Goal: Information Seeking & Learning: Check status

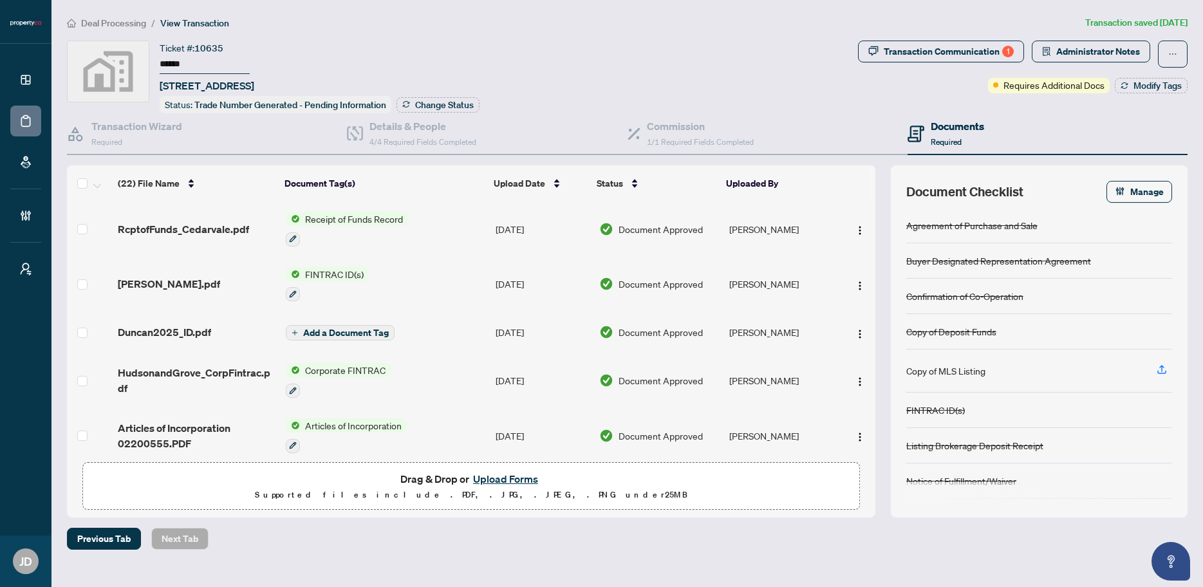
scroll to position [583, 0]
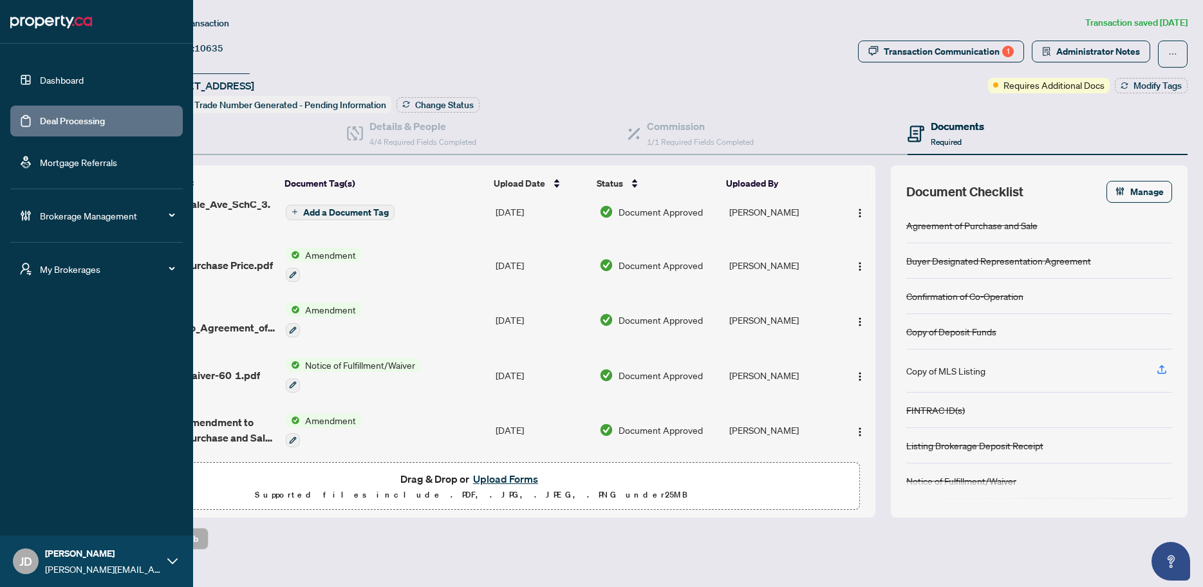
click at [40, 122] on link "Deal Processing" at bounding box center [72, 121] width 65 height 12
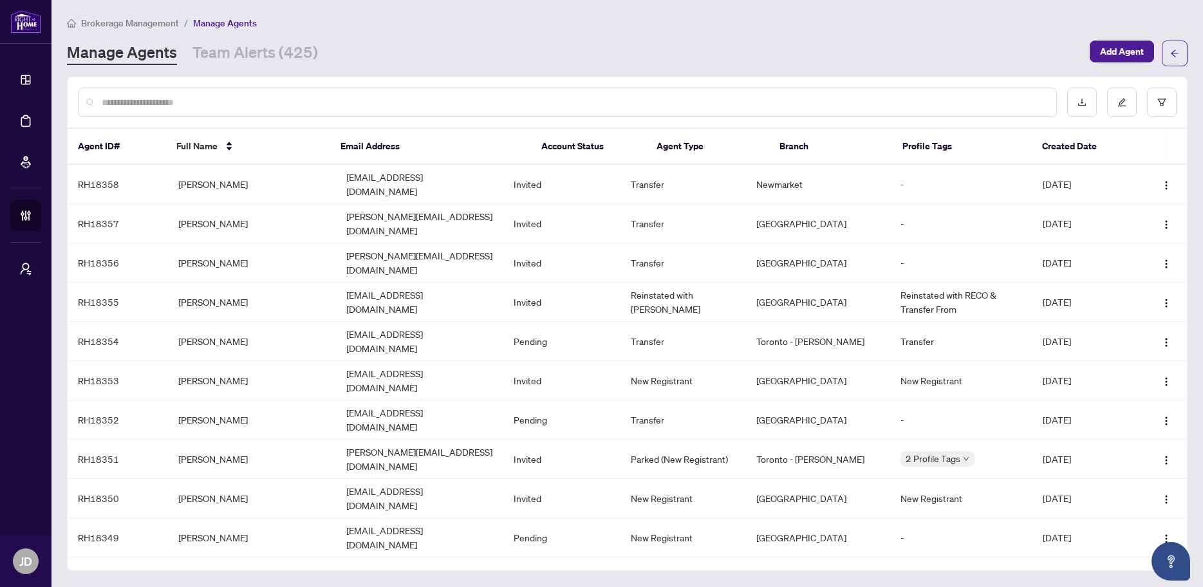
scroll to position [205, 0]
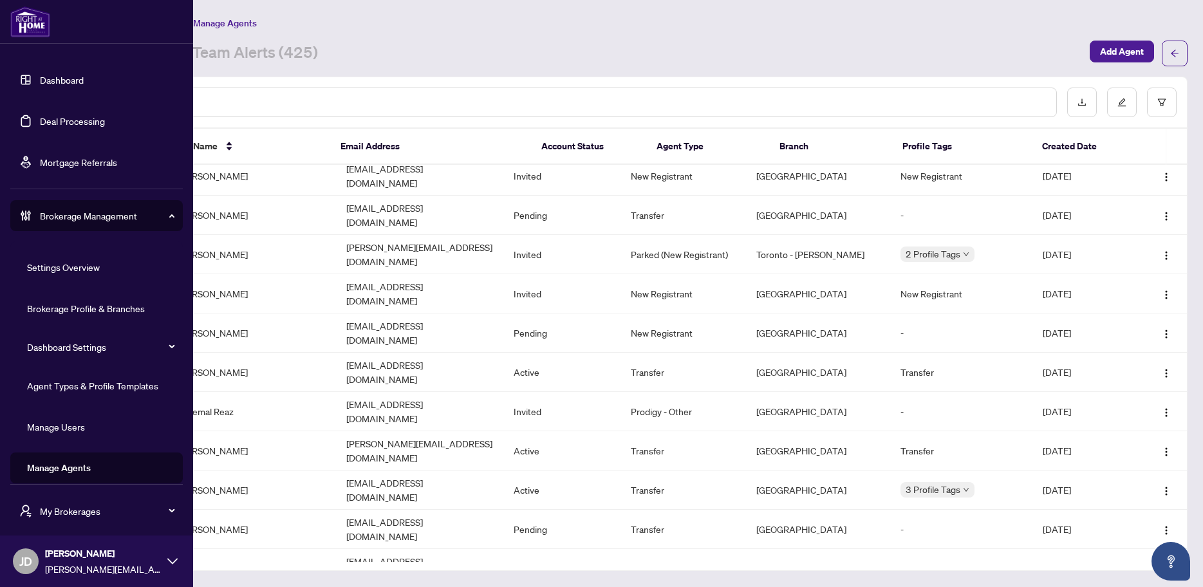
click at [40, 77] on link "Dashboard" at bounding box center [62, 80] width 44 height 12
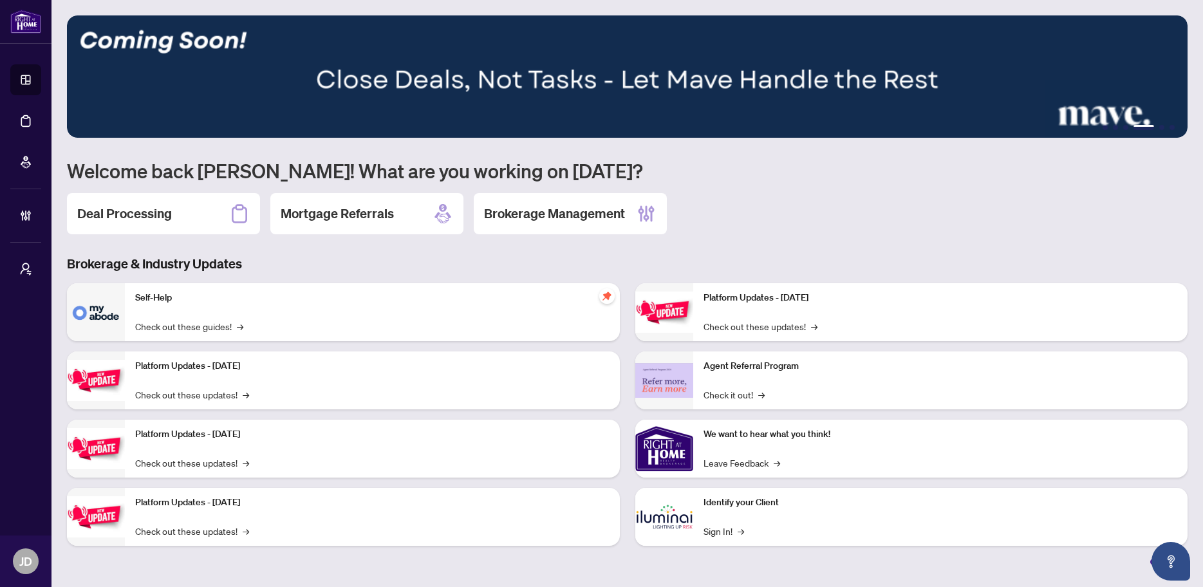
click at [817, 243] on div "1 2 3 4 5 6 Welcome back Joshua! What are you working on today? Deal Processing…" at bounding box center [627, 290] width 1121 height 550
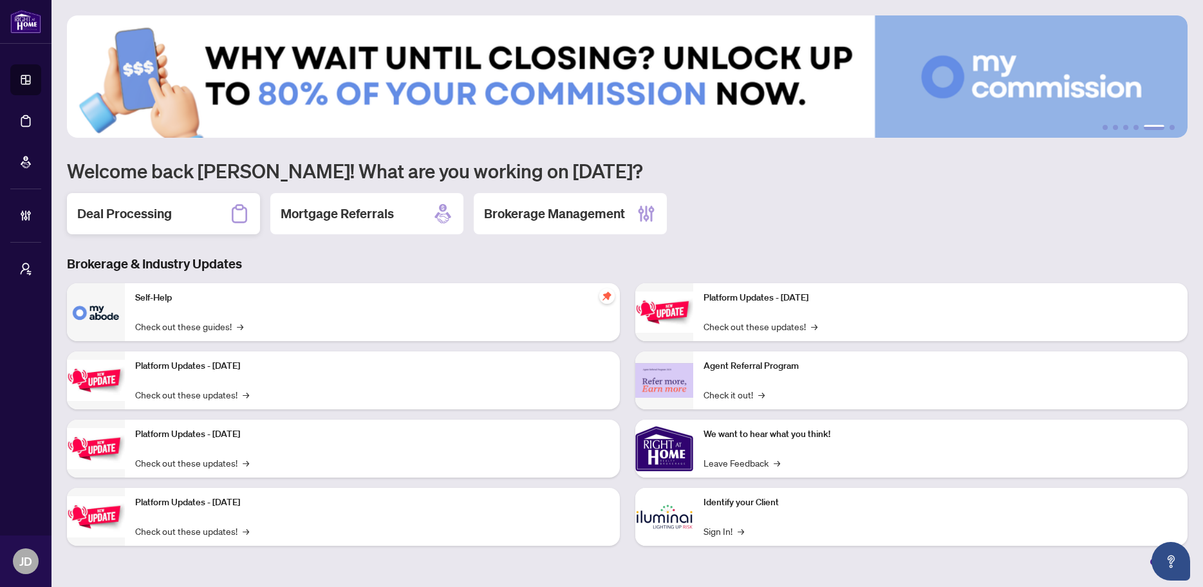
click at [164, 220] on h2 "Deal Processing" at bounding box center [124, 214] width 95 height 18
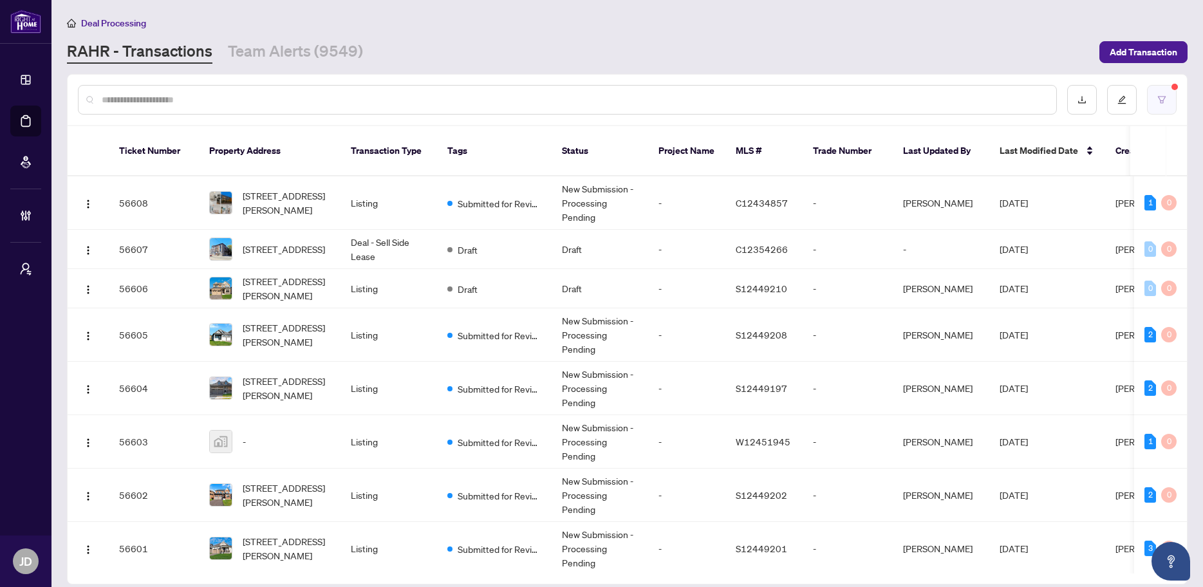
click at [1161, 104] on button "button" at bounding box center [1162, 100] width 30 height 30
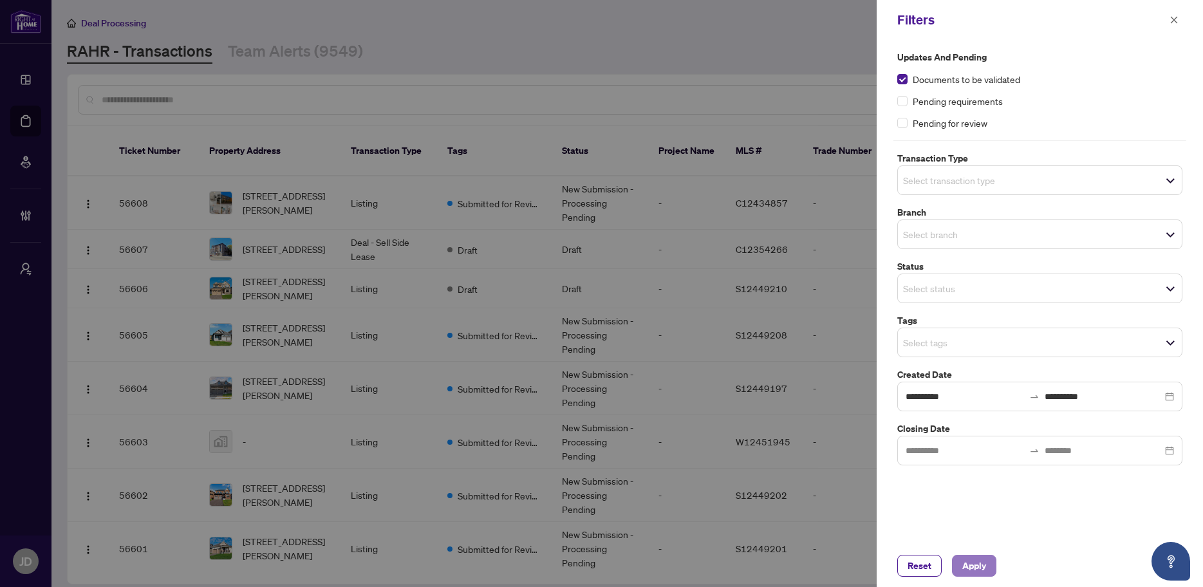
click at [986, 565] on button "Apply" at bounding box center [974, 566] width 44 height 22
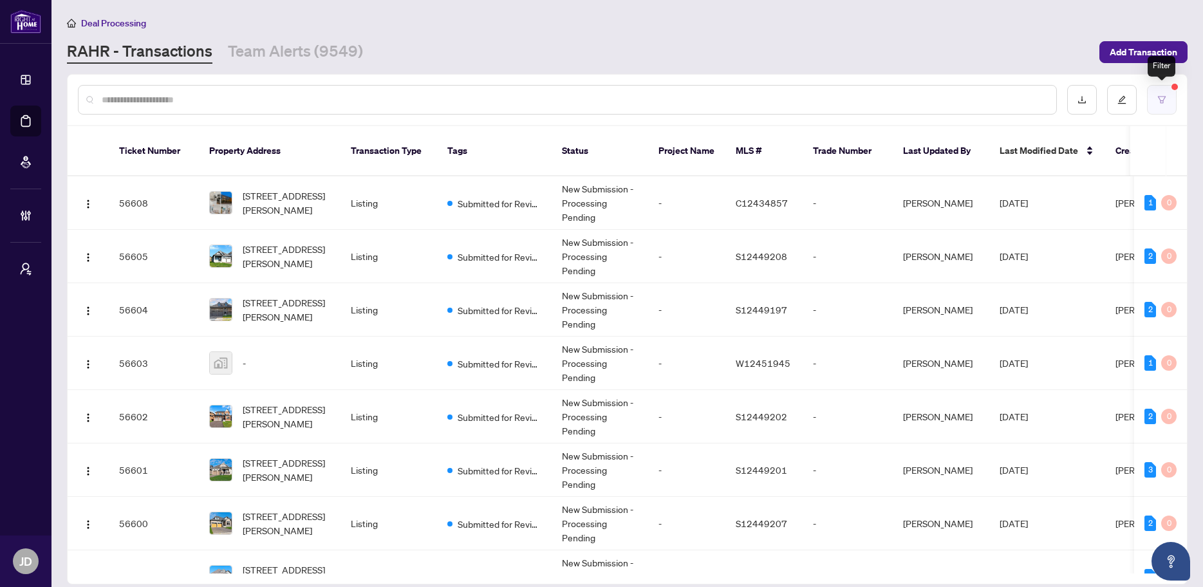
click at [1162, 96] on icon "filter" at bounding box center [1161, 99] width 9 height 9
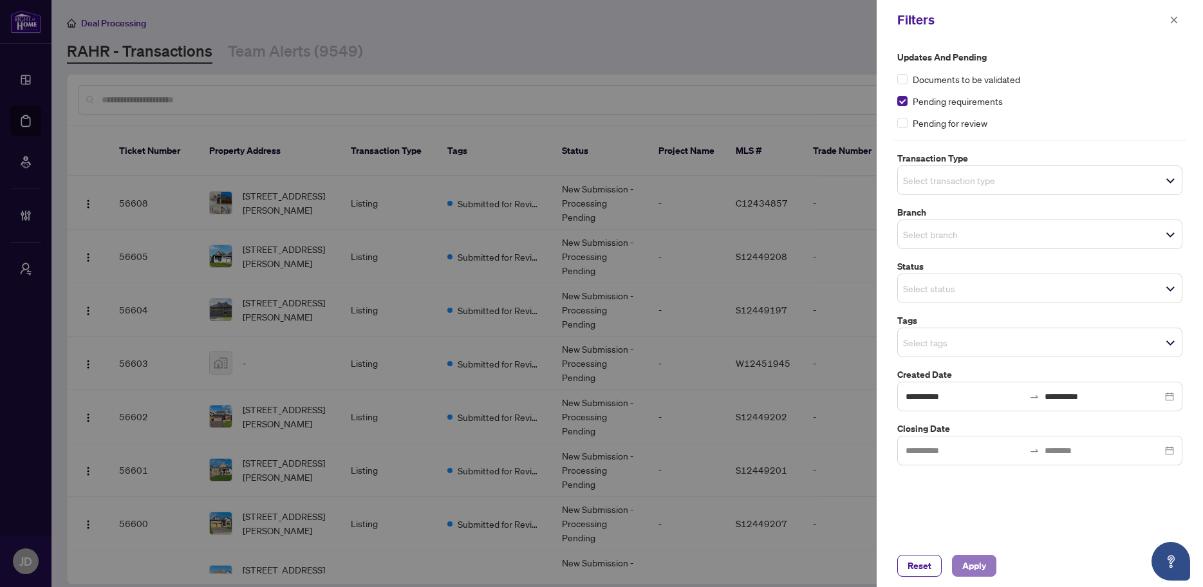
click at [978, 568] on span "Apply" at bounding box center [974, 565] width 24 height 21
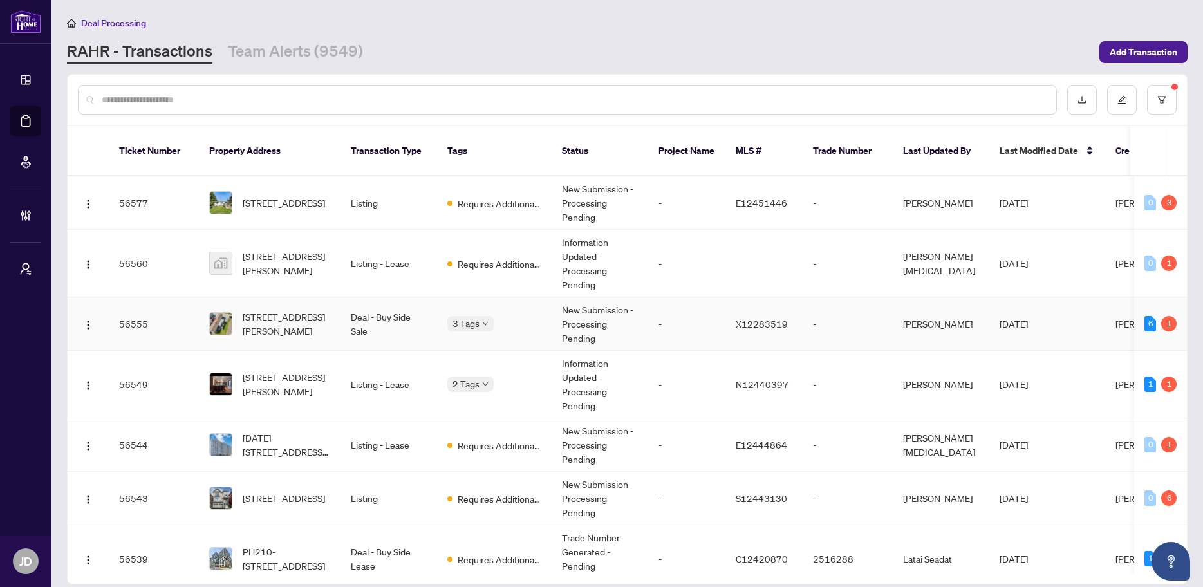
click at [1028, 318] on span "Oct/08/2025" at bounding box center [1014, 324] width 28 height 12
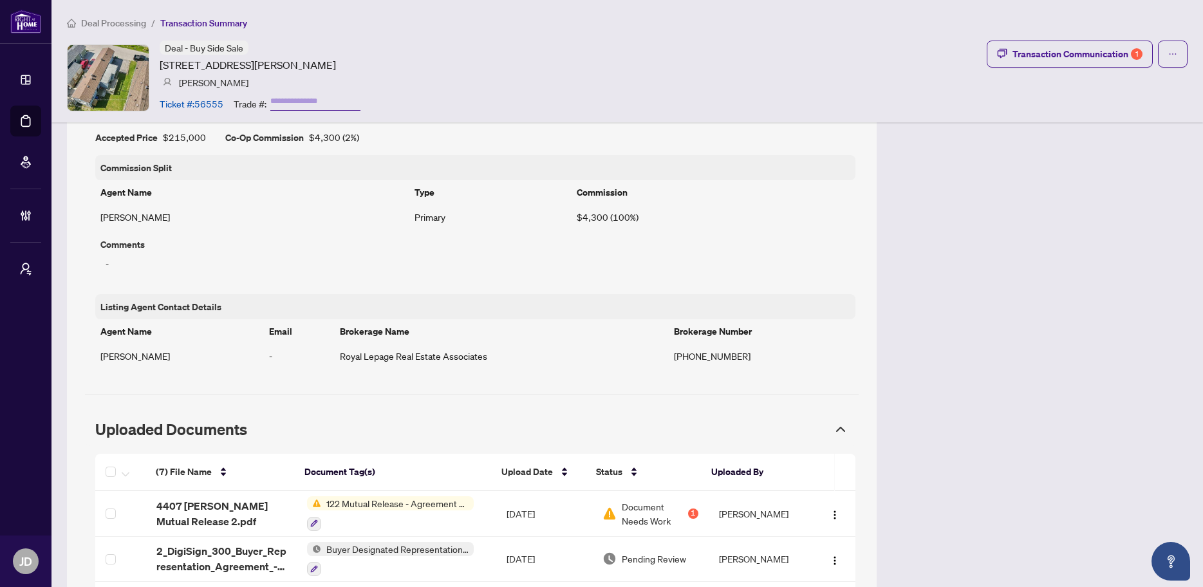
scroll to position [1042, 0]
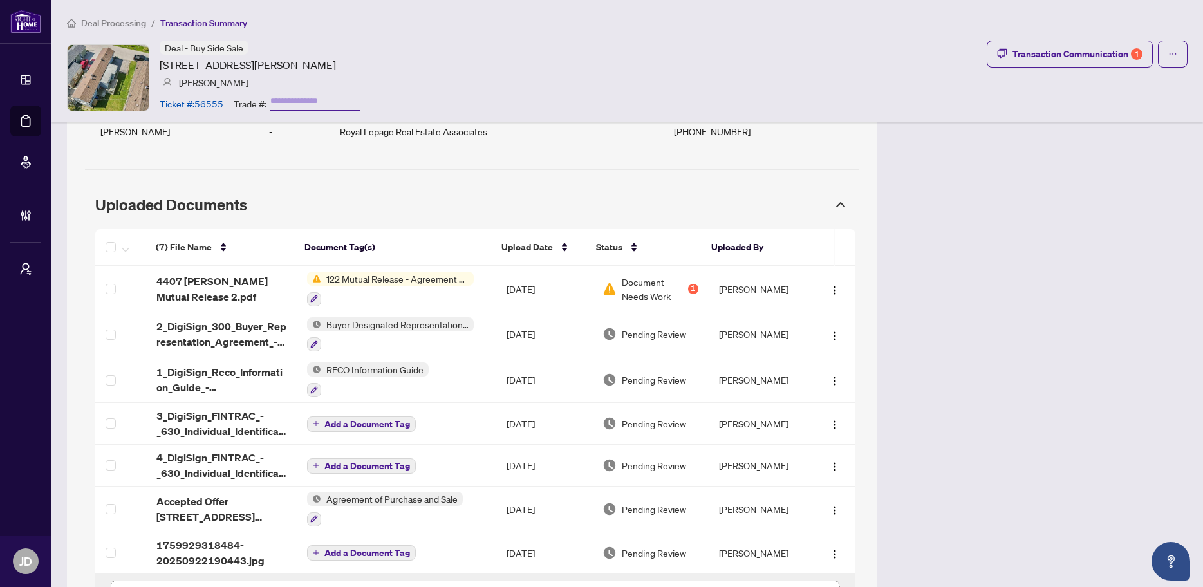
click at [113, 24] on span "Deal Processing" at bounding box center [113, 23] width 65 height 12
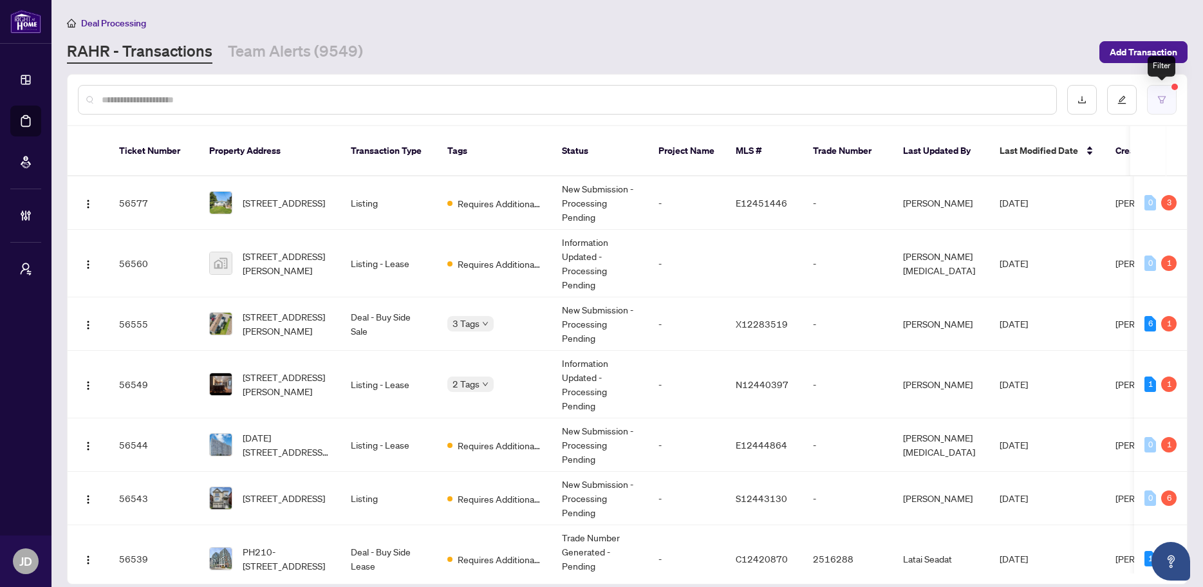
click at [1171, 101] on button "button" at bounding box center [1162, 100] width 30 height 30
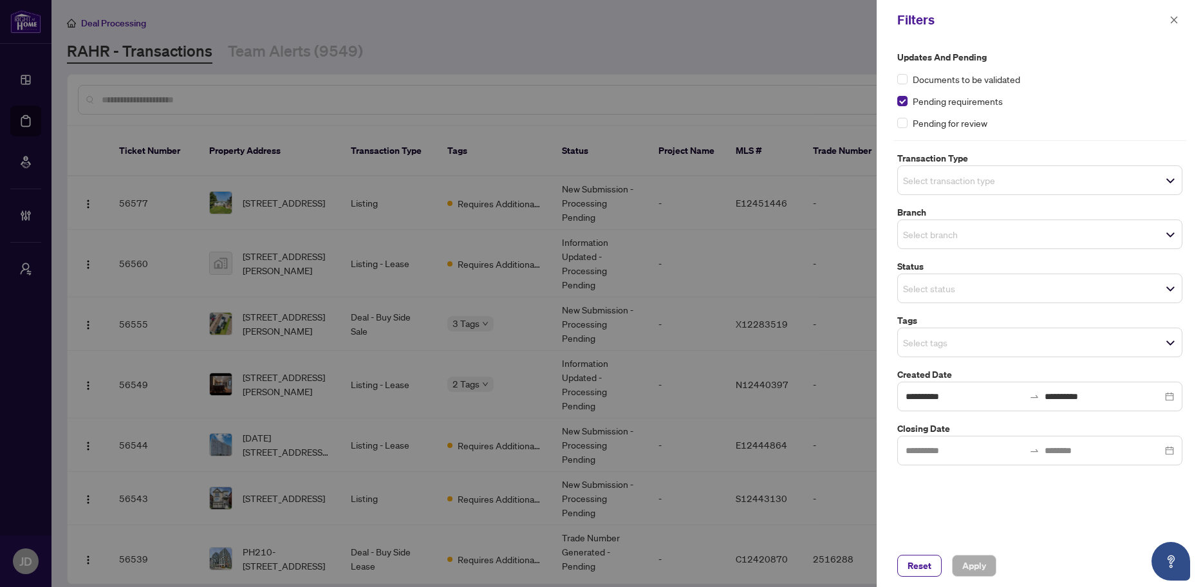
click at [823, 49] on div at bounding box center [601, 293] width 1203 height 587
click at [833, 41] on div at bounding box center [601, 293] width 1203 height 587
click at [1173, 24] on icon "close" at bounding box center [1174, 19] width 9 height 9
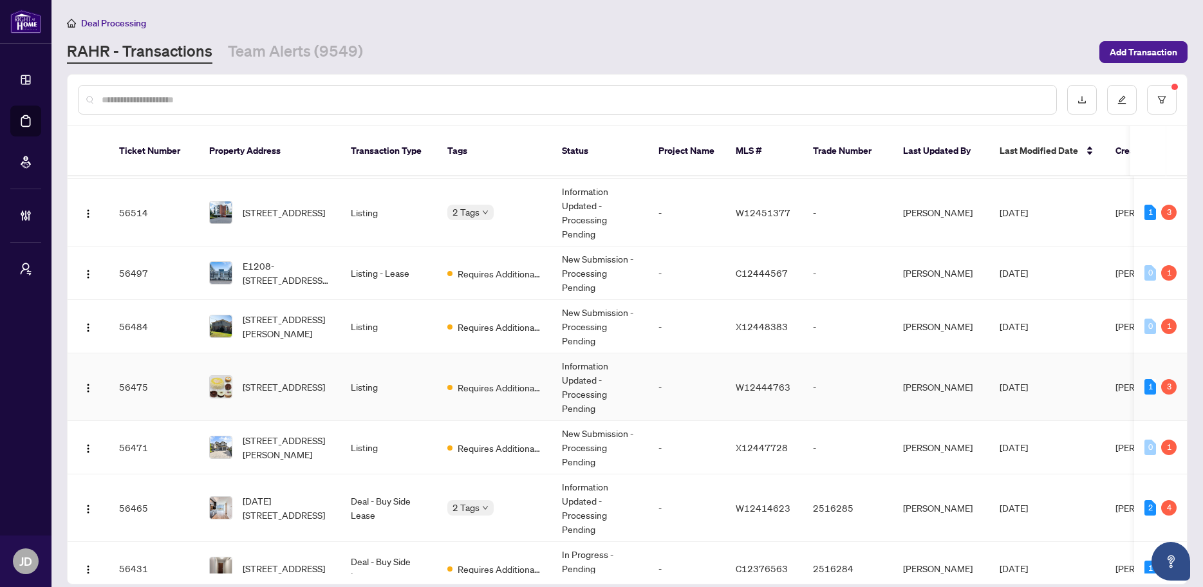
scroll to position [580, 0]
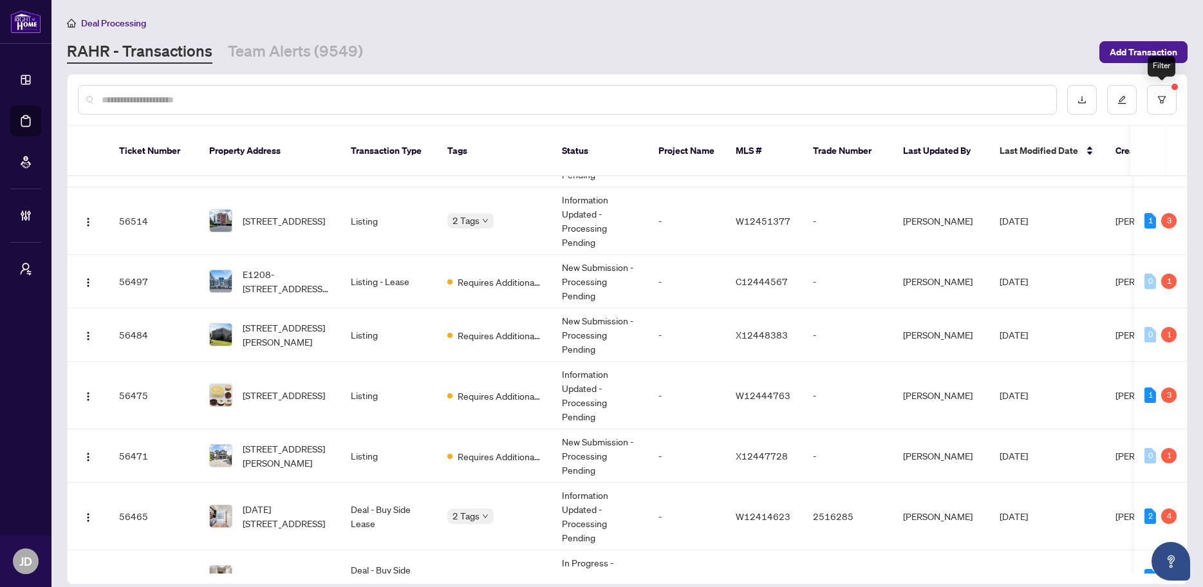
click at [1159, 107] on button "button" at bounding box center [1162, 100] width 30 height 30
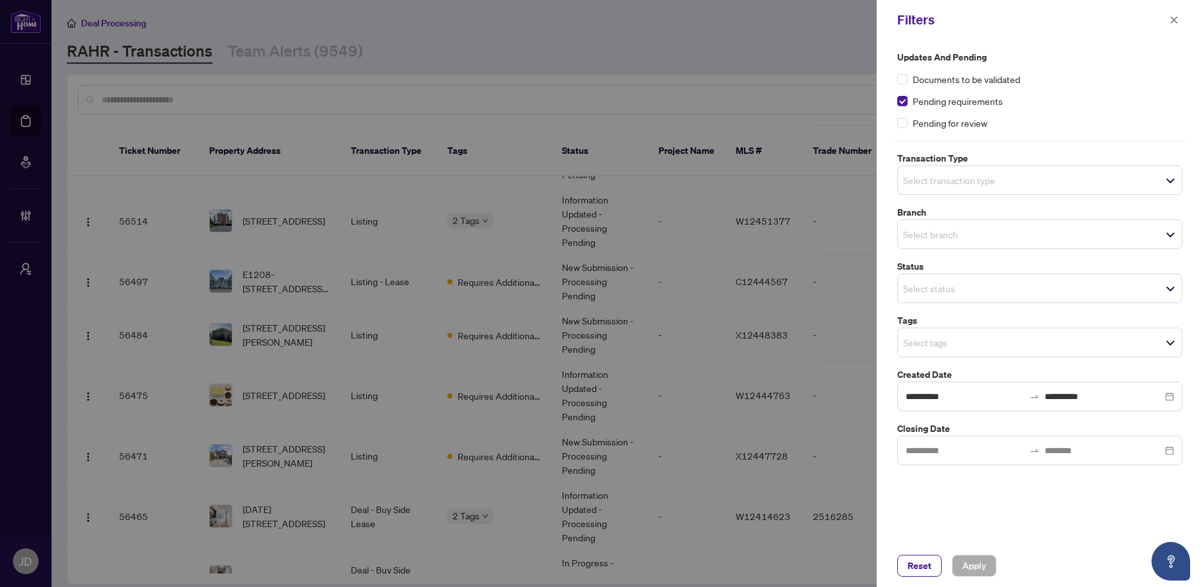
click at [1079, 181] on span "Select transaction type" at bounding box center [1040, 180] width 284 height 18
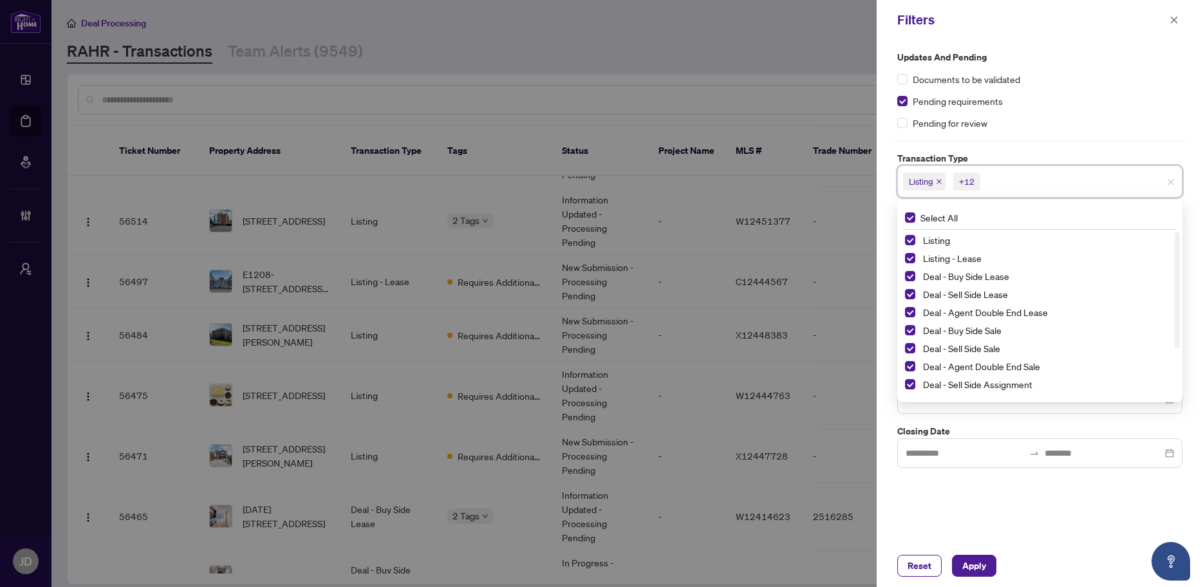
click at [908, 248] on div "Listing" at bounding box center [1040, 239] width 270 height 15
click at [909, 256] on span "Select Listing - Lease" at bounding box center [910, 258] width 10 height 10
click at [911, 238] on span "Select Listing" at bounding box center [910, 240] width 10 height 10
click at [1029, 520] on div "**********" at bounding box center [1040, 292] width 326 height 505
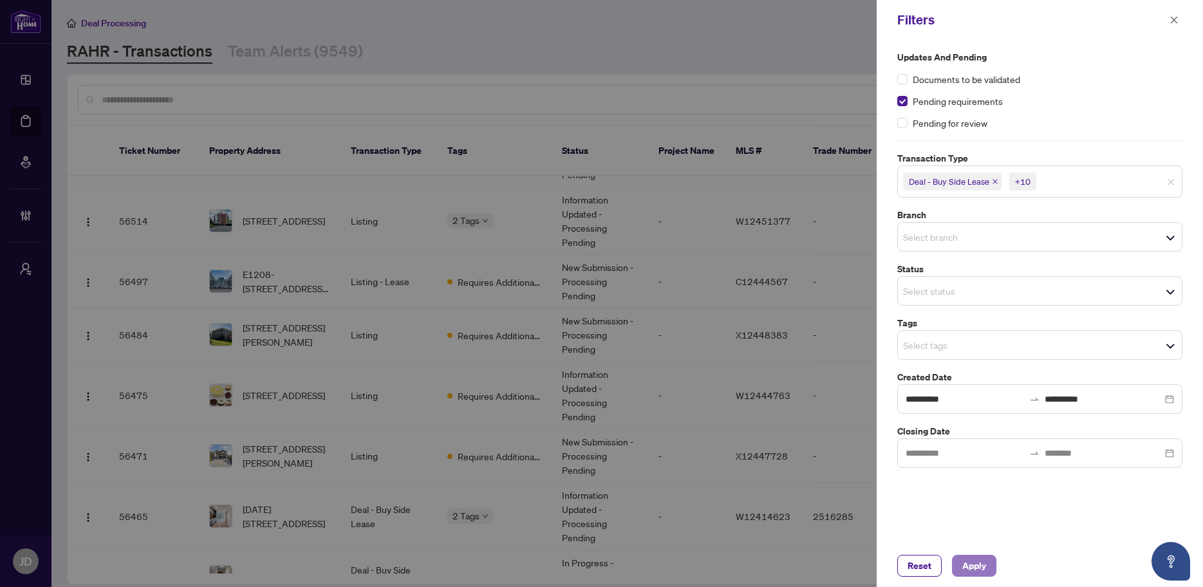
click at [979, 570] on span "Apply" at bounding box center [974, 565] width 24 height 21
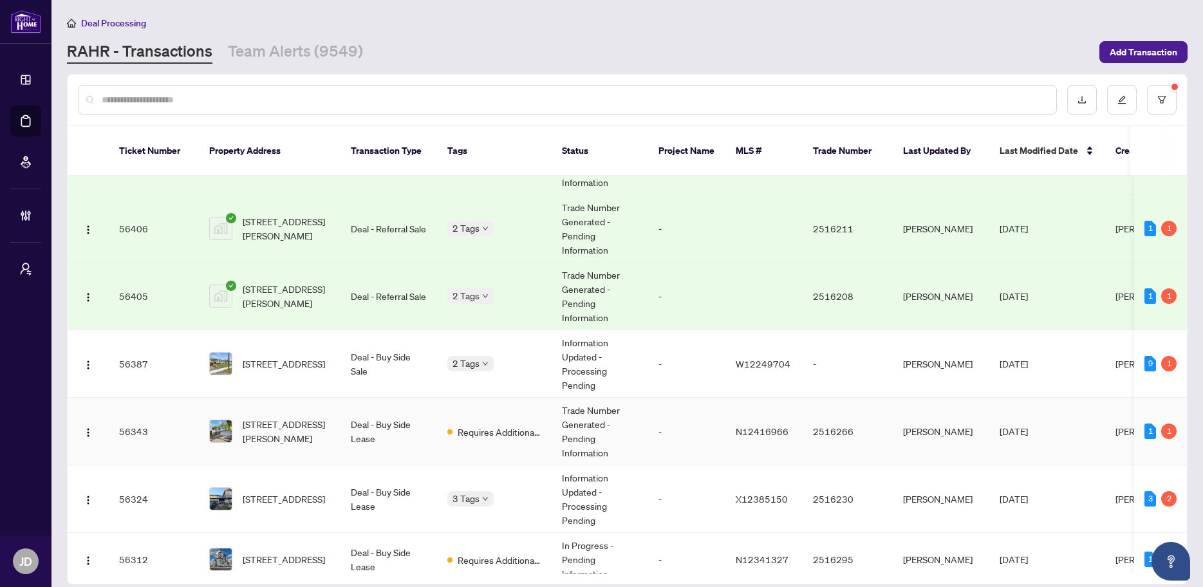
scroll to position [0, 0]
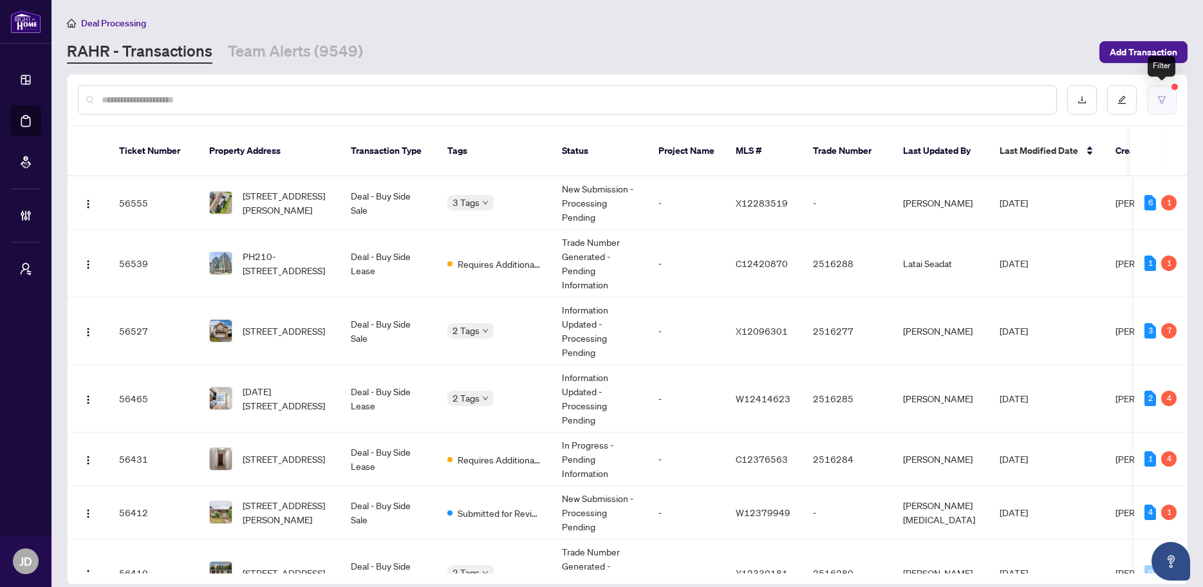
click at [1157, 107] on button "button" at bounding box center [1162, 100] width 30 height 30
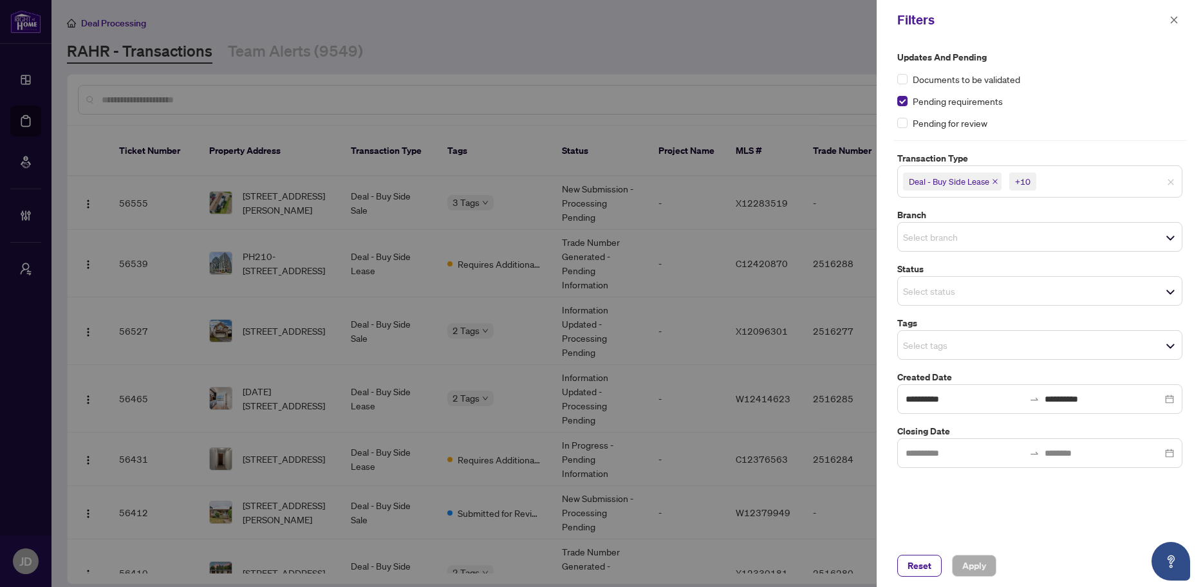
click at [806, 35] on div at bounding box center [601, 293] width 1203 height 587
click at [1175, 21] on icon "close" at bounding box center [1174, 19] width 9 height 9
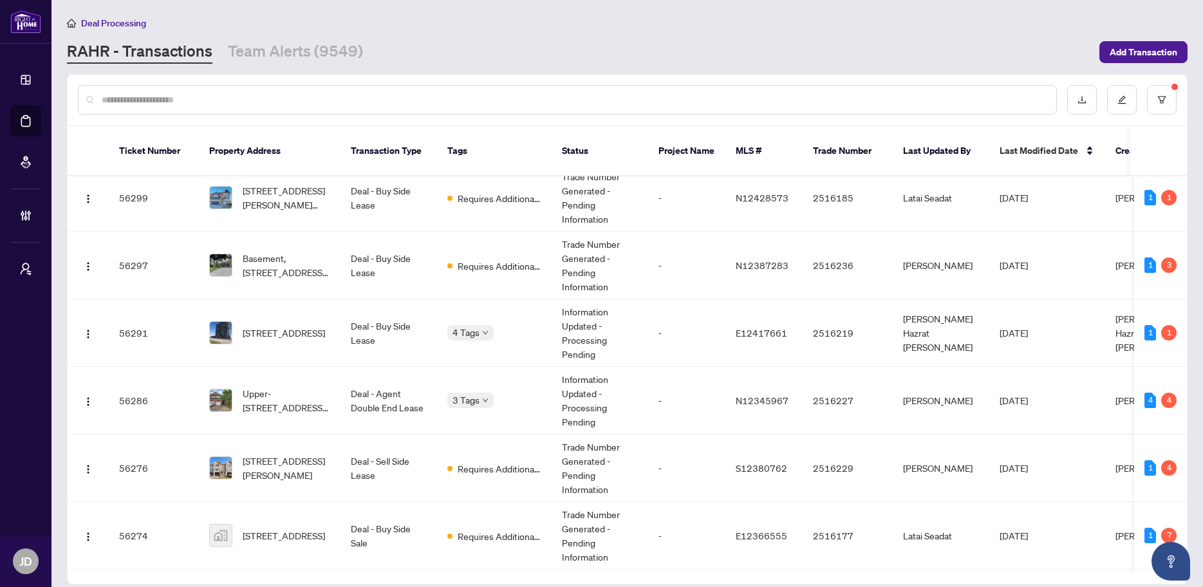
scroll to position [961, 0]
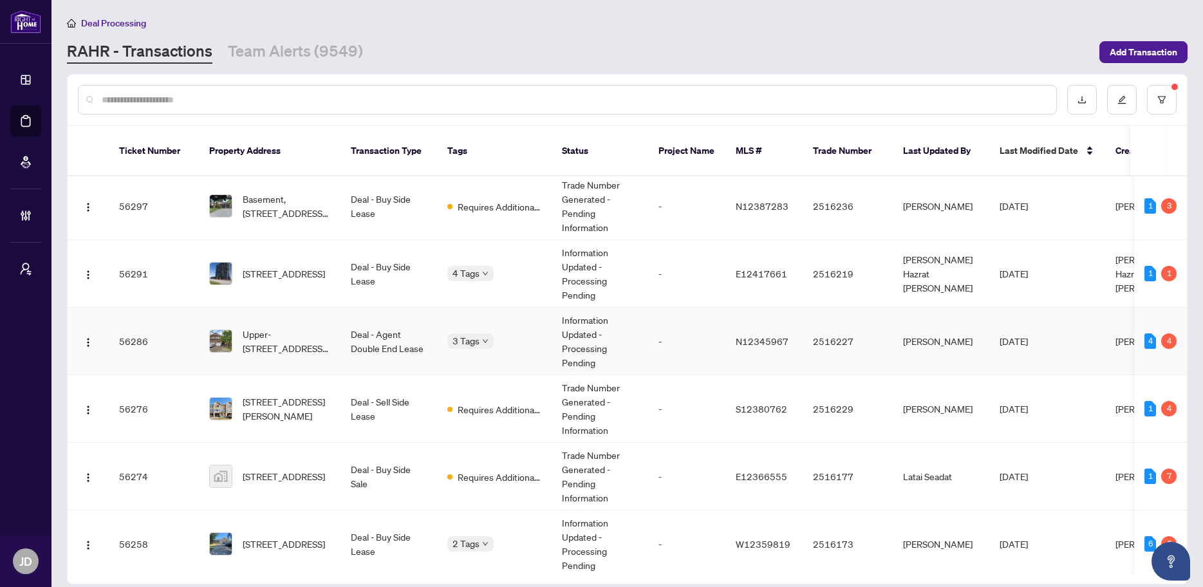
click at [509, 346] on td "3 Tags" at bounding box center [494, 342] width 115 height 68
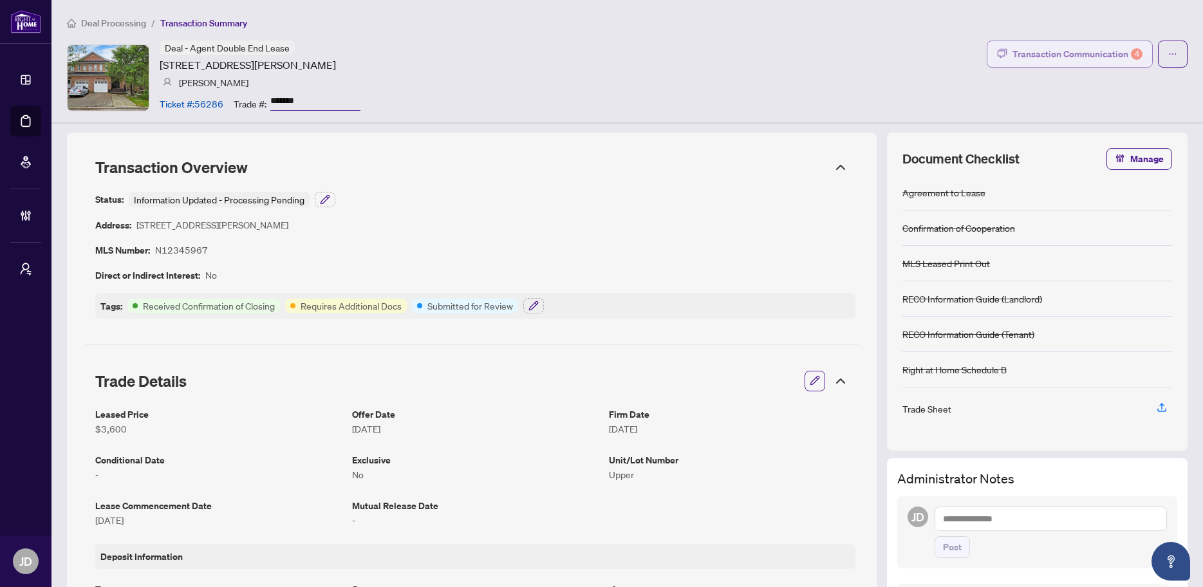
click at [1099, 58] on div "Transaction Communication 4" at bounding box center [1077, 54] width 130 height 21
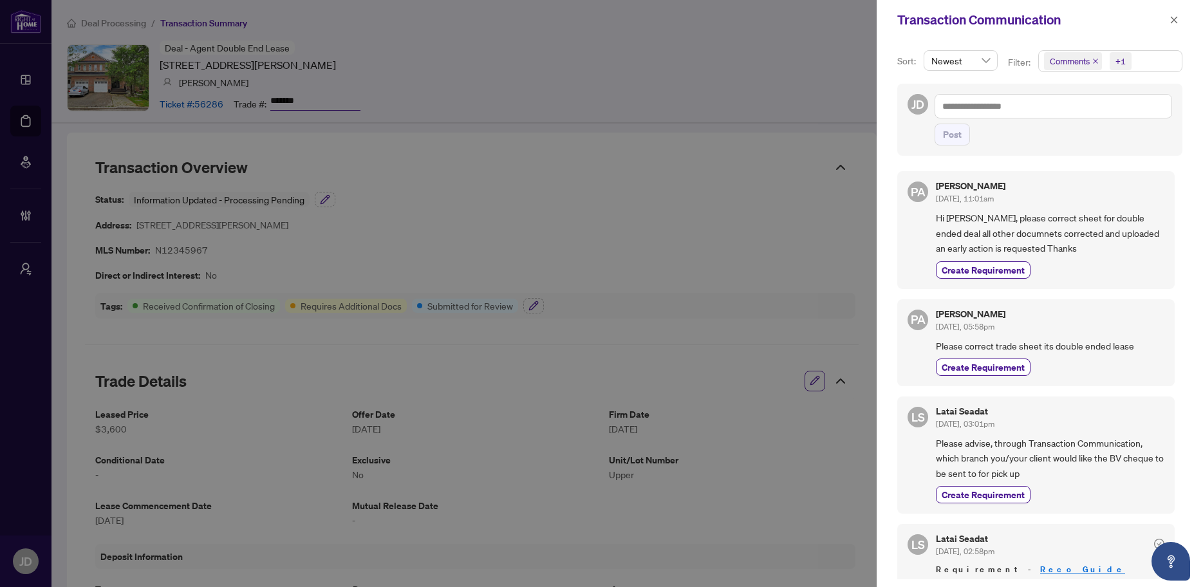
click at [750, 84] on div at bounding box center [601, 293] width 1203 height 587
click at [1178, 22] on icon "close" at bounding box center [1174, 19] width 9 height 9
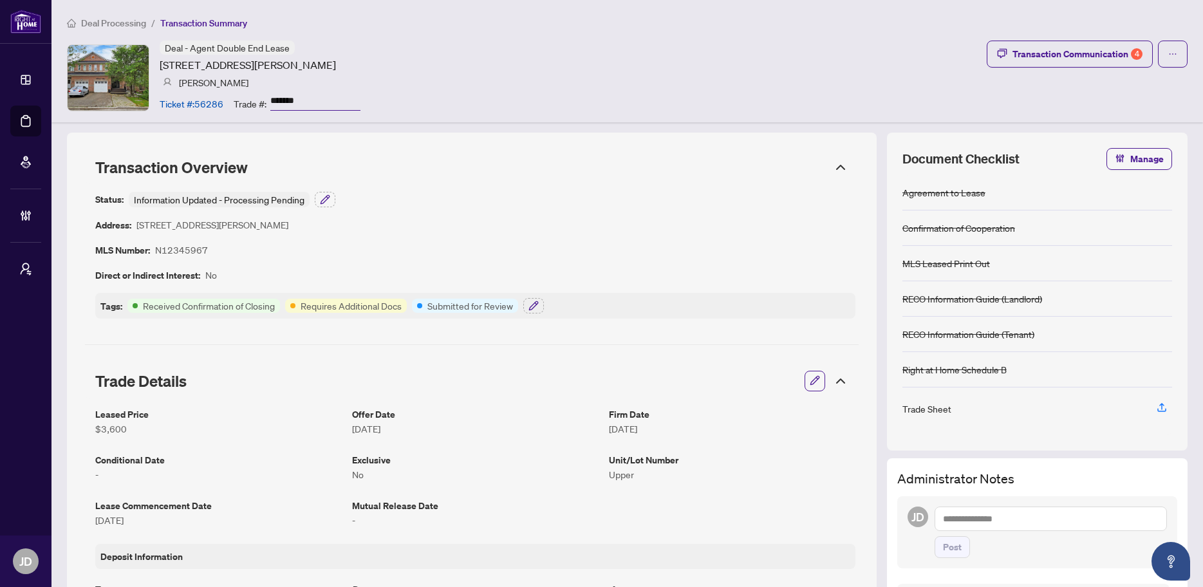
click at [131, 23] on span "Deal Processing" at bounding box center [113, 23] width 65 height 12
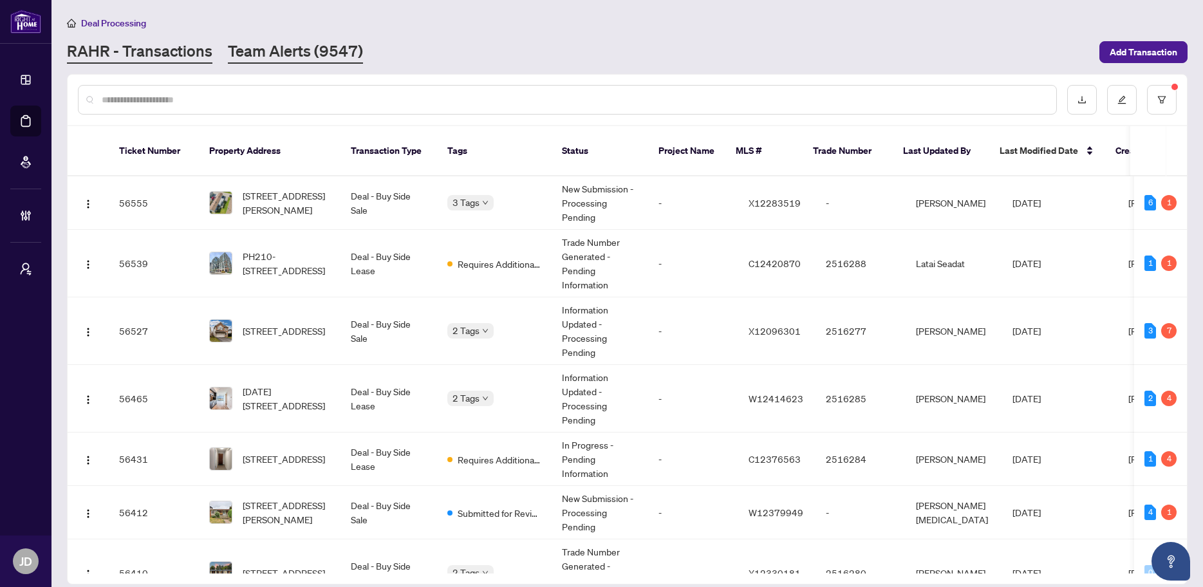
click at [310, 46] on link "Team Alerts (9547)" at bounding box center [295, 52] width 135 height 23
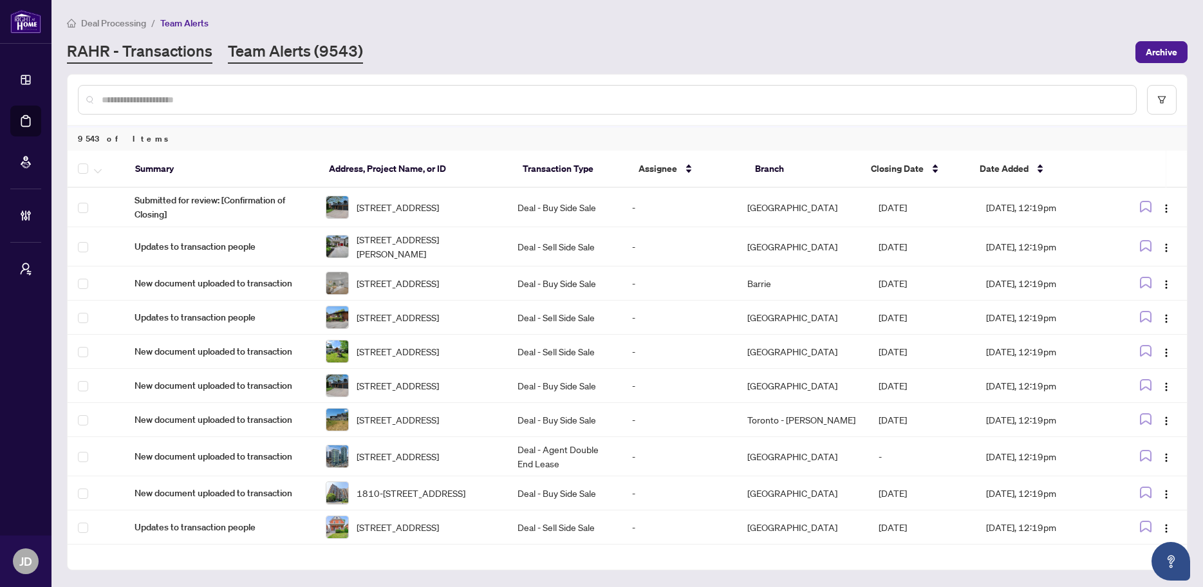
click at [154, 55] on link "RAHR - Transactions" at bounding box center [139, 52] width 145 height 23
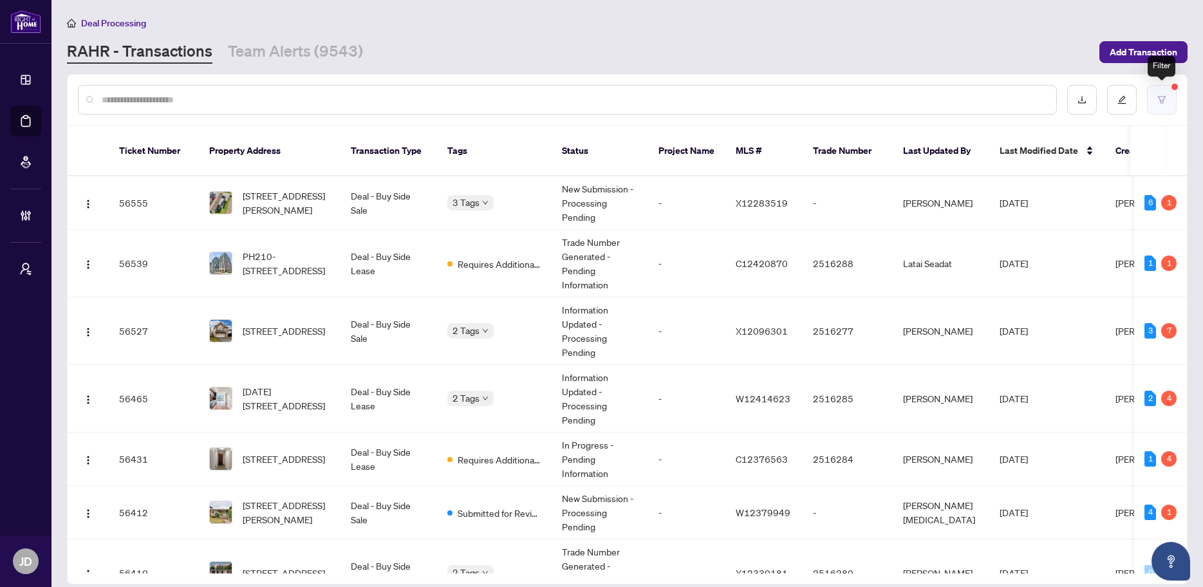
click at [1153, 99] on button "button" at bounding box center [1162, 100] width 30 height 30
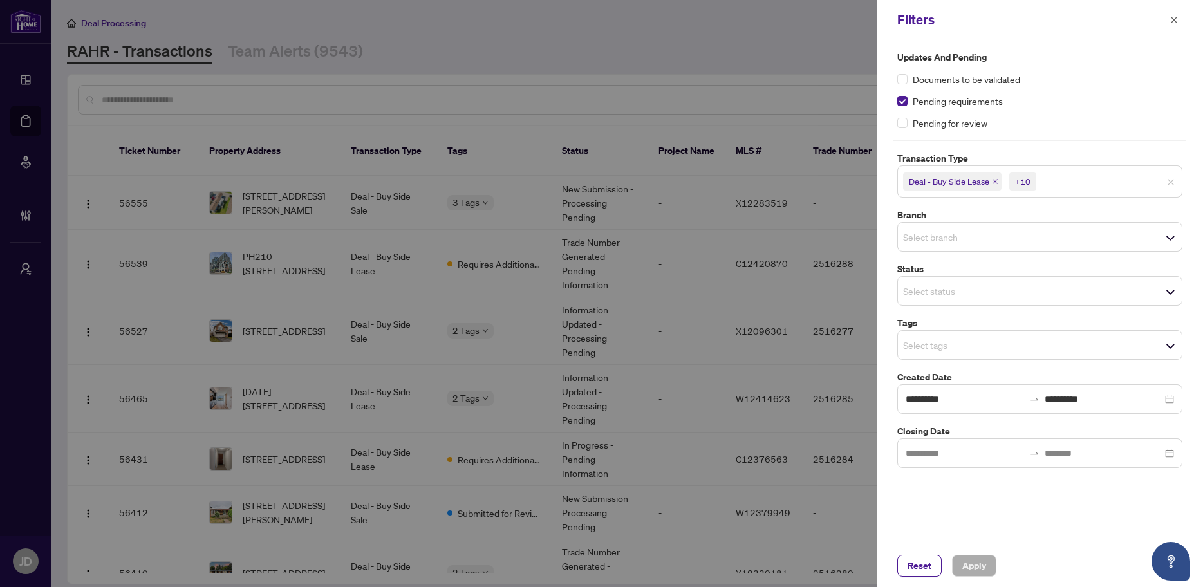
click at [908, 124] on div "Pending for review" at bounding box center [1039, 123] width 285 height 14
click at [980, 570] on span "Apply" at bounding box center [974, 565] width 24 height 21
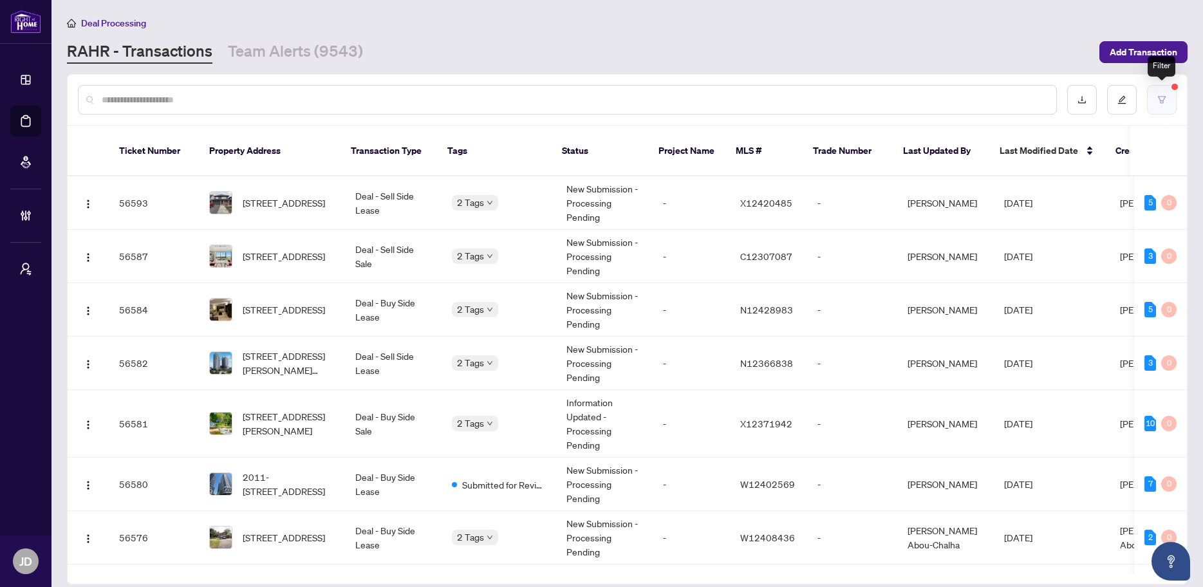
click at [1164, 90] on button "button" at bounding box center [1162, 100] width 30 height 30
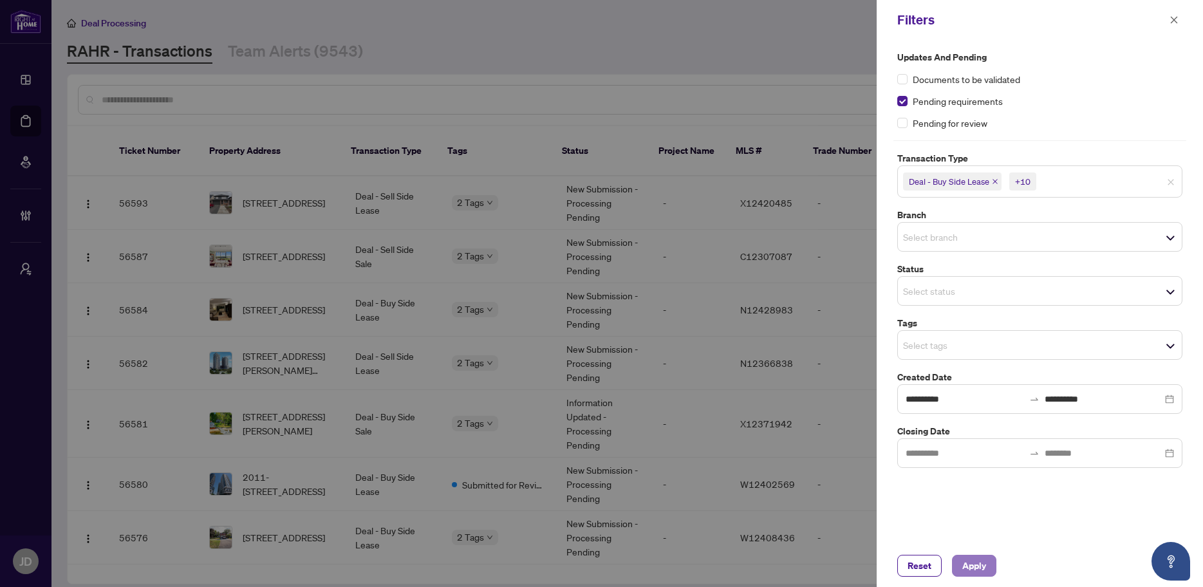
click at [987, 568] on button "Apply" at bounding box center [974, 566] width 44 height 22
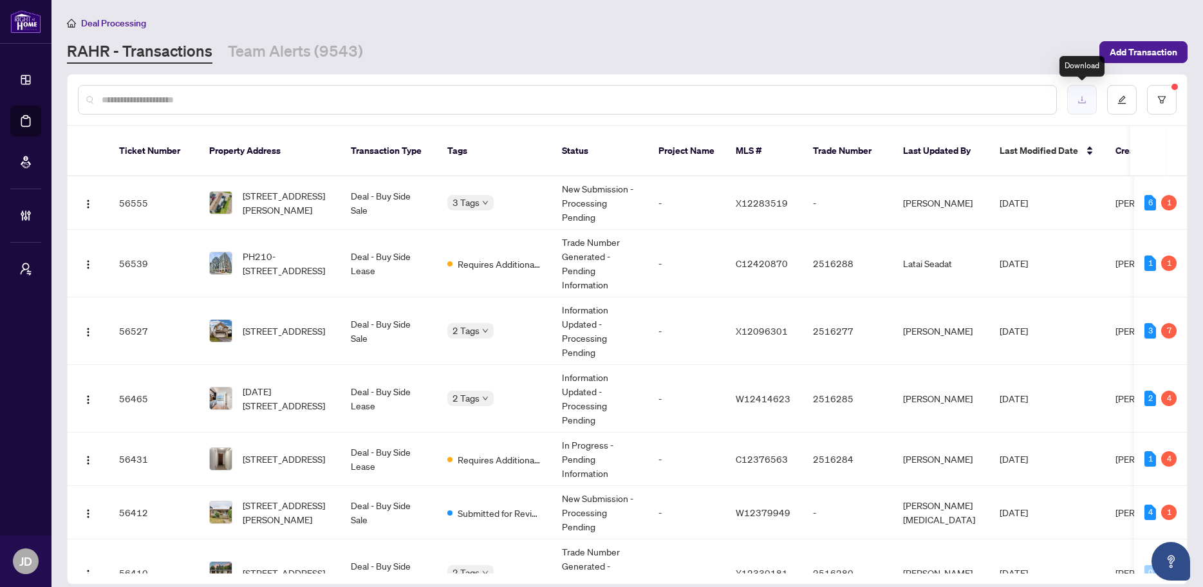
click at [1085, 96] on icon "download" at bounding box center [1082, 99] width 9 height 9
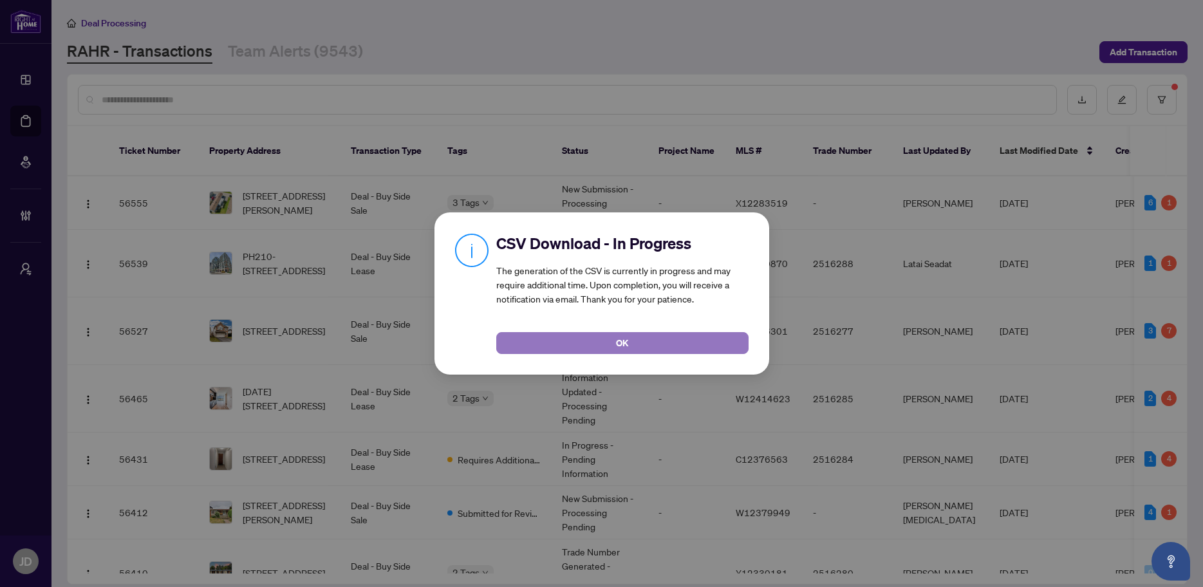
click at [637, 340] on button "OK" at bounding box center [622, 343] width 252 height 22
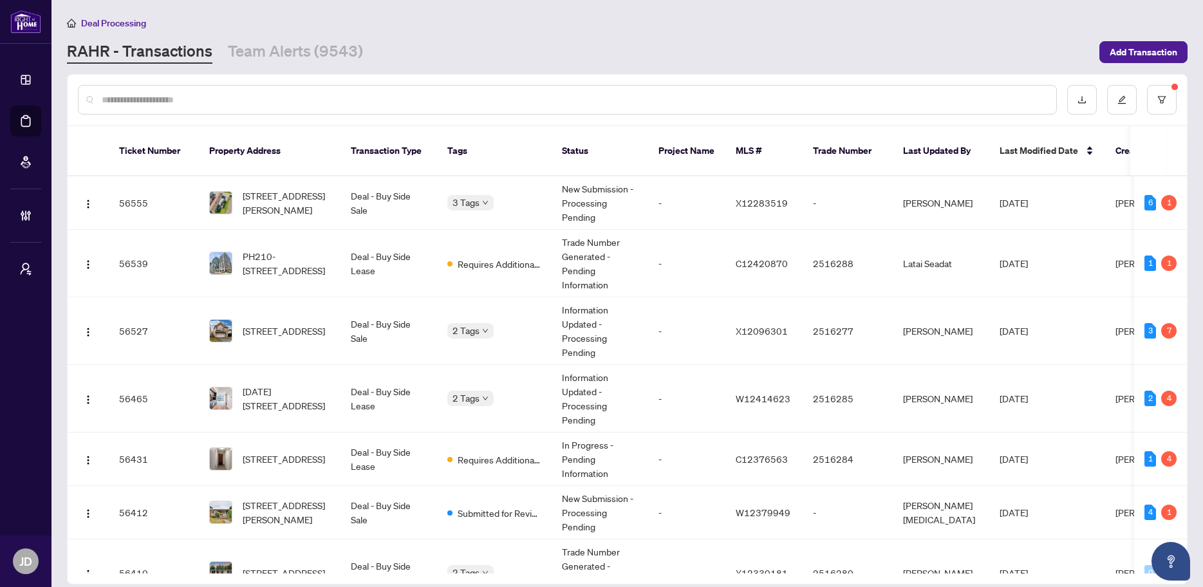
click at [286, 94] on input "text" at bounding box center [574, 100] width 944 height 14
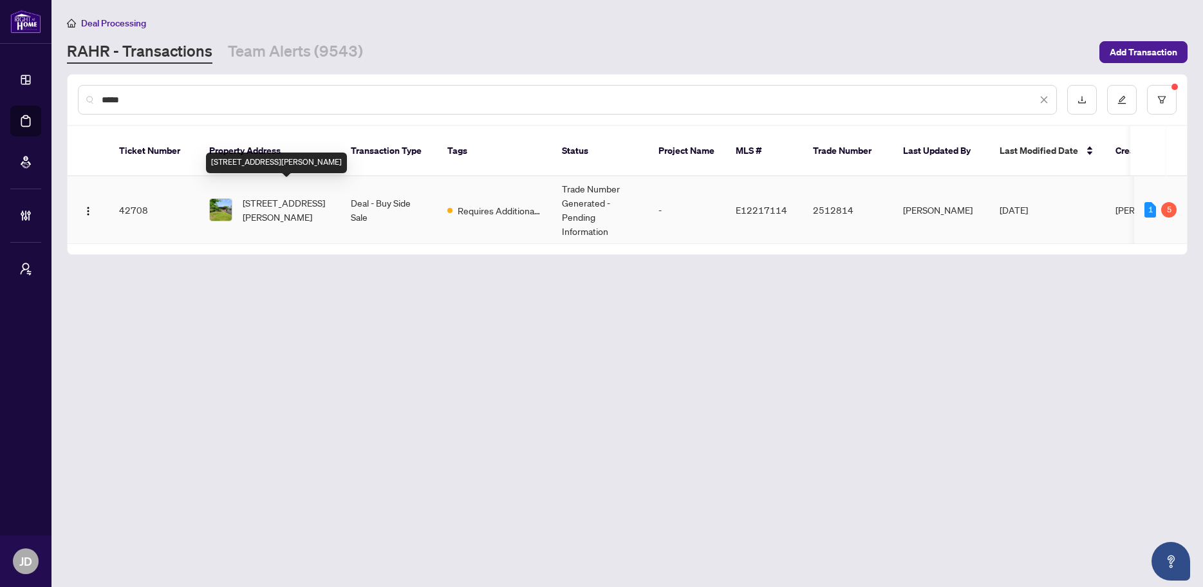
type input "*****"
click at [295, 201] on span "97 Gradwell Dr, Toronto, Ontario M1M 2N3, Canada" at bounding box center [287, 210] width 88 height 28
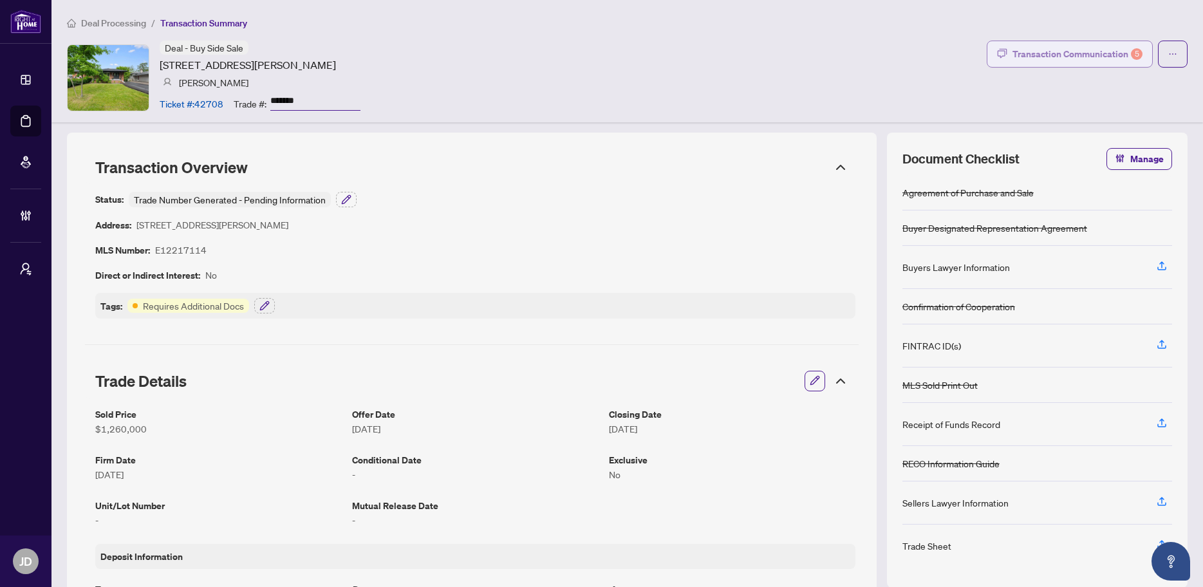
click at [1102, 52] on div "Transaction Communication 5" at bounding box center [1077, 54] width 130 height 21
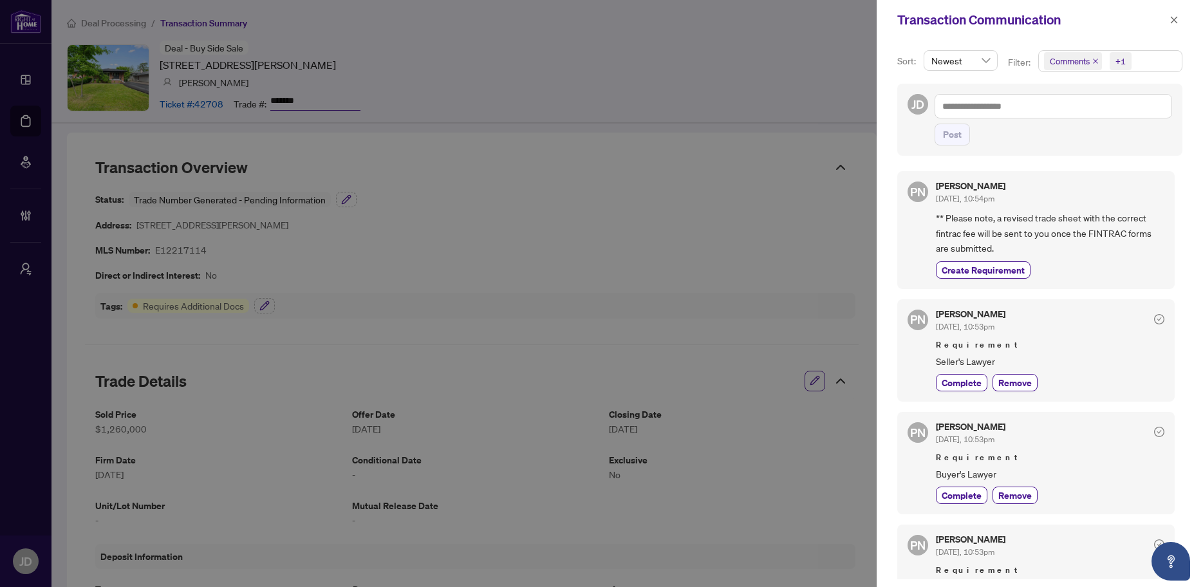
click at [1136, 61] on span "Comments +1" at bounding box center [1110, 61] width 143 height 21
click at [1096, 149] on span "Activity History" at bounding box center [1094, 151] width 61 height 12
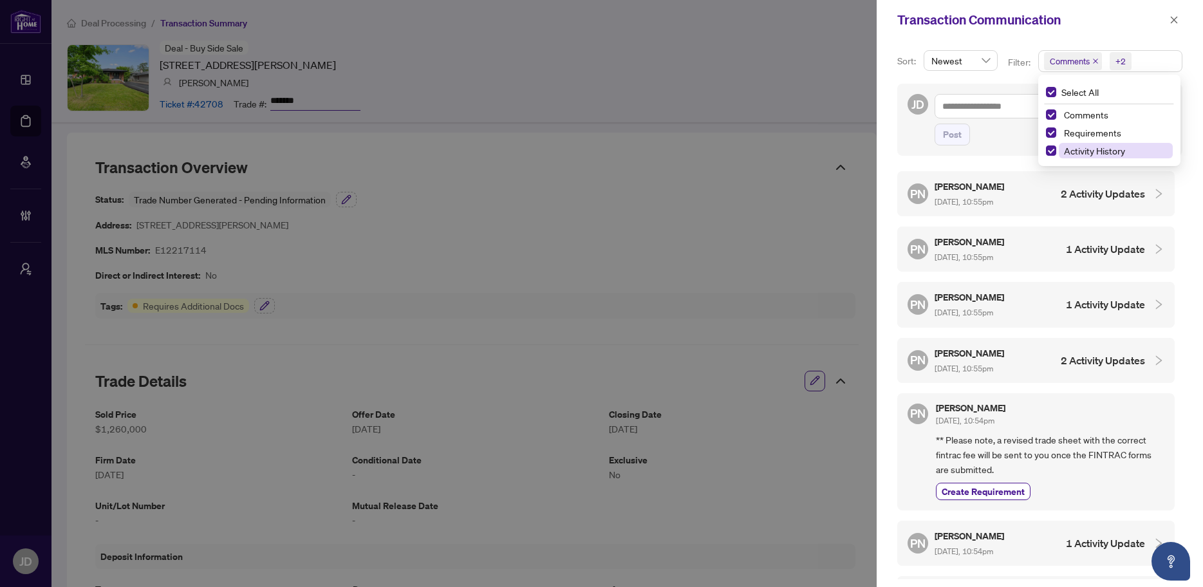
click at [1096, 149] on span "Activity History" at bounding box center [1094, 151] width 61 height 12
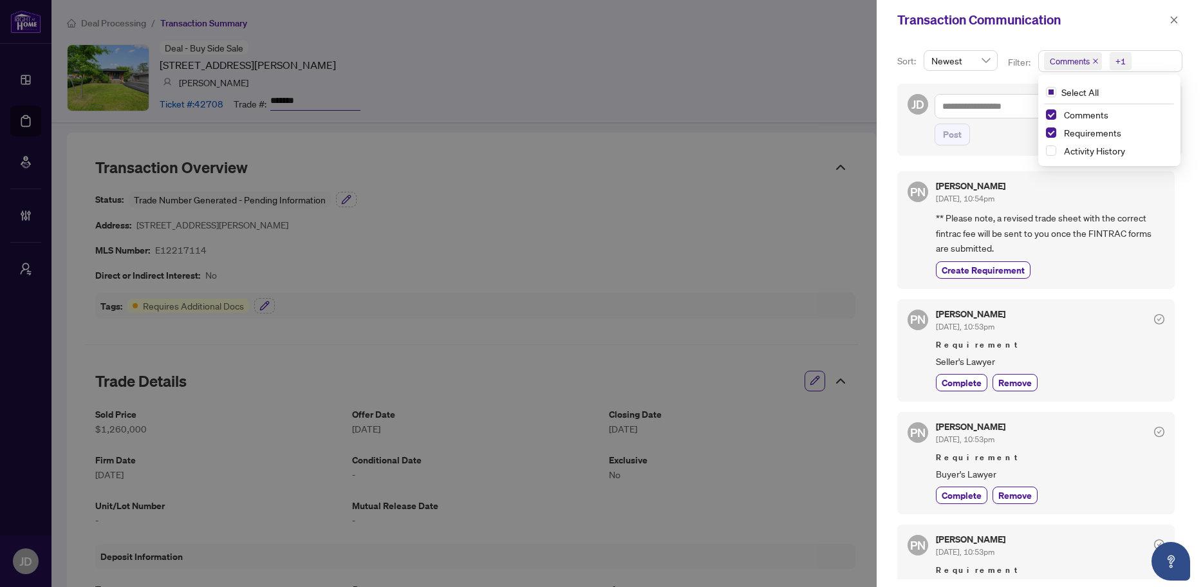
click at [808, 89] on div at bounding box center [601, 293] width 1203 height 587
click at [1171, 21] on icon "close" at bounding box center [1174, 19] width 9 height 9
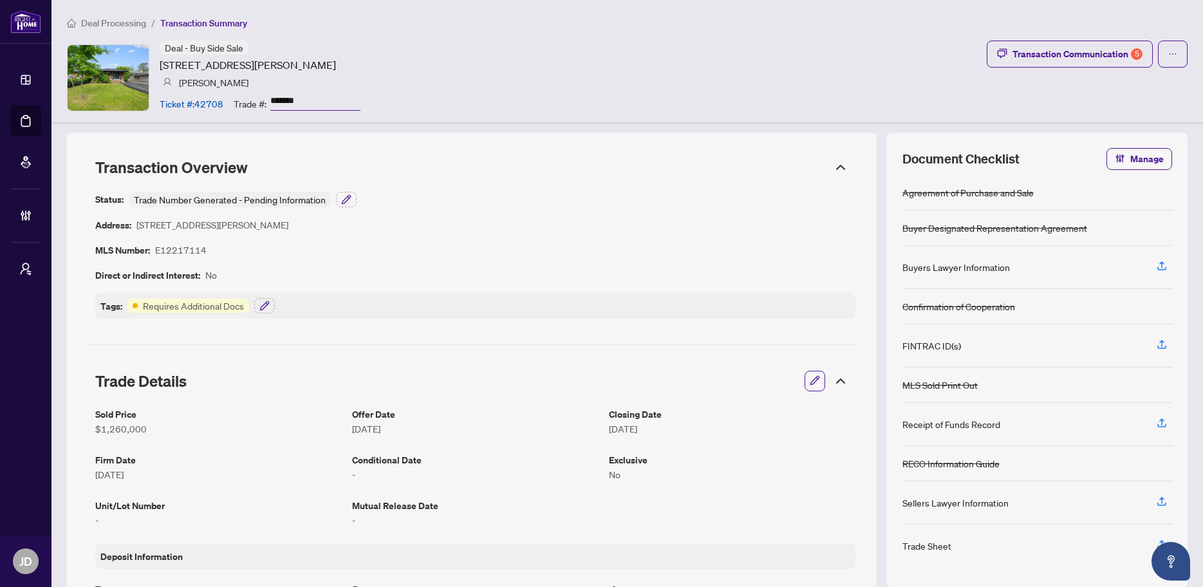
click at [102, 24] on span "Deal Processing" at bounding box center [113, 23] width 65 height 12
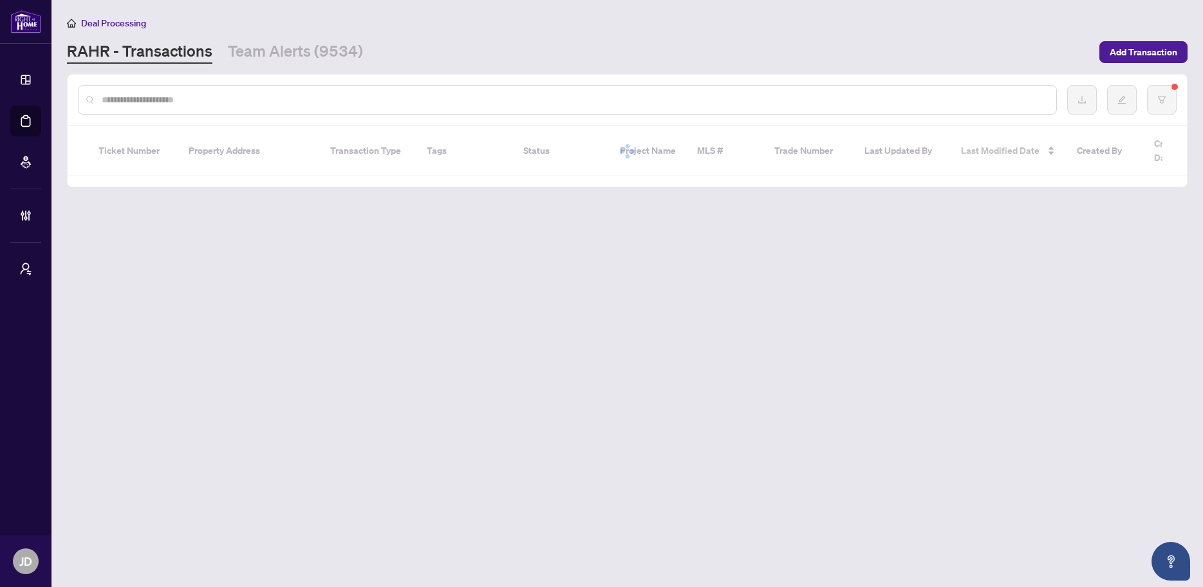
click at [208, 98] on input "text" at bounding box center [574, 100] width 944 height 14
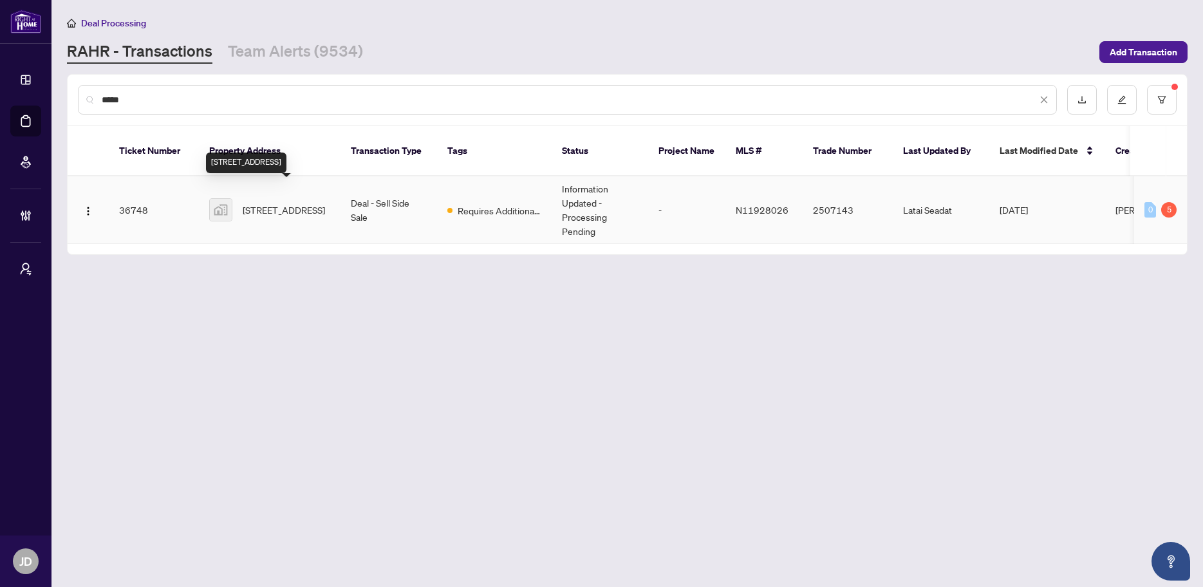
type input "*****"
click at [294, 203] on span "[STREET_ADDRESS]" at bounding box center [284, 210] width 82 height 14
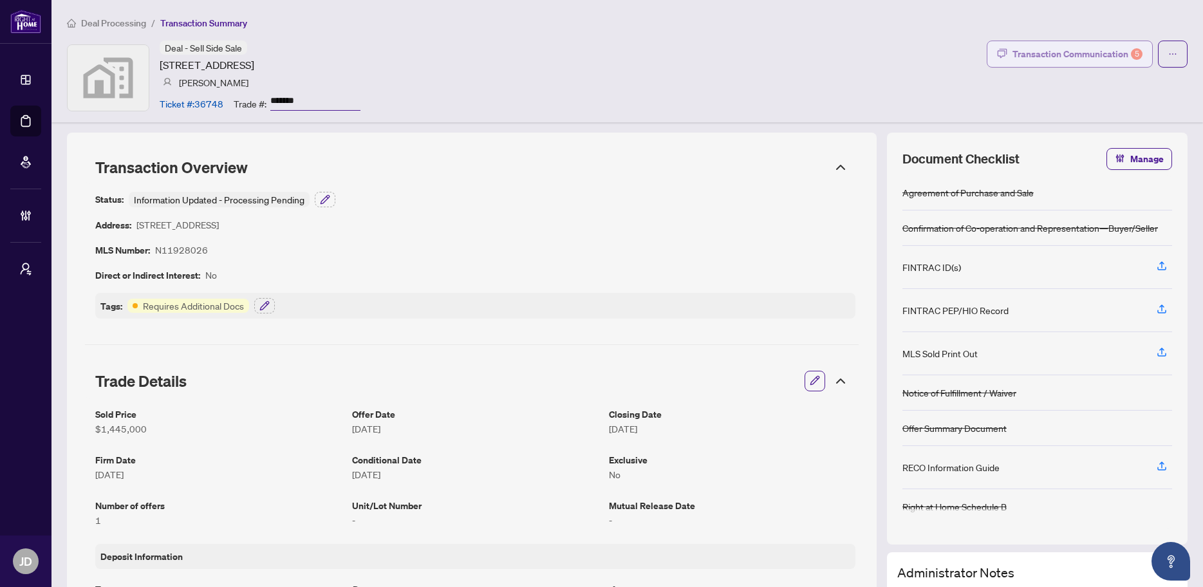
click at [1067, 52] on div "Transaction Communication 5" at bounding box center [1077, 54] width 130 height 21
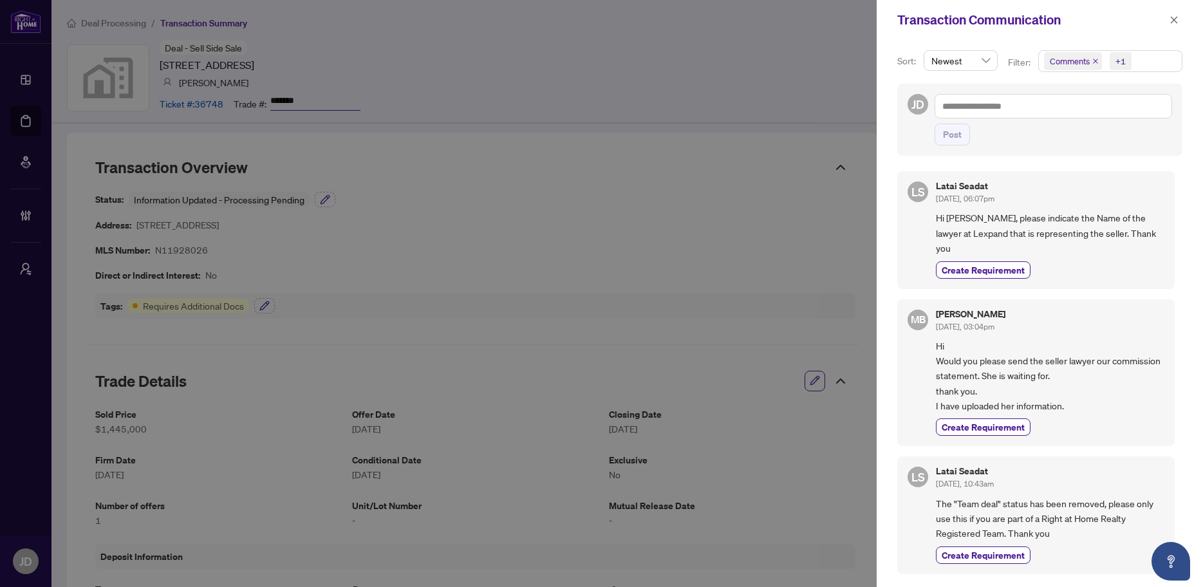
click at [1160, 62] on span "Comments +1" at bounding box center [1110, 61] width 143 height 21
click at [1111, 156] on span "Activity History" at bounding box center [1116, 150] width 114 height 15
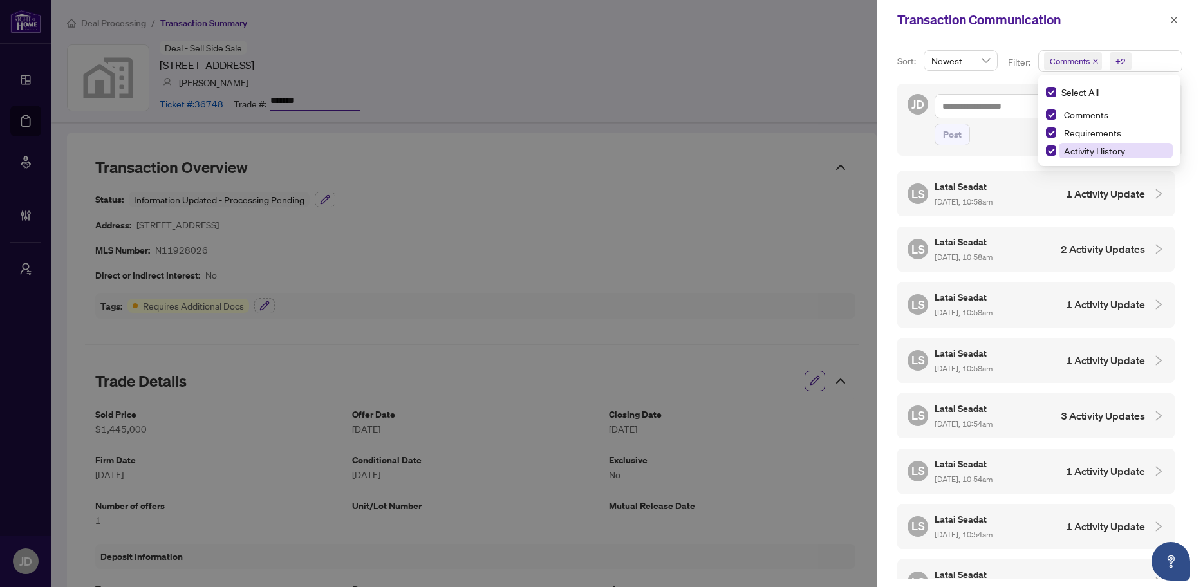
click at [1111, 156] on span "Activity History" at bounding box center [1094, 151] width 61 height 12
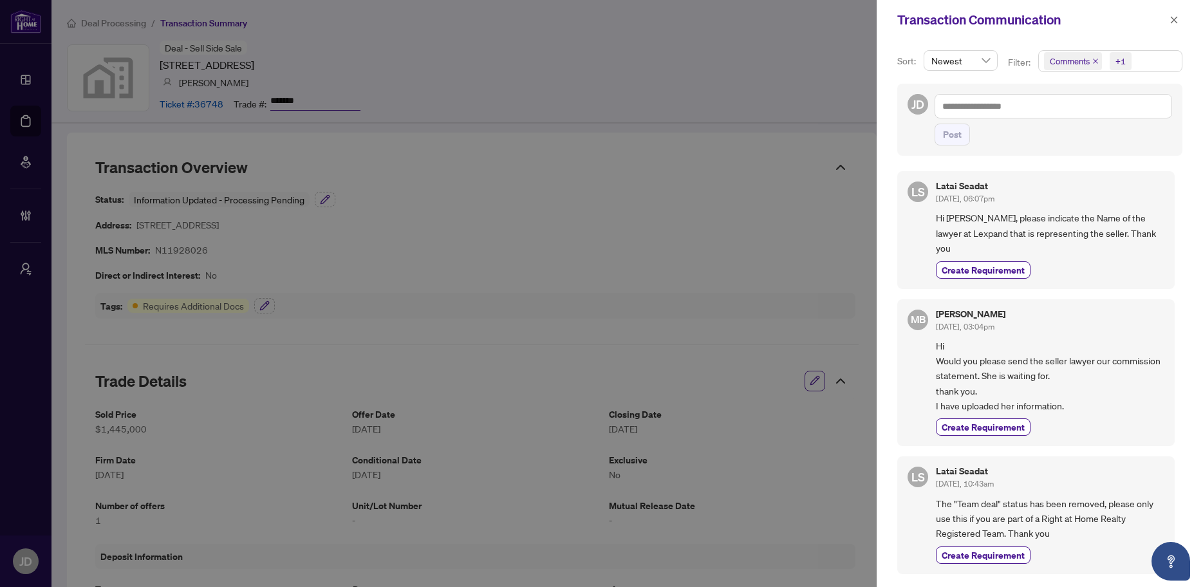
click at [718, 94] on div at bounding box center [601, 293] width 1203 height 587
click at [718, 95] on div at bounding box center [601, 293] width 1203 height 587
click at [1174, 21] on icon "close" at bounding box center [1174, 19] width 7 height 7
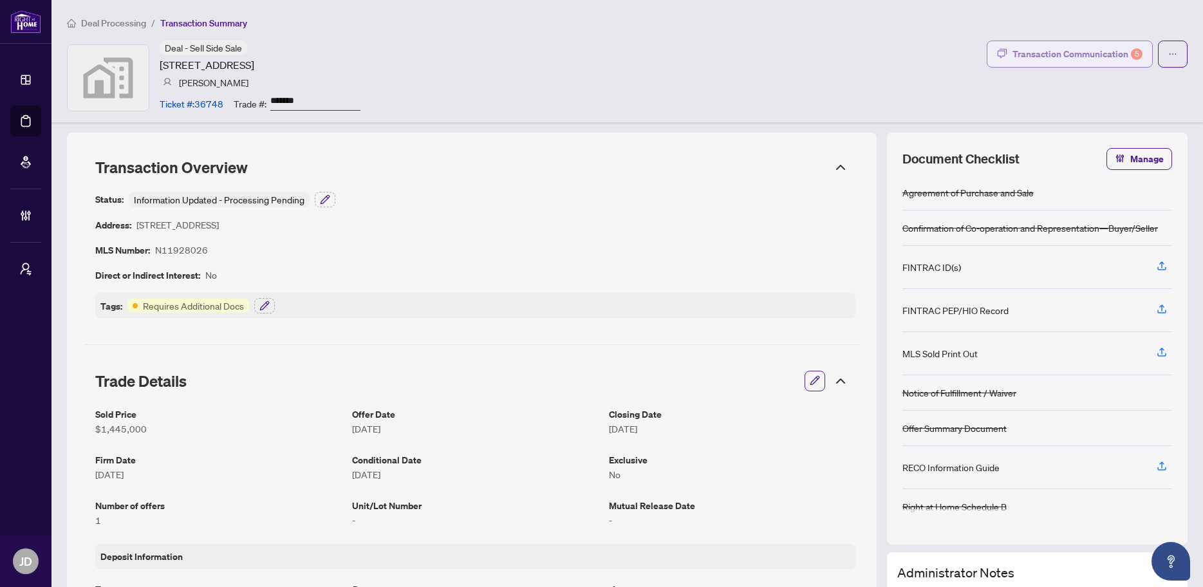
click at [1090, 52] on div "Transaction Communication 5" at bounding box center [1077, 54] width 130 height 21
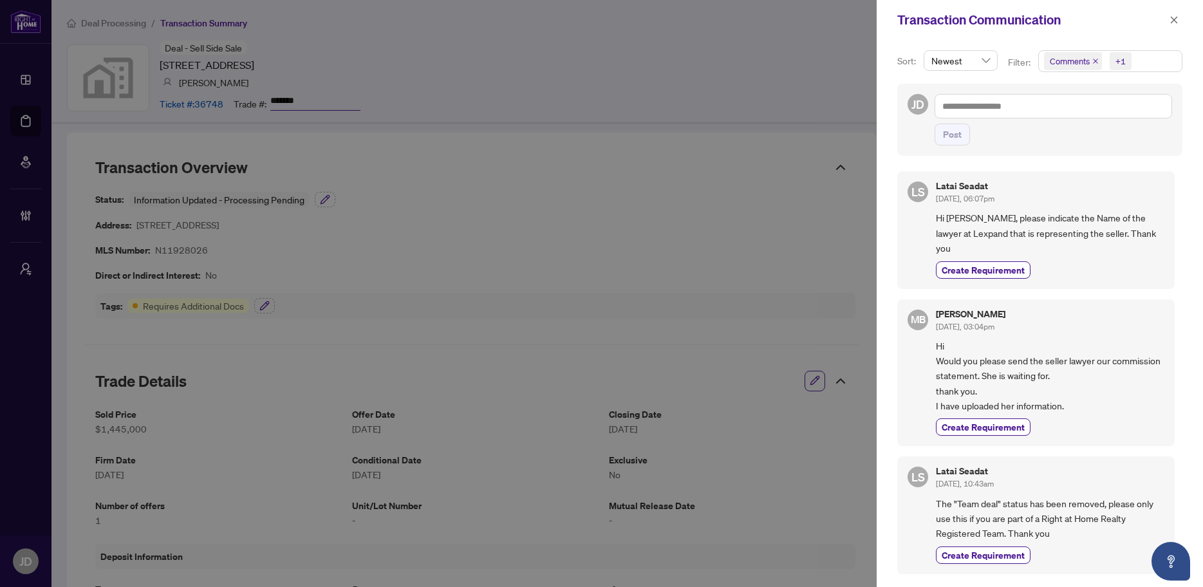
click at [1150, 65] on span "Comments +1" at bounding box center [1110, 61] width 143 height 21
click at [1106, 153] on span "Activity History" at bounding box center [1094, 151] width 61 height 12
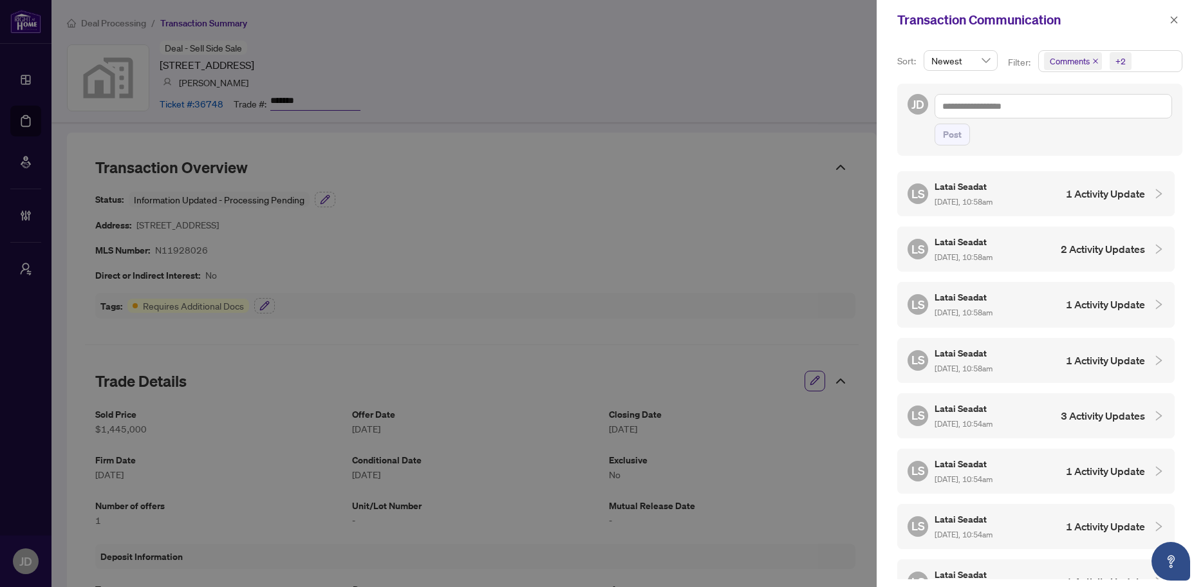
click at [956, 192] on div "Latai Seadat Sep/15/2025, 10:58am" at bounding box center [964, 194] width 58 height 30
click at [951, 188] on h5 "Latai Seadat" at bounding box center [964, 186] width 58 height 15
click at [957, 243] on h5 "Latai Seadat" at bounding box center [964, 241] width 58 height 15
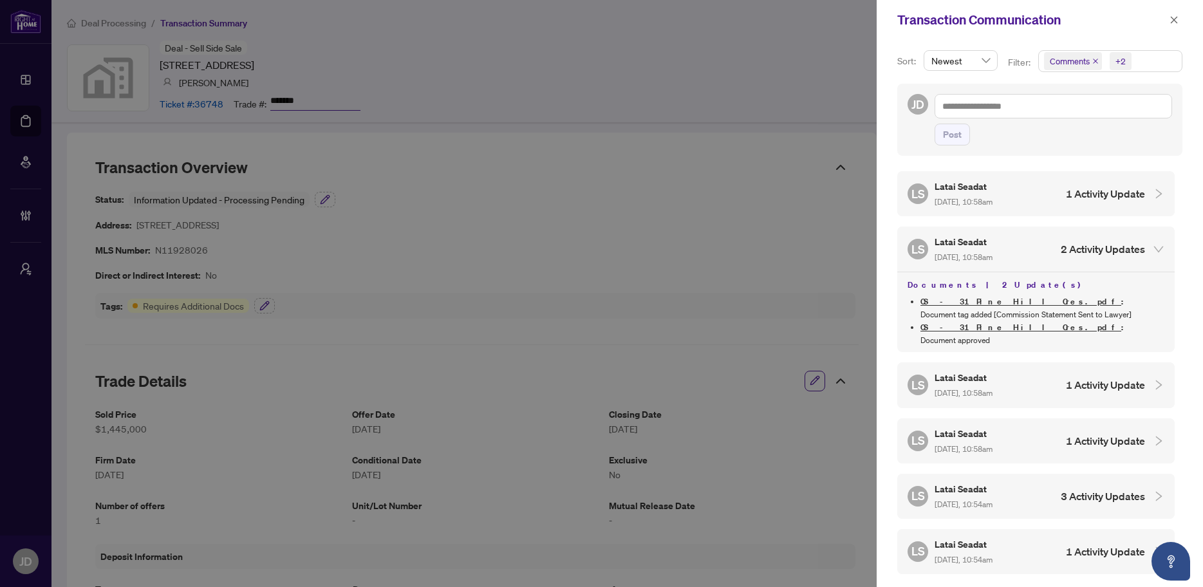
click at [957, 243] on h5 "Latai Seadat" at bounding box center [964, 241] width 58 height 15
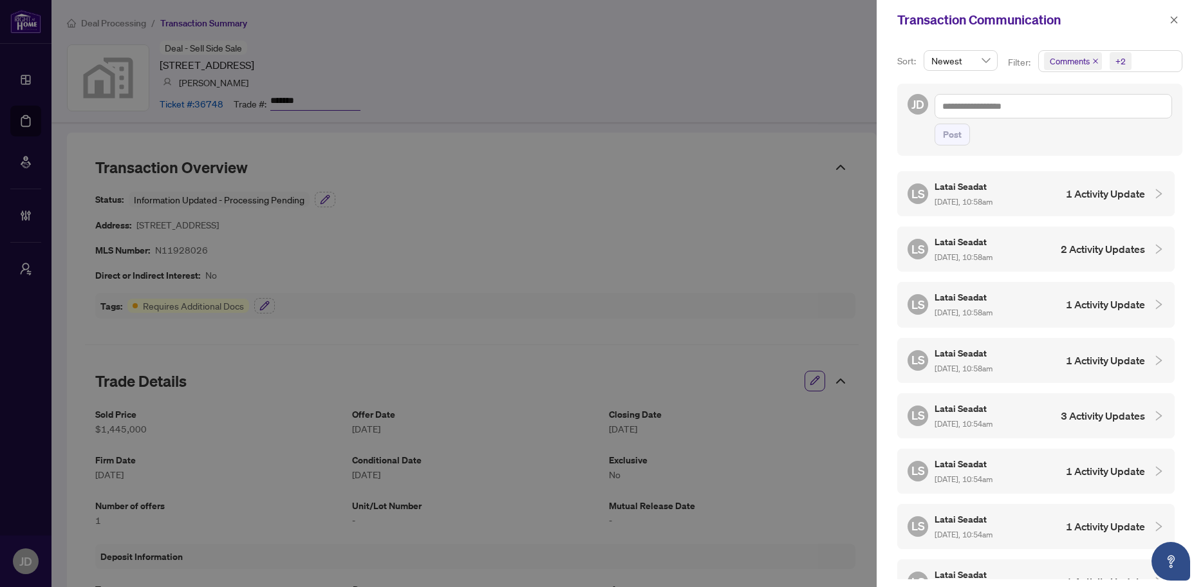
click at [799, 80] on div at bounding box center [601, 293] width 1203 height 587
click at [1177, 22] on icon "close" at bounding box center [1174, 19] width 9 height 9
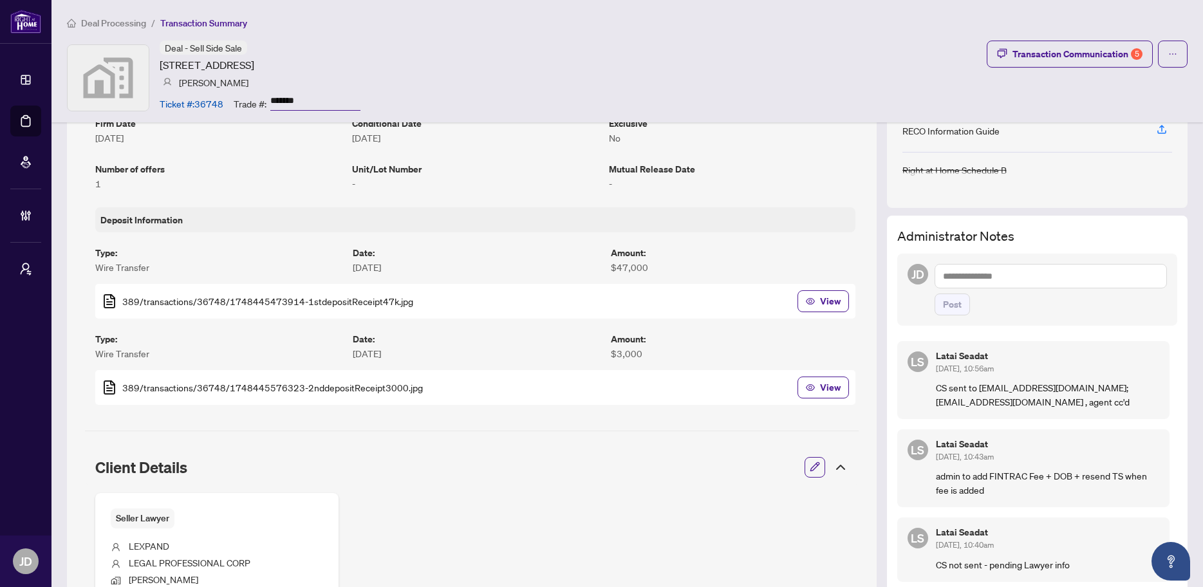
scroll to position [270, 0]
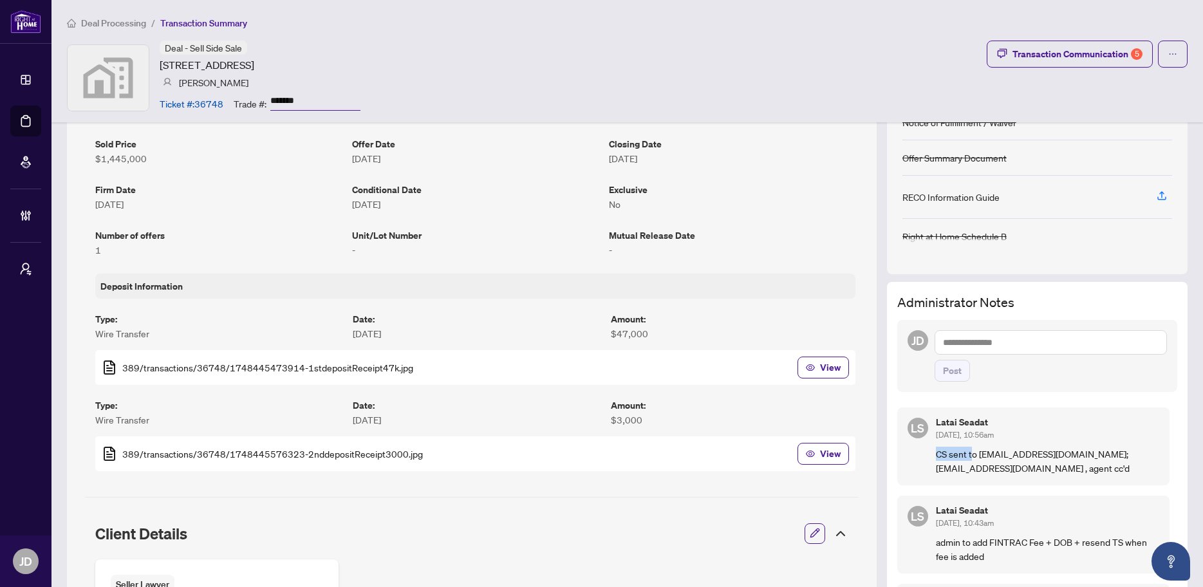
drag, startPoint x: 926, startPoint y: 453, endPoint x: 964, endPoint y: 453, distance: 37.3
click at [964, 453] on p "CS sent to closings@lexpand.com; info@lexpand.com , agent cc'd" at bounding box center [1047, 461] width 223 height 28
click at [937, 454] on p "CS sent to closings@lexpand.com; info@lexpand.com , agent cc'd" at bounding box center [1047, 461] width 223 height 28
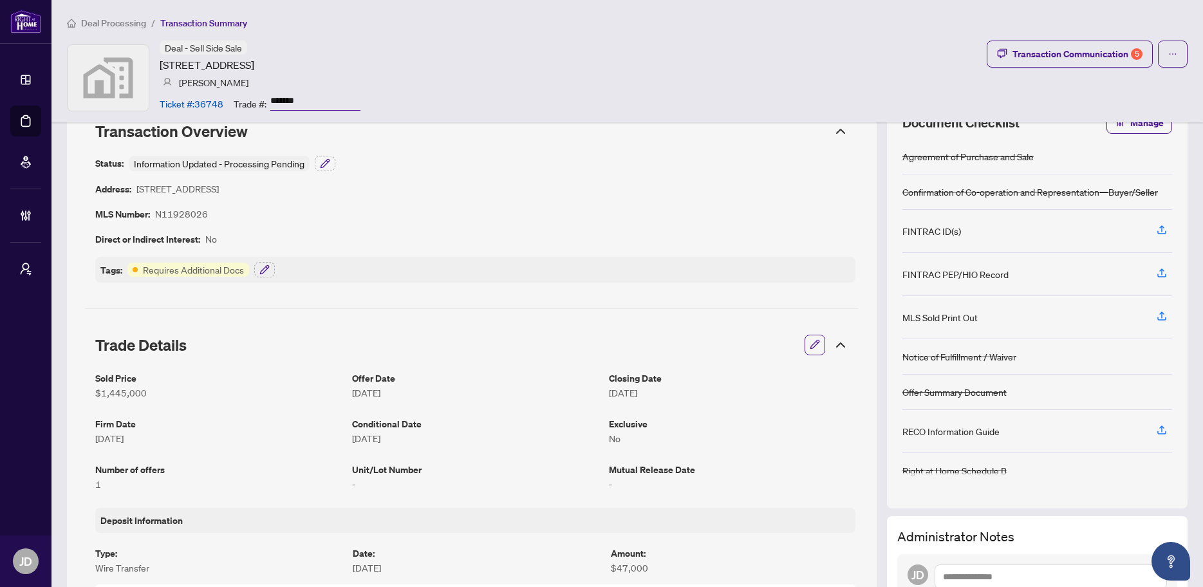
scroll to position [0, 0]
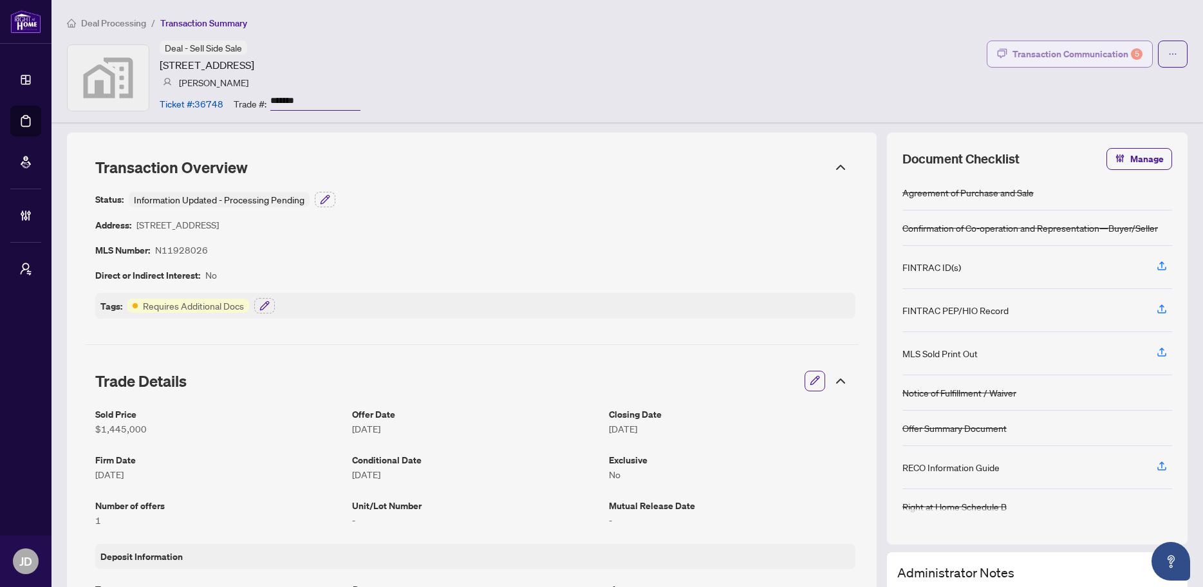
click at [1077, 50] on div "Transaction Communication 5" at bounding box center [1077, 54] width 130 height 21
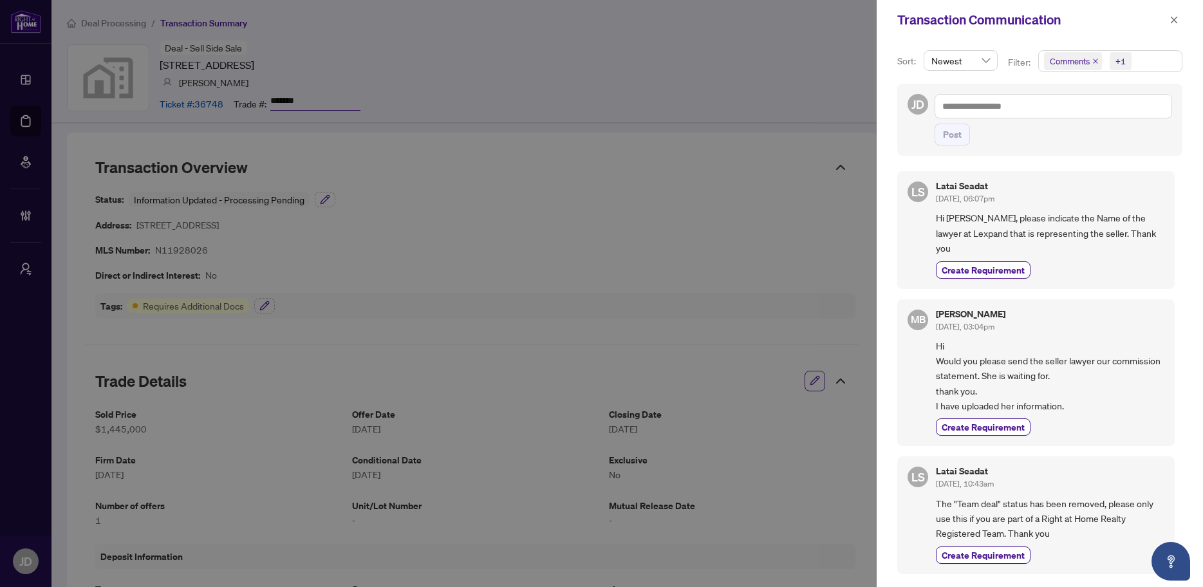
click at [1094, 59] on icon "close" at bounding box center [1095, 61] width 6 height 6
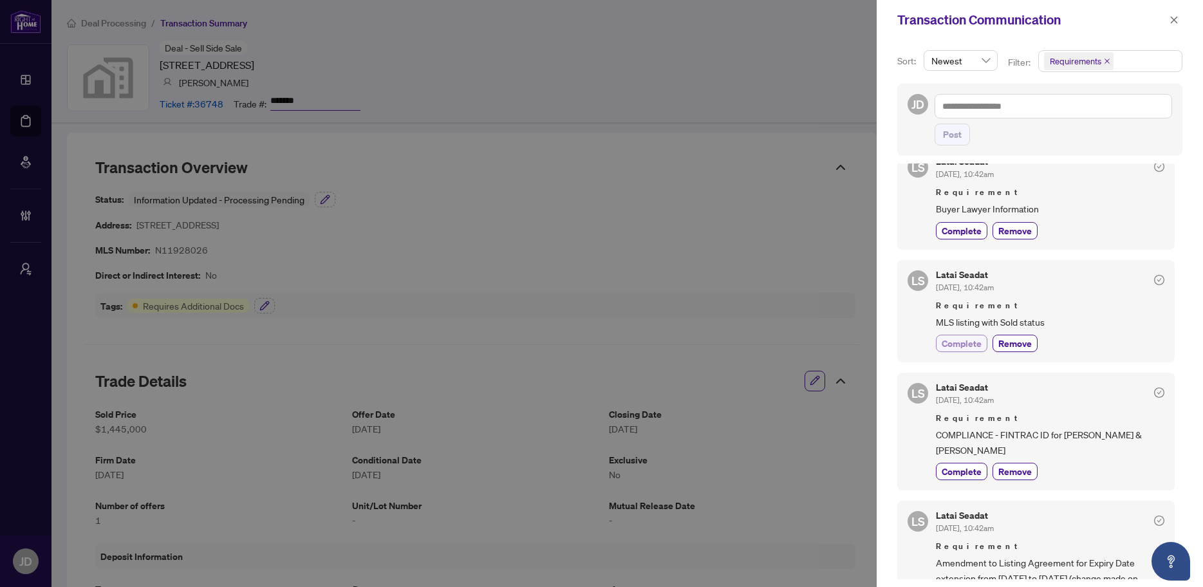
scroll to position [33, 0]
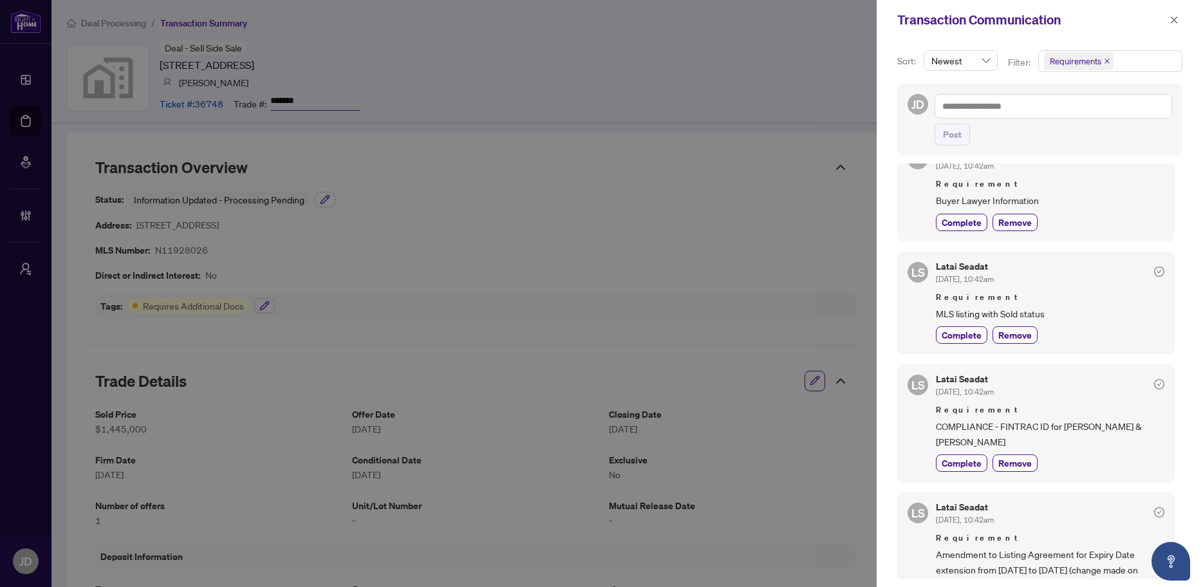
click at [830, 109] on div at bounding box center [601, 293] width 1203 height 587
click at [1176, 19] on icon "close" at bounding box center [1174, 19] width 9 height 9
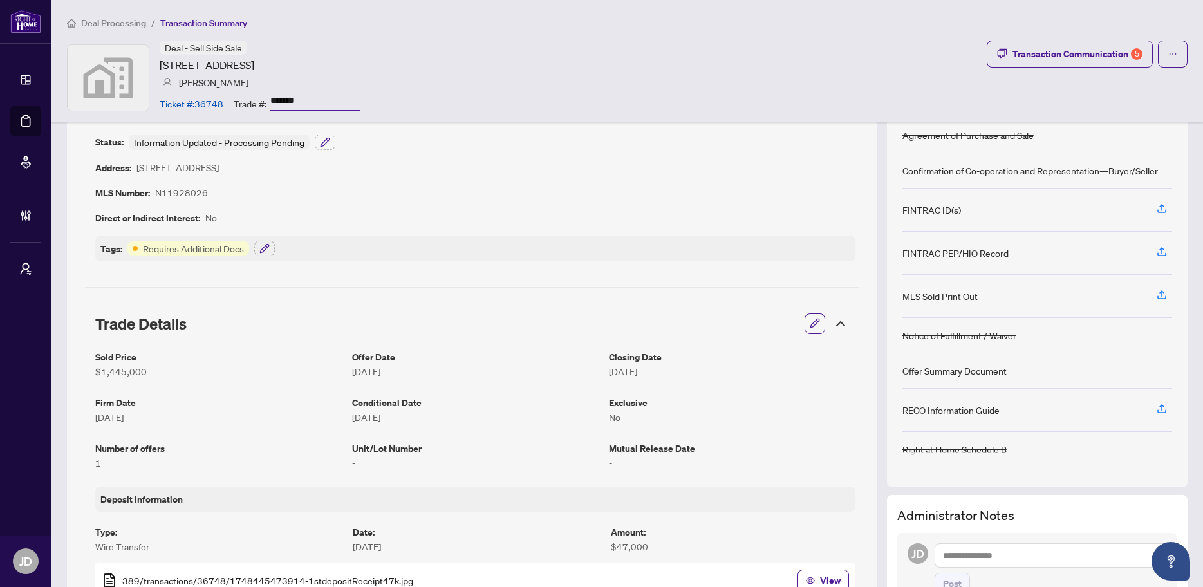
scroll to position [0, 0]
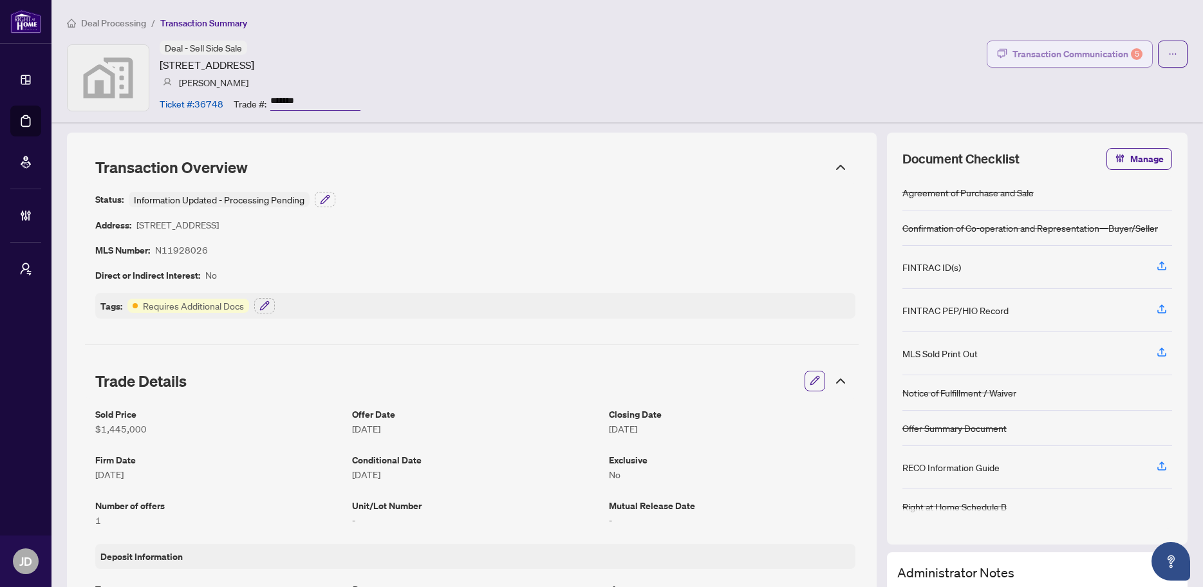
click at [1038, 58] on div "Transaction Communication 5" at bounding box center [1077, 54] width 130 height 21
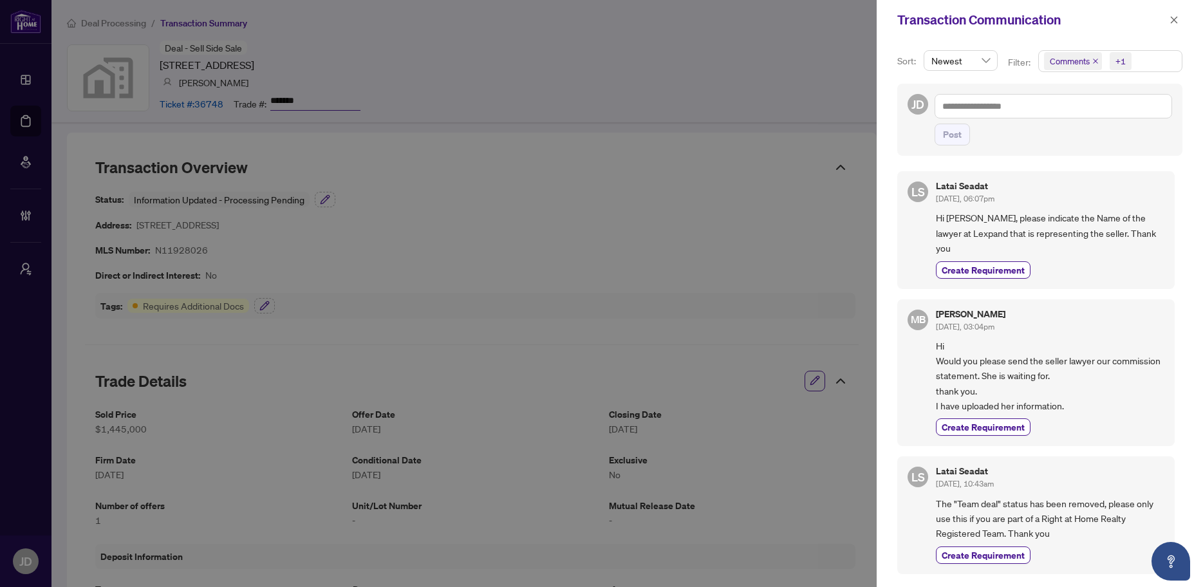
click at [538, 262] on div at bounding box center [601, 293] width 1203 height 587
click at [1179, 23] on button "button" at bounding box center [1174, 19] width 17 height 15
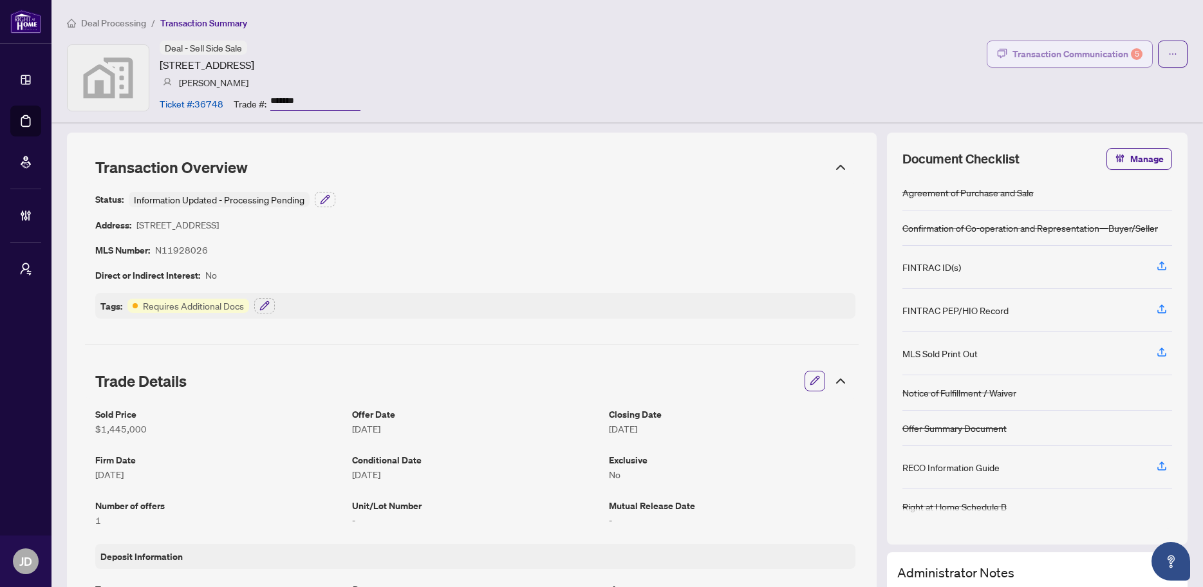
click at [1068, 49] on div "Transaction Communication 5" at bounding box center [1077, 54] width 130 height 21
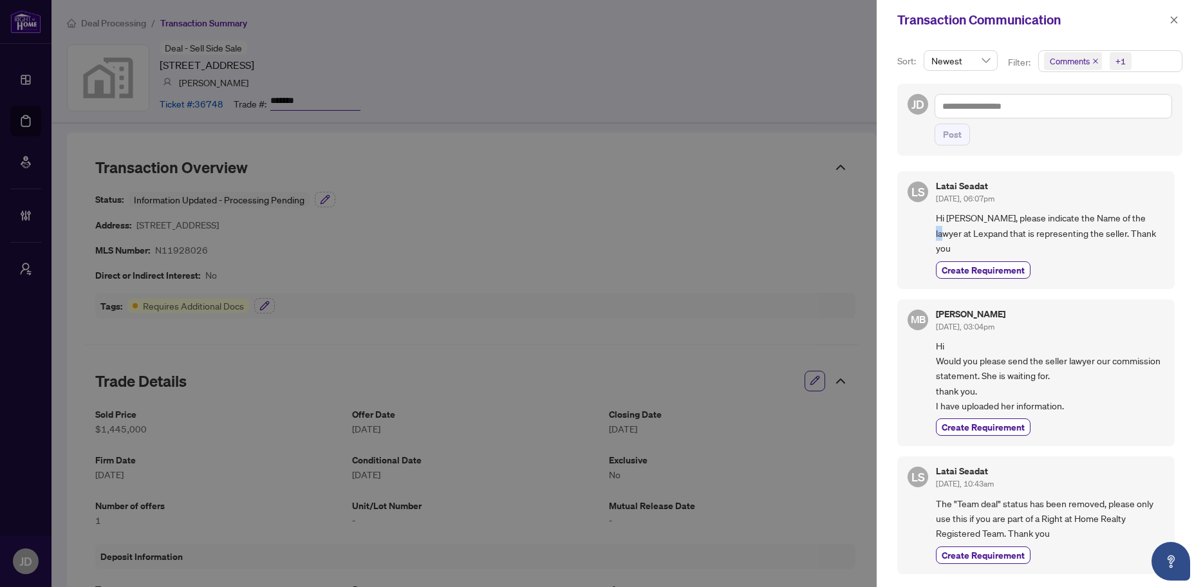
drag, startPoint x: 937, startPoint y: 229, endPoint x: 1147, endPoint y: 222, distance: 210.6
click at [1147, 222] on span "Hi Mohammad, please indicate the Name of the lawyer at Lexpand that is represen…" at bounding box center [1050, 232] width 229 height 45
drag, startPoint x: 931, startPoint y: 349, endPoint x: 1002, endPoint y: 361, distance: 71.9
click at [1002, 361] on div "MB Mohammad Barmaki Sep/11/2025, 03:04pm Hi Would you please send the seller la…" at bounding box center [1035, 372] width 277 height 147
click at [1002, 361] on span "Hi Would you please send the seller lawyer our commission statement. She is wai…" at bounding box center [1050, 376] width 229 height 75
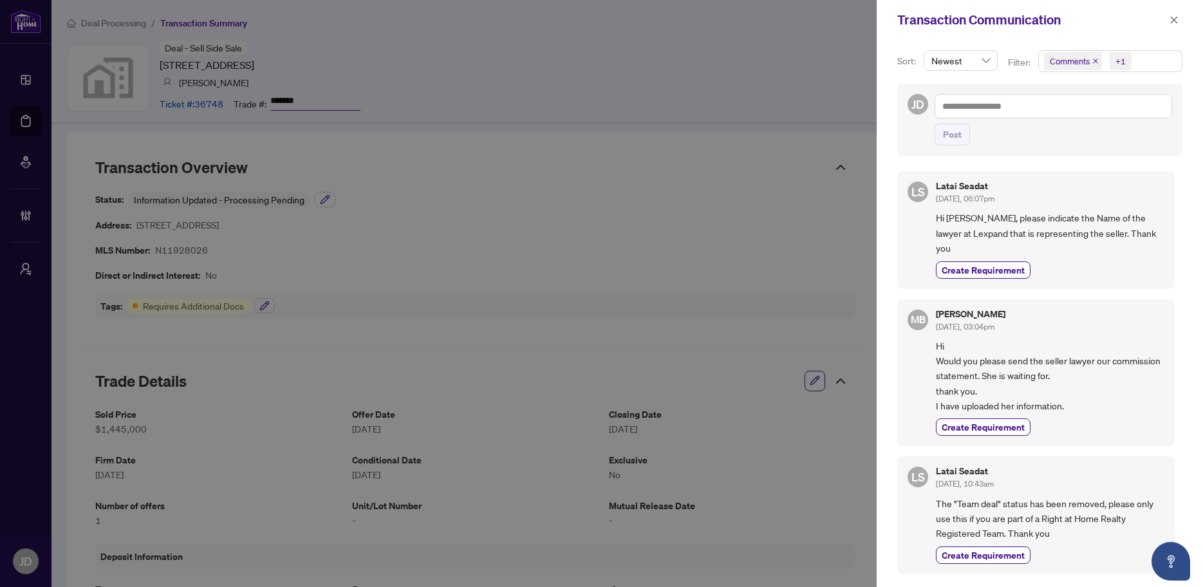
click at [780, 79] on div at bounding box center [601, 293] width 1203 height 587
click at [1174, 23] on icon "close" at bounding box center [1174, 19] width 9 height 9
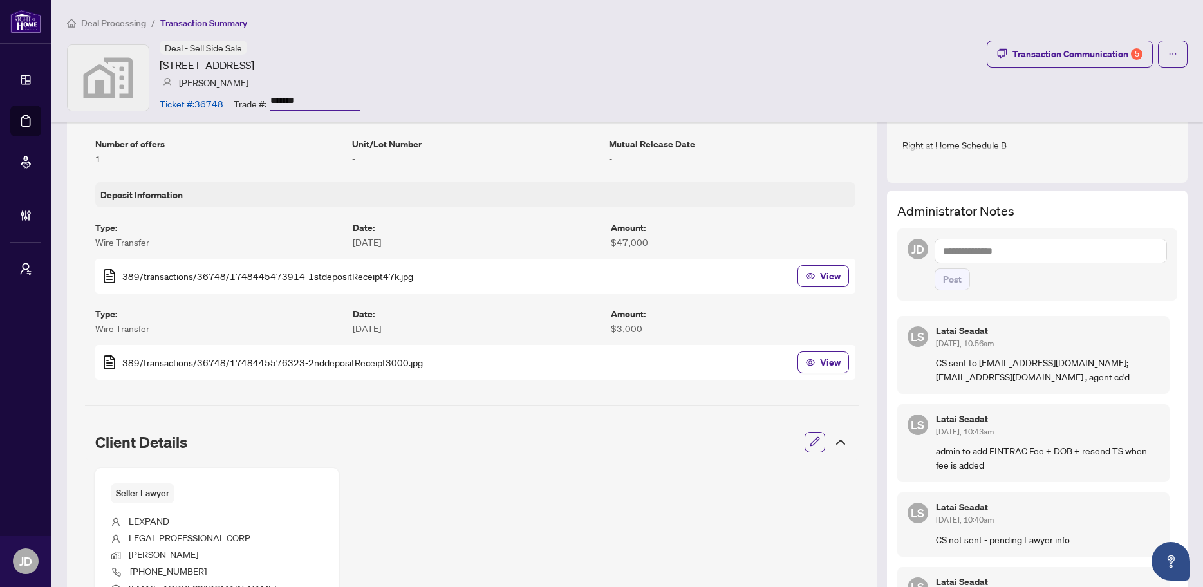
scroll to position [378, 0]
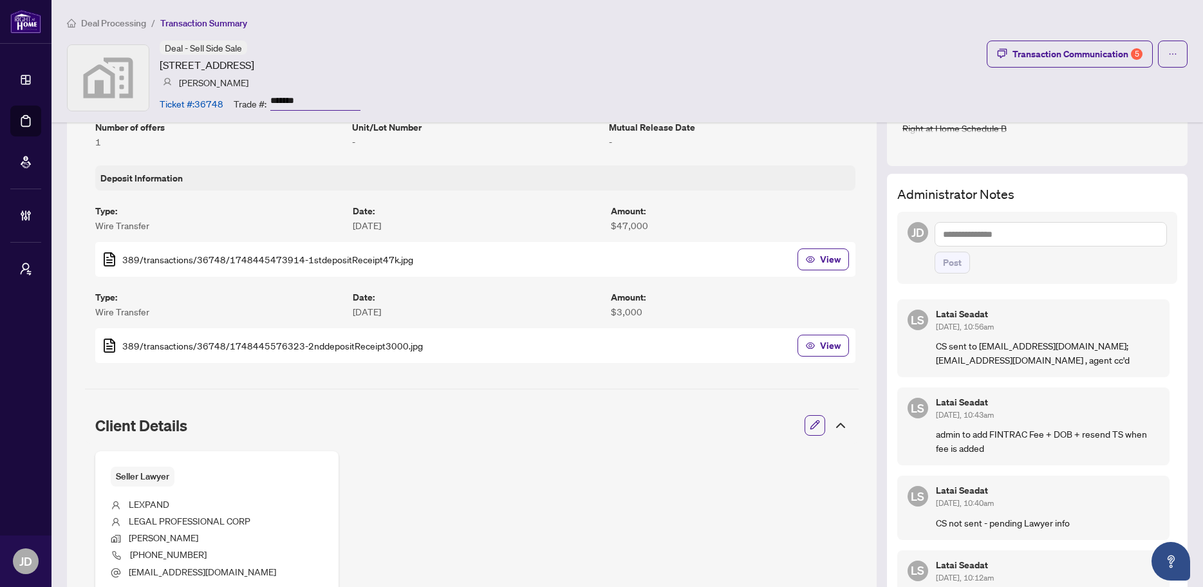
click at [293, 508] on li "LEXPAND" at bounding box center [217, 505] width 212 height 17
drag, startPoint x: 132, startPoint y: 506, endPoint x: 173, endPoint y: 505, distance: 40.6
click at [173, 505] on li "LEXPAND" at bounding box center [217, 505] width 212 height 17
click at [1103, 51] on div "Transaction Communication 5" at bounding box center [1077, 54] width 130 height 21
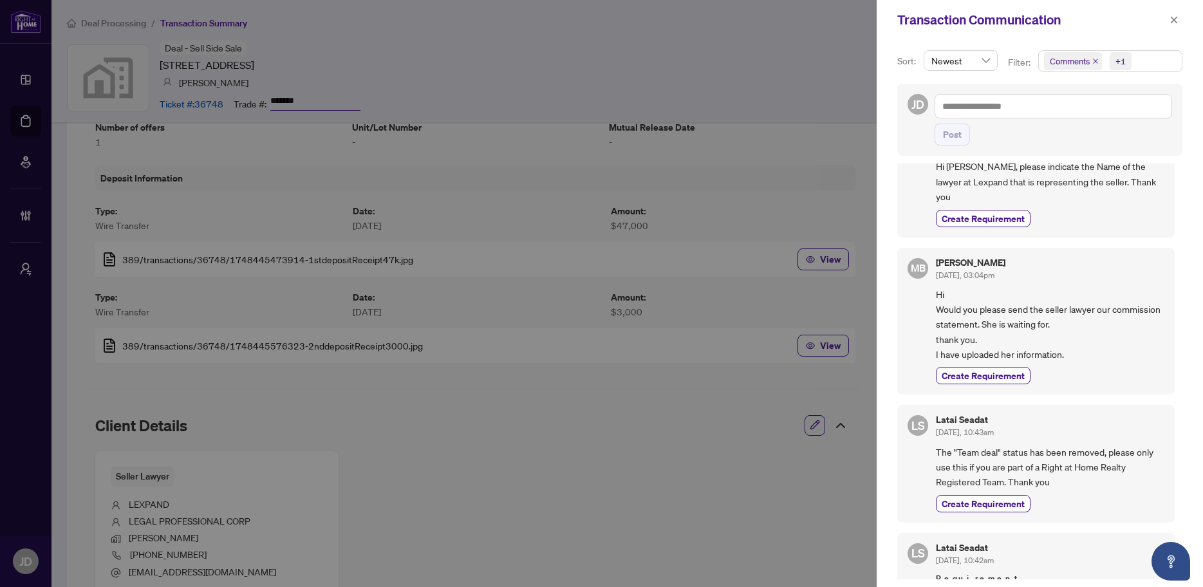
scroll to position [0, 0]
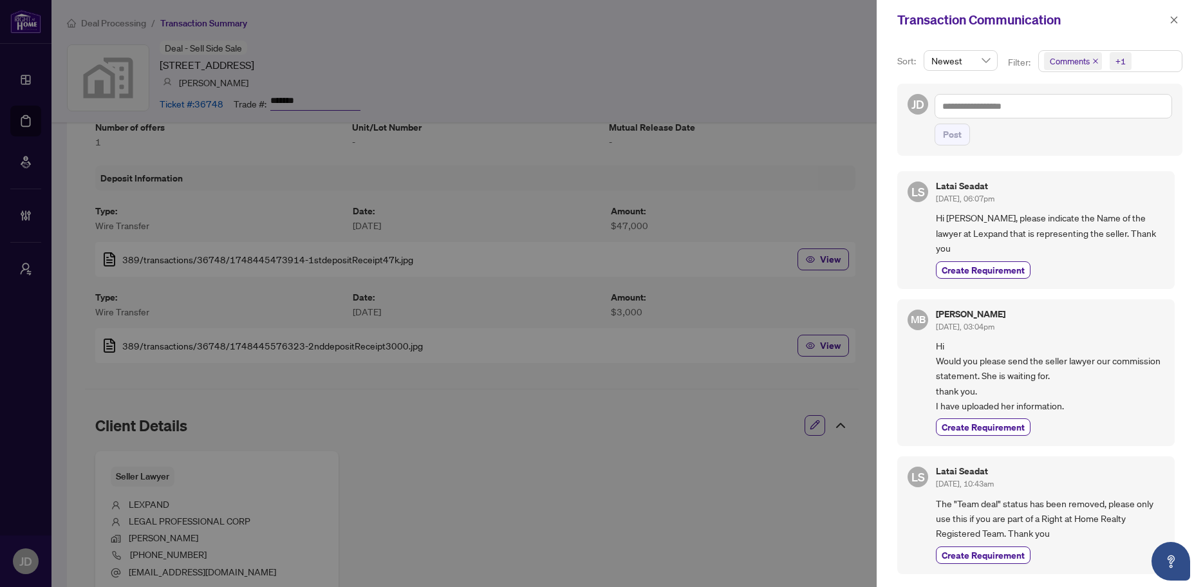
click at [1153, 62] on span "Comments +1" at bounding box center [1110, 61] width 143 height 21
click at [1064, 149] on span "Activity History" at bounding box center [1094, 151] width 61 height 12
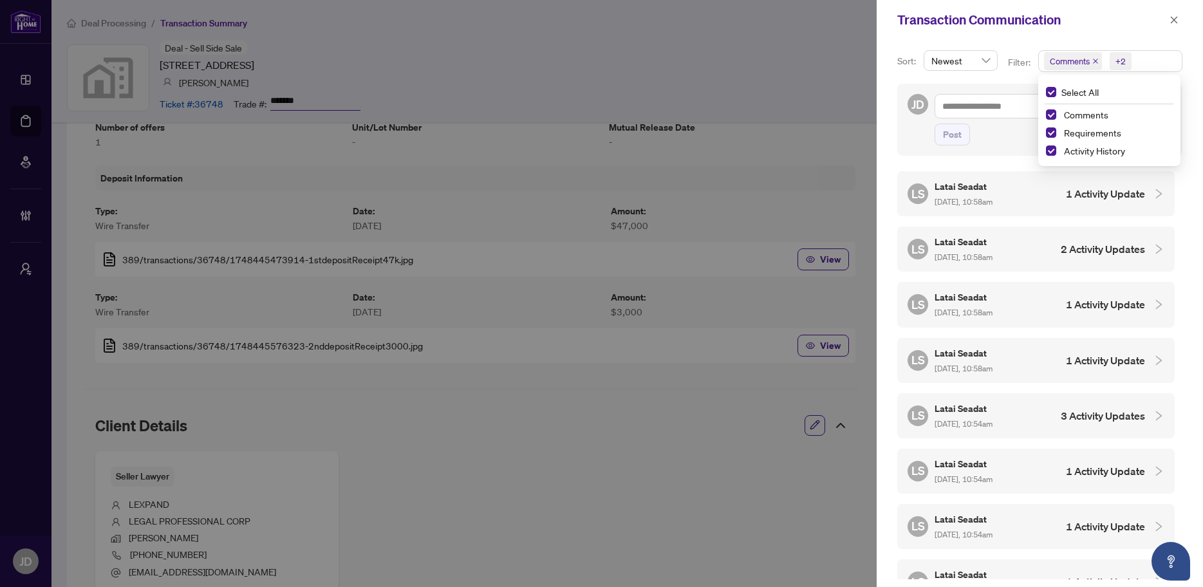
click at [985, 201] on span "Sep/15/2025, 10:58am" at bounding box center [964, 202] width 58 height 10
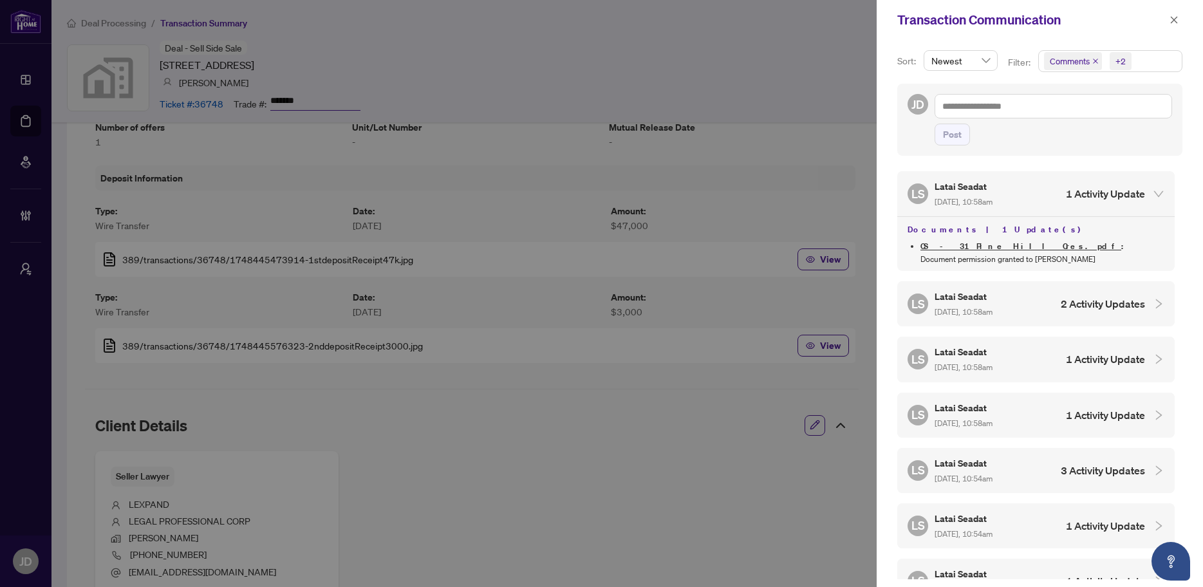
click at [969, 246] on link "CS - 31 Pine Hill Cres.pdf" at bounding box center [1020, 246] width 201 height 11
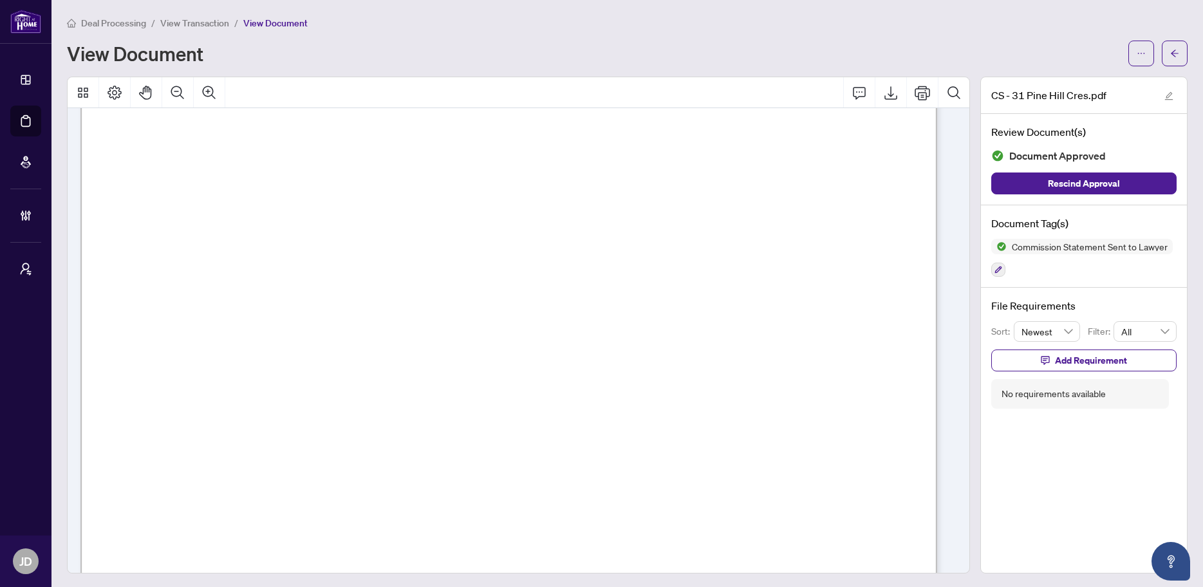
scroll to position [327, 0]
drag, startPoint x: 303, startPoint y: 348, endPoint x: 566, endPoint y: 398, distance: 267.9
drag, startPoint x: 695, startPoint y: 434, endPoint x: 409, endPoint y: 424, distance: 286.6
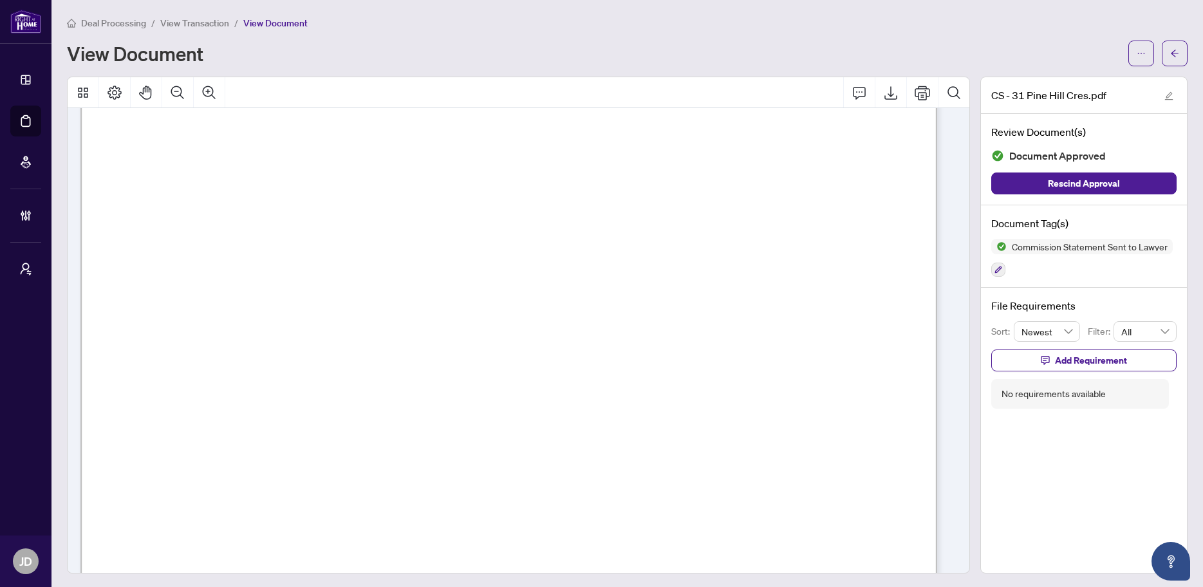
click at [409, 424] on span "email [EMAIL_ADDRESS][DOMAIN_NAME]" at bounding box center [517, 431] width 305 height 14
click at [431, 324] on span "Right at Home Realty" at bounding box center [372, 326] width 118 height 14
drag, startPoint x: 304, startPoint y: 351, endPoint x: 352, endPoint y: 344, distance: 48.7
click at [351, 346] on span "2507143" at bounding box center [329, 352] width 51 height 13
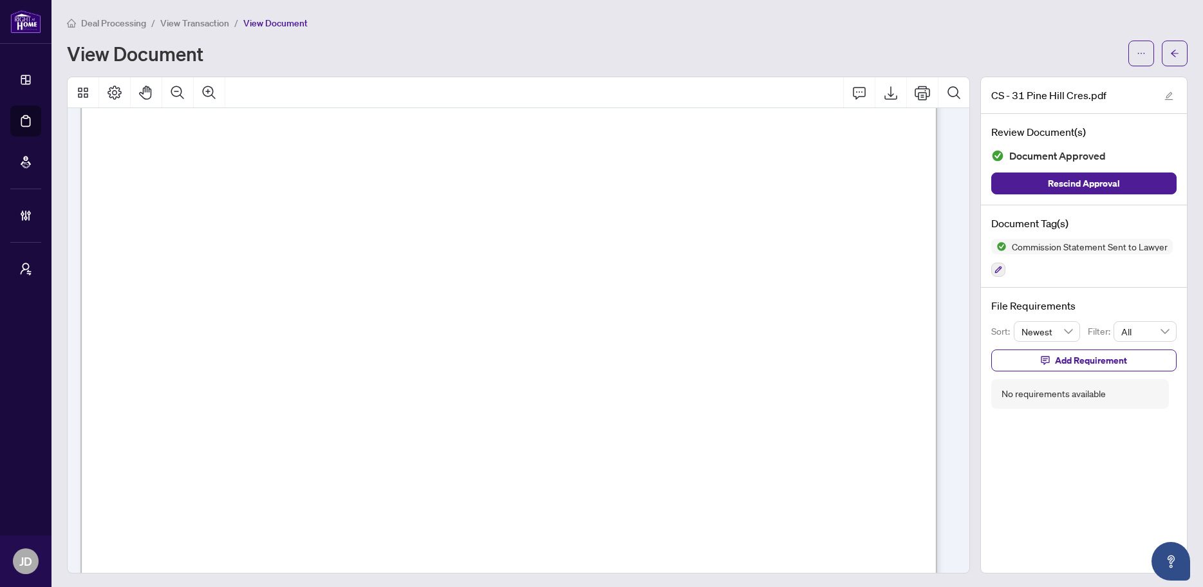
click at [469, 368] on span "753241900RT0001" at bounding box center [416, 368] width 106 height 13
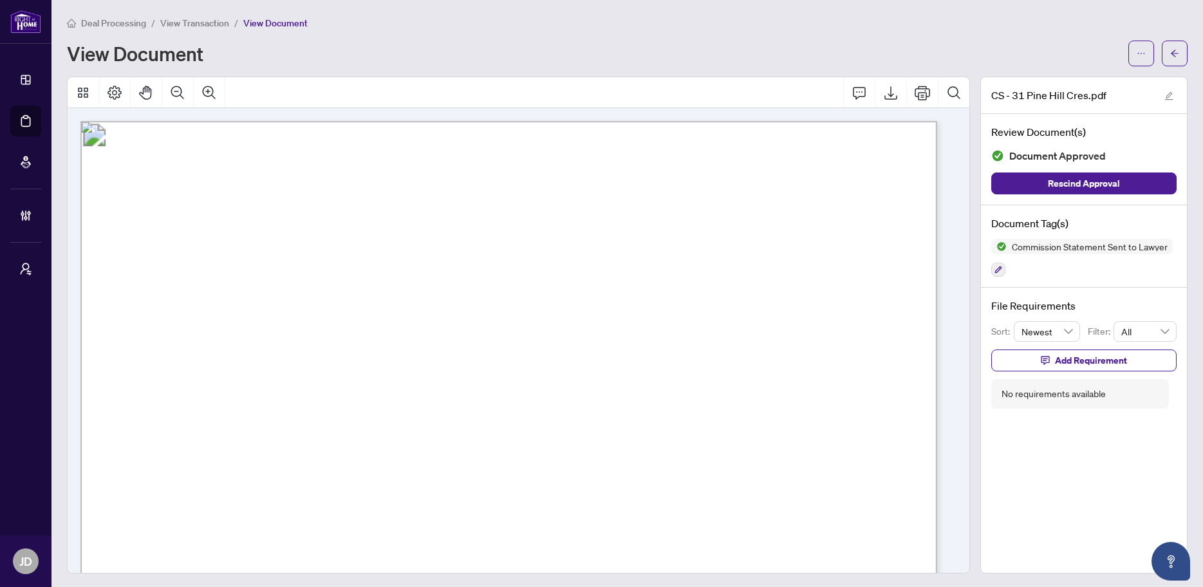
click at [199, 20] on span "View Transaction" at bounding box center [194, 23] width 69 height 12
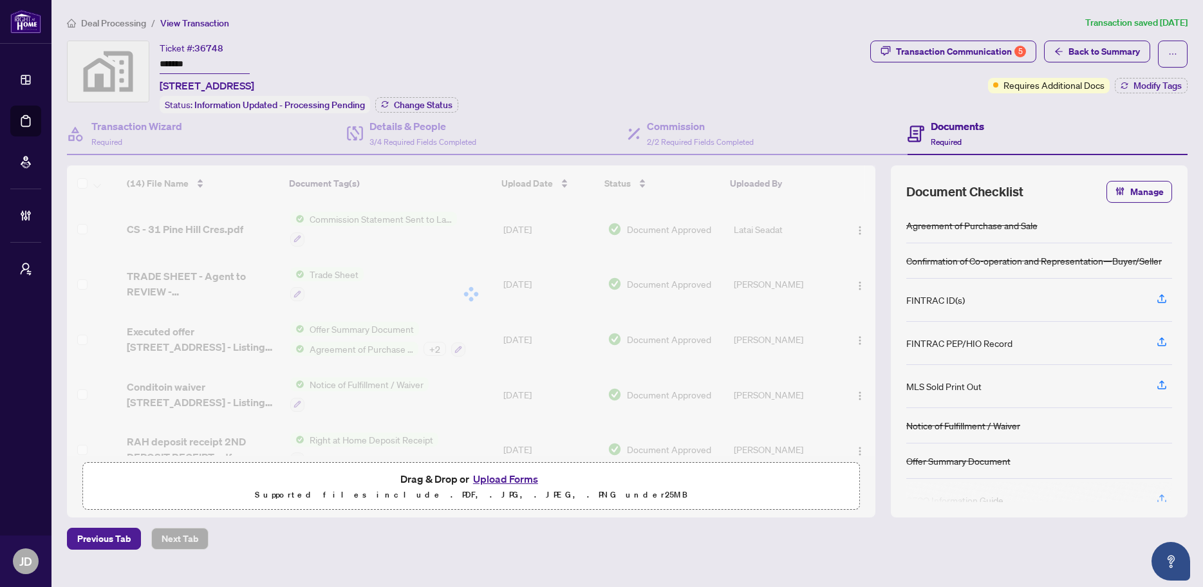
click at [119, 30] on div "Deal Processing / View Transaction Transaction saved [DATE] Ticket #: 36748 ***…" at bounding box center [627, 282] width 1131 height 534
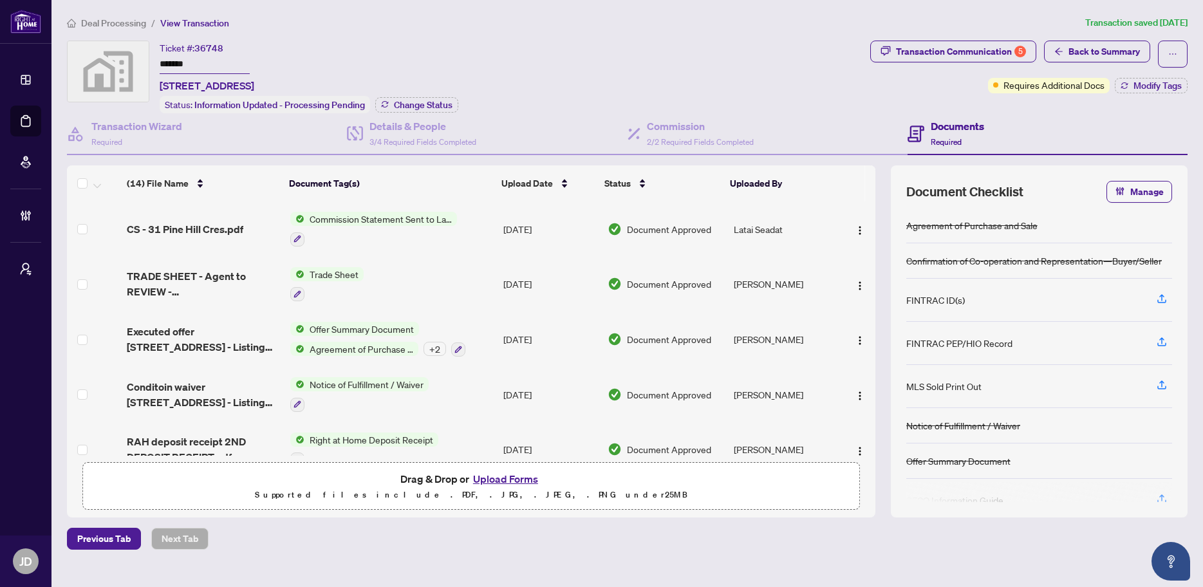
click at [120, 26] on span "Deal Processing" at bounding box center [113, 23] width 65 height 12
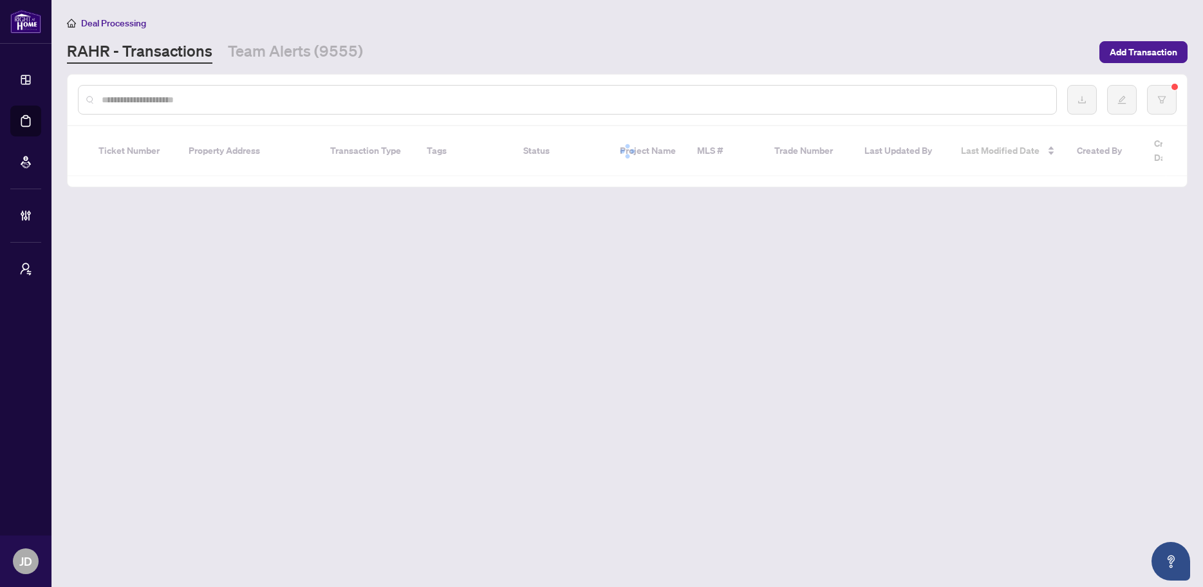
click at [212, 103] on input "text" at bounding box center [574, 100] width 944 height 14
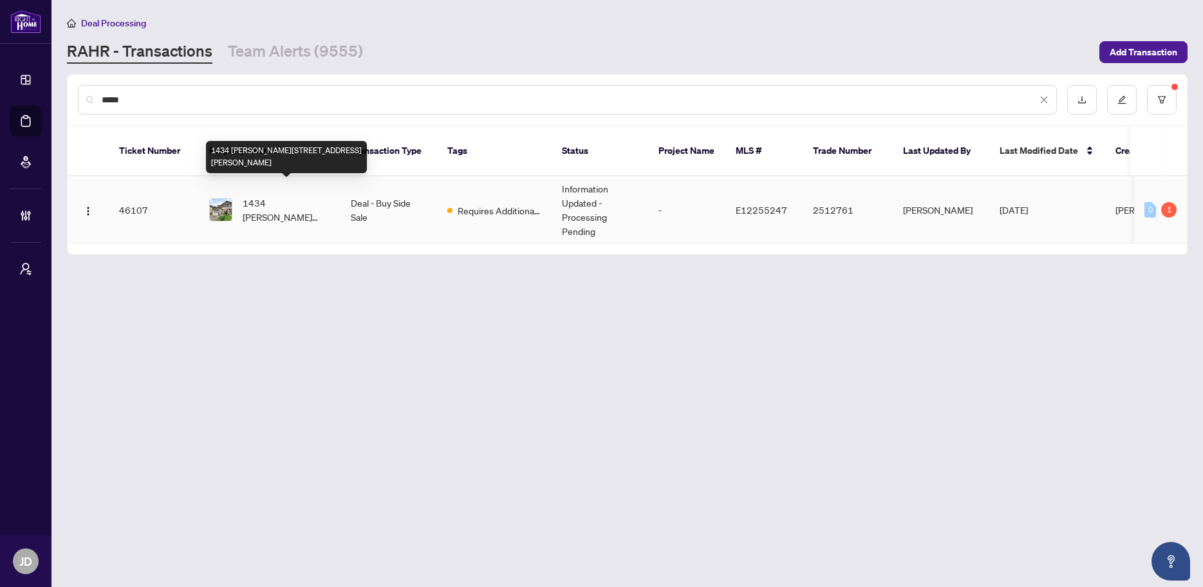
type input "*****"
click at [293, 200] on span "1434 [PERSON_NAME][STREET_ADDRESS][PERSON_NAME]" at bounding box center [287, 210] width 88 height 28
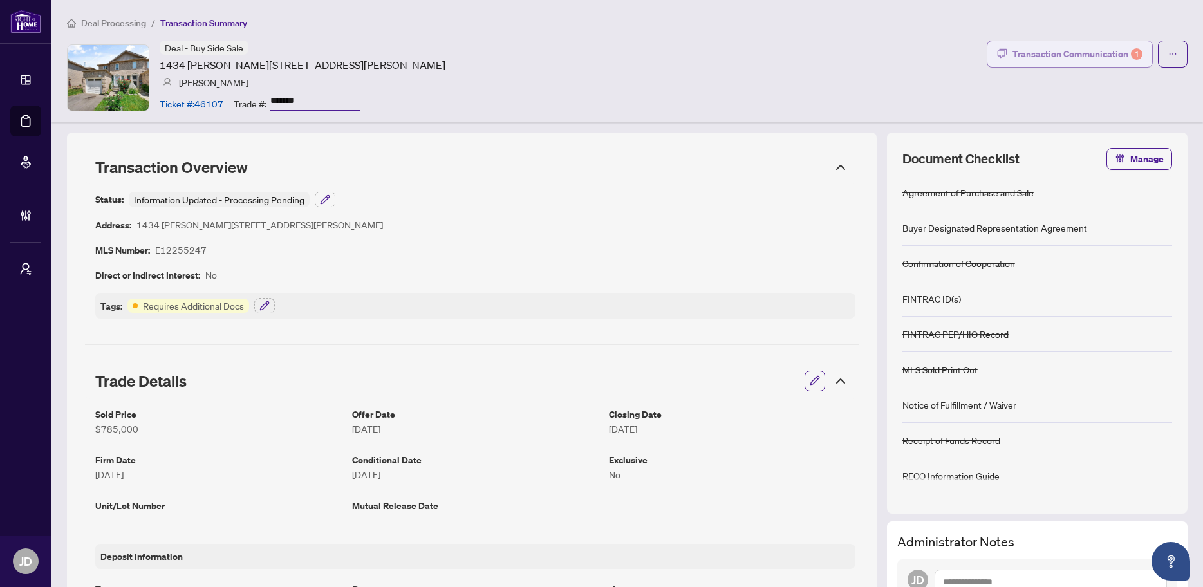
click at [1085, 55] on div "Transaction Communication 1" at bounding box center [1077, 54] width 130 height 21
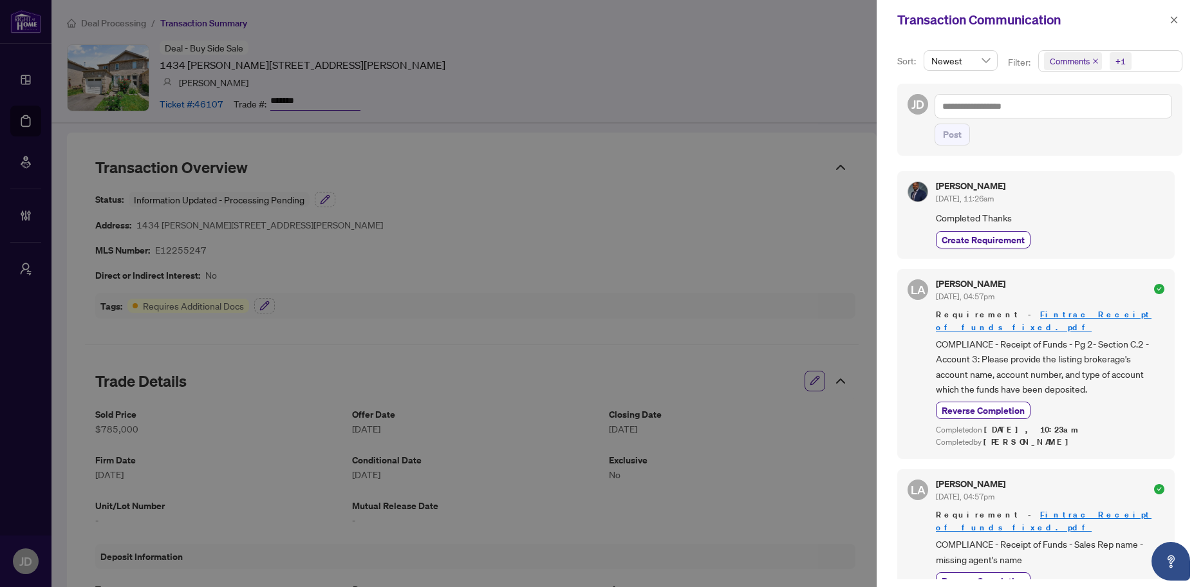
click at [1143, 64] on span "Comments +1" at bounding box center [1110, 61] width 143 height 21
click at [1095, 156] on span "Activity History" at bounding box center [1094, 151] width 61 height 12
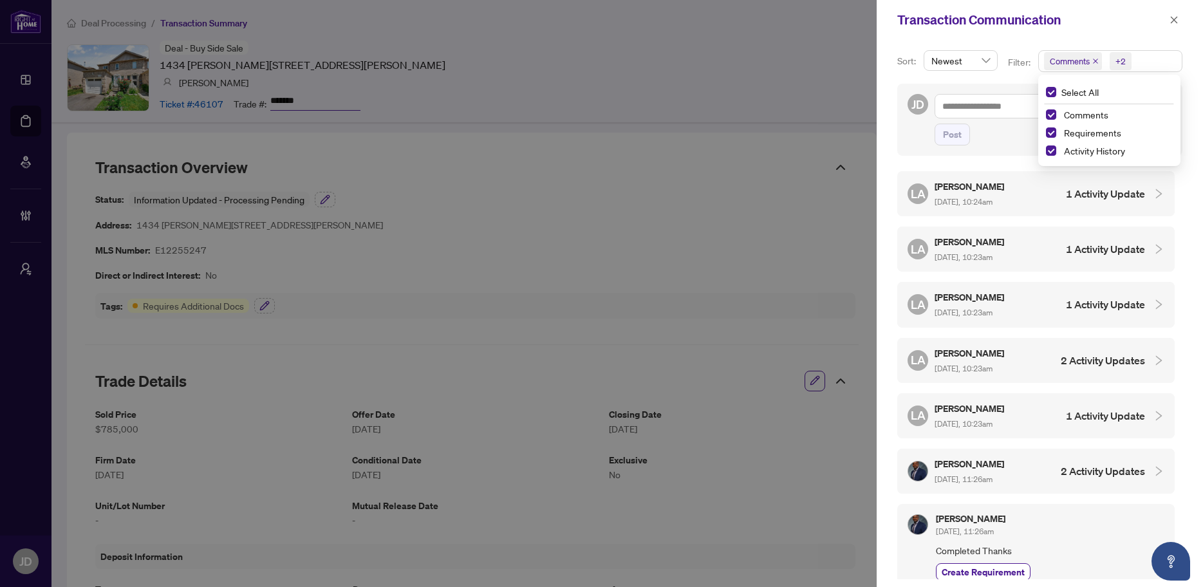
click at [975, 190] on h5 "[PERSON_NAME]" at bounding box center [970, 186] width 71 height 15
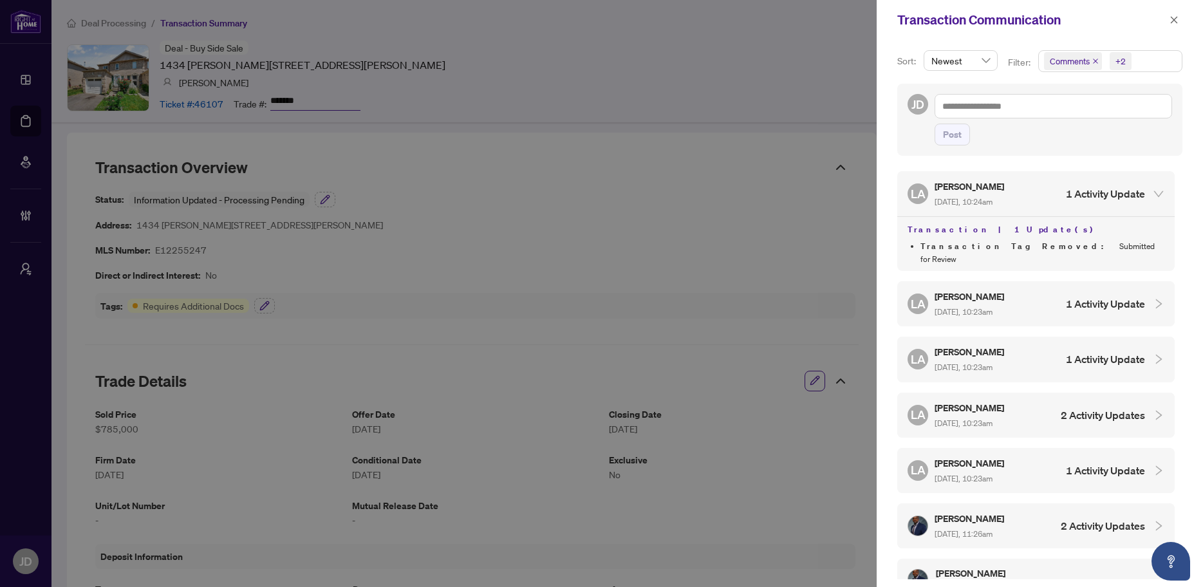
click at [993, 197] on span "[DATE], 10:24am" at bounding box center [964, 202] width 58 height 10
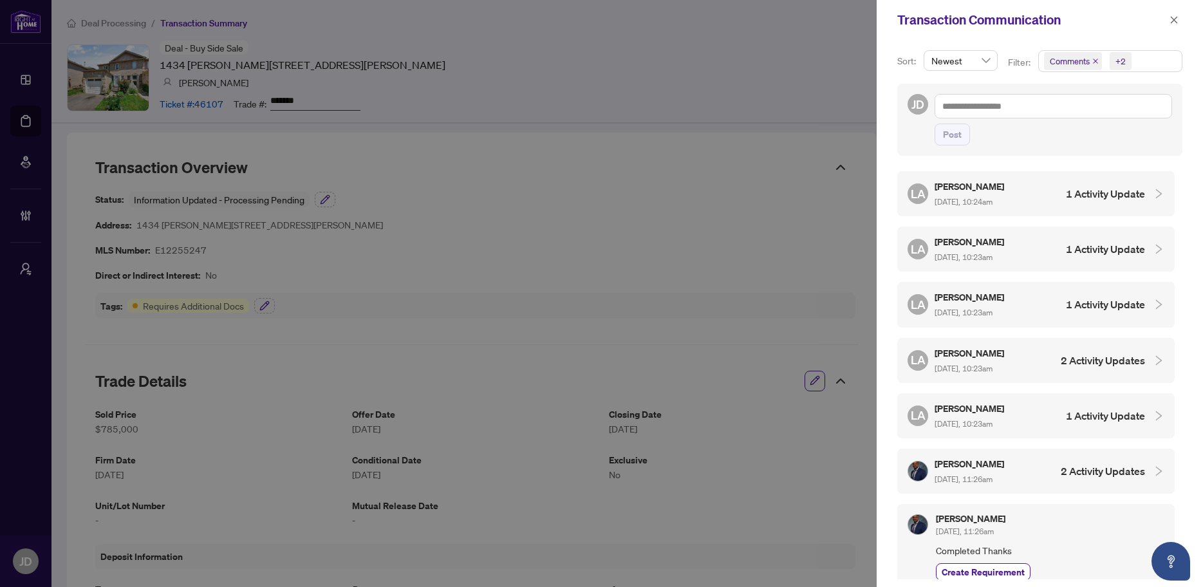
click at [1000, 245] on h5 "[PERSON_NAME]" at bounding box center [970, 241] width 71 height 15
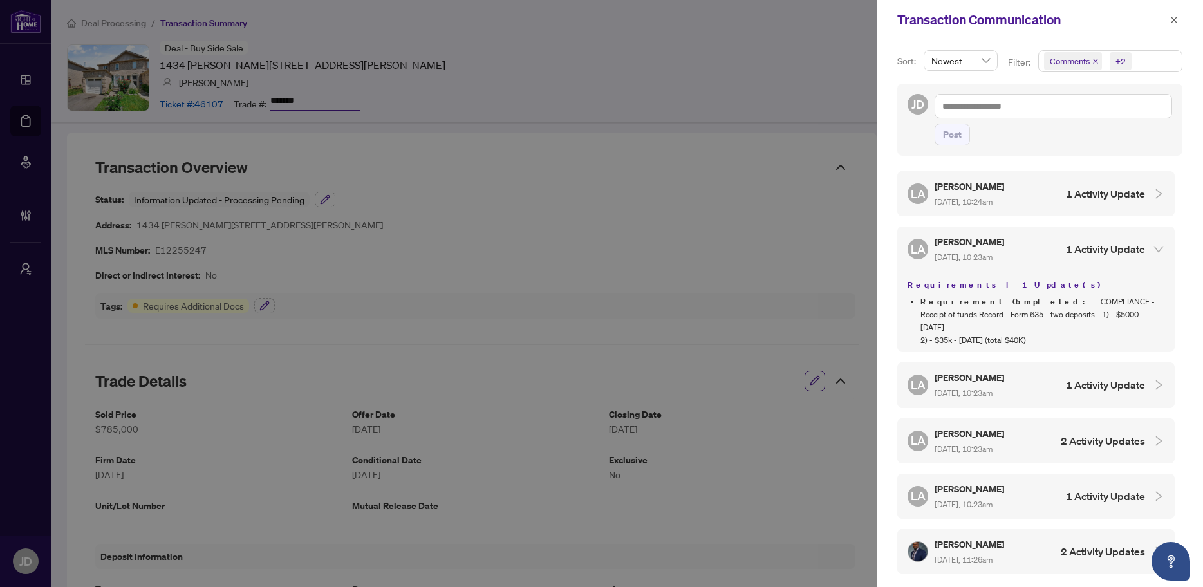
click at [1000, 247] on h5 "[PERSON_NAME]" at bounding box center [970, 241] width 71 height 15
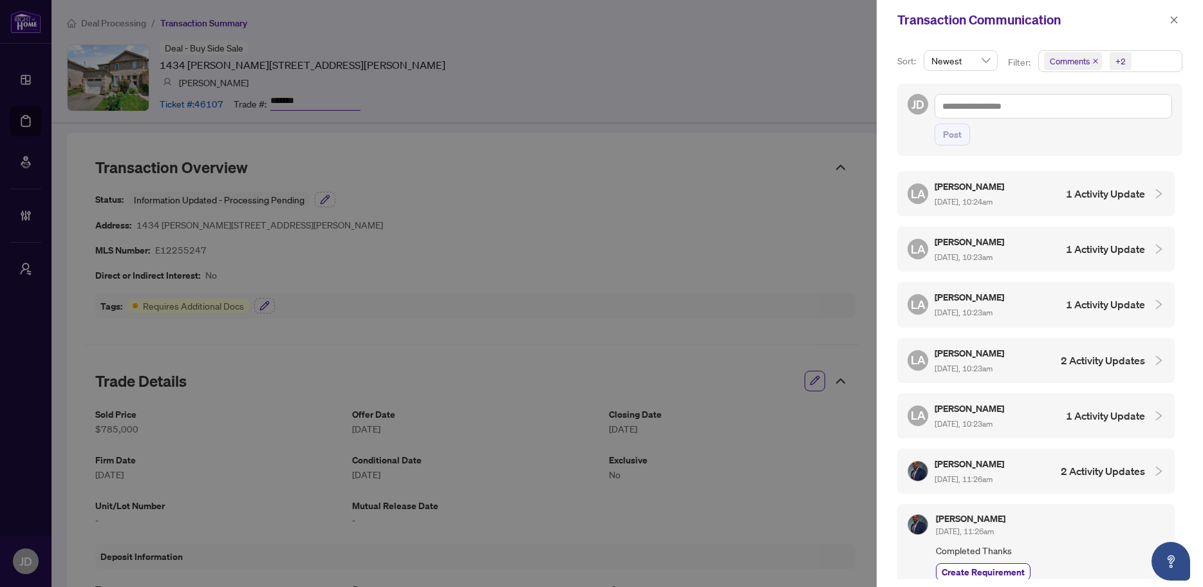
click at [679, 555] on div at bounding box center [601, 293] width 1203 height 587
click at [1173, 25] on span "button" at bounding box center [1174, 20] width 9 height 21
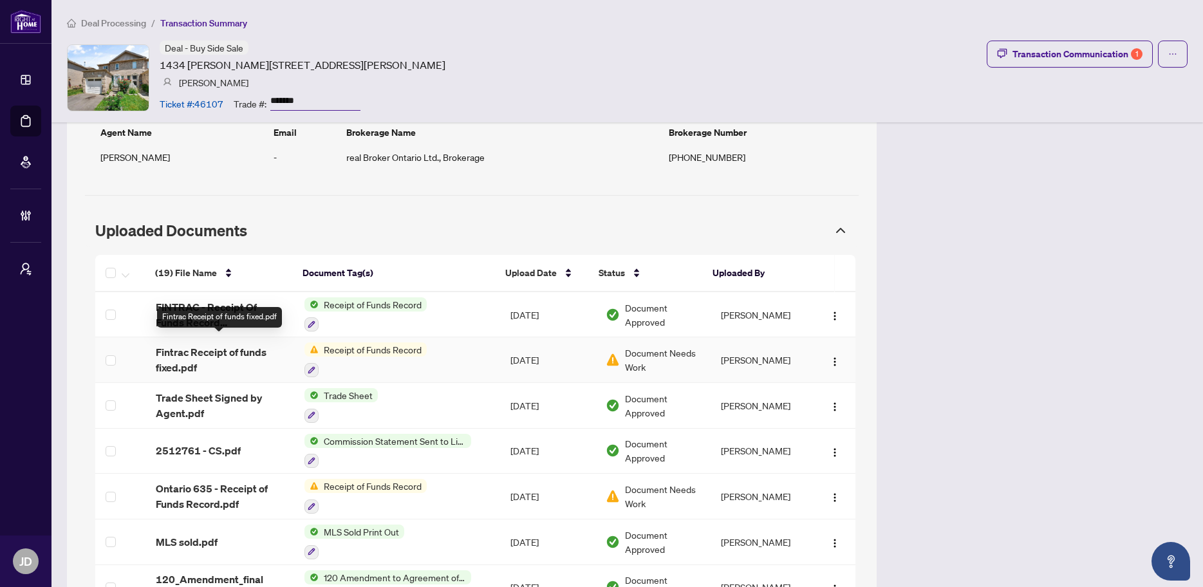
scroll to position [1347, 0]
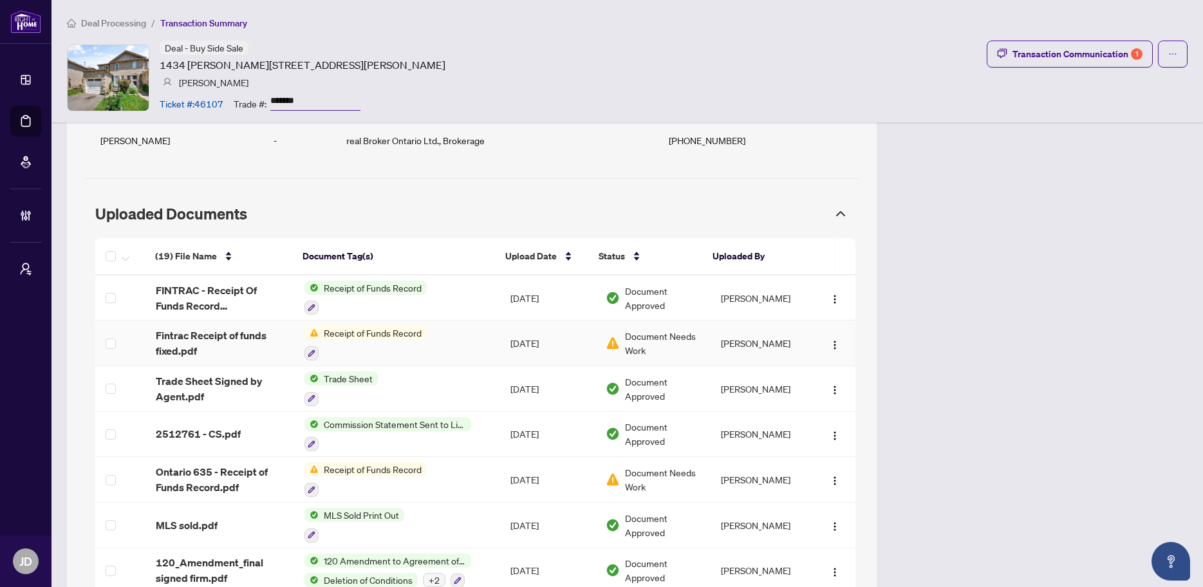
click at [664, 338] on span "Document Needs Work" at bounding box center [662, 343] width 75 height 28
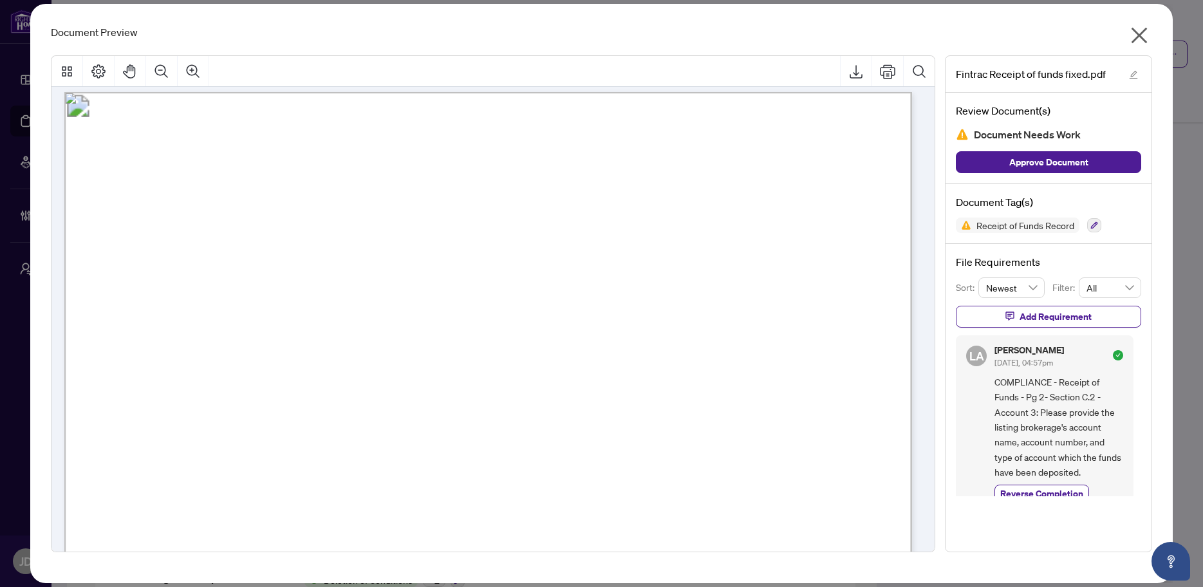
scroll to position [24, 0]
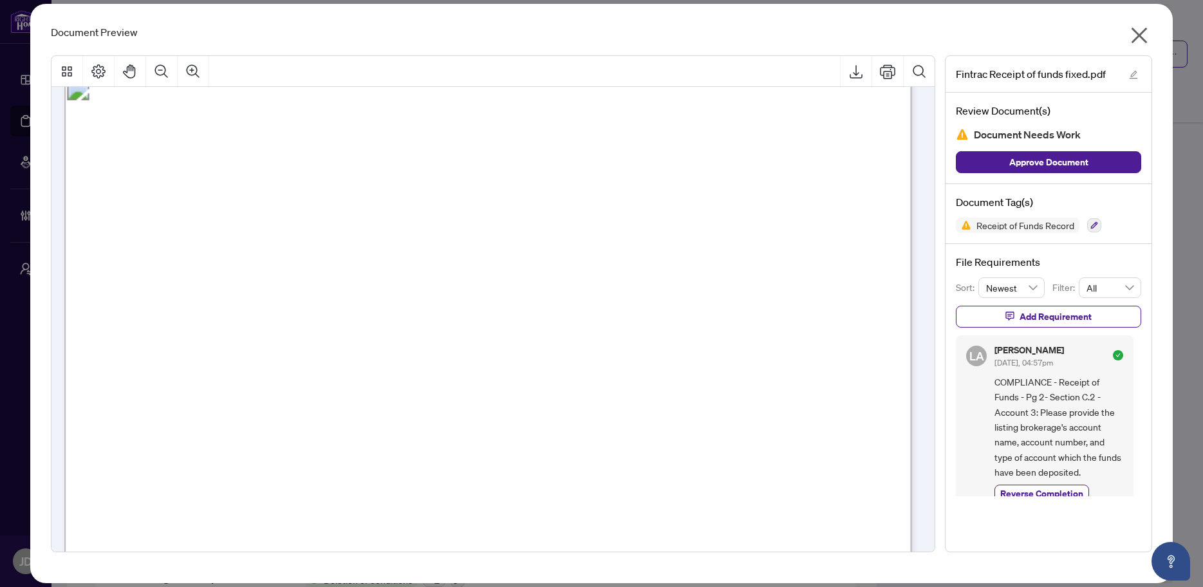
click at [1135, 39] on icon "close" at bounding box center [1140, 36] width 16 height 16
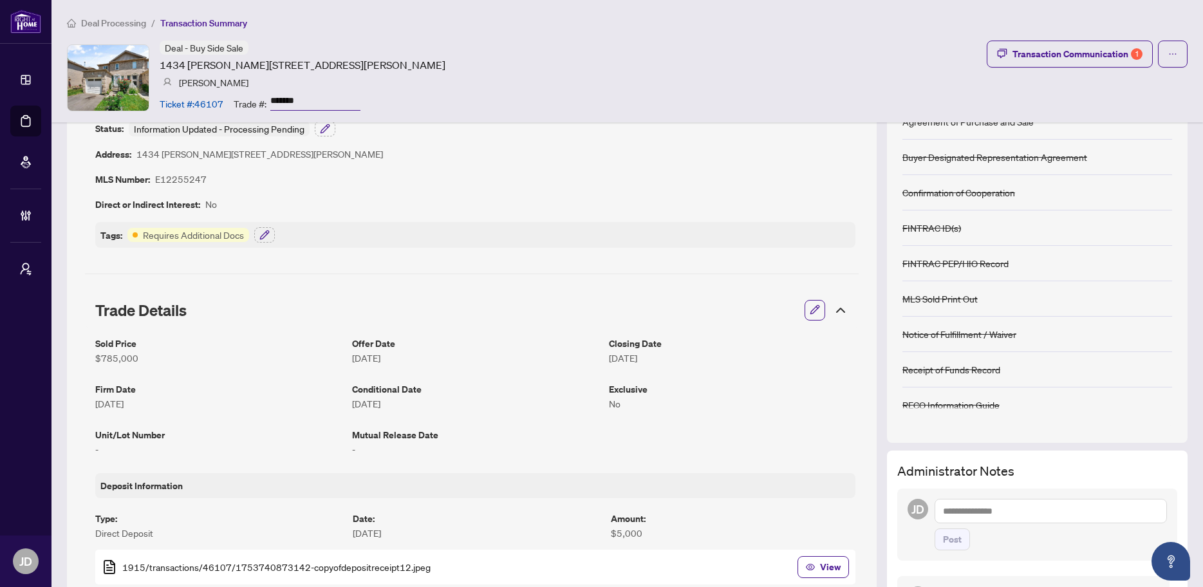
scroll to position [0, 0]
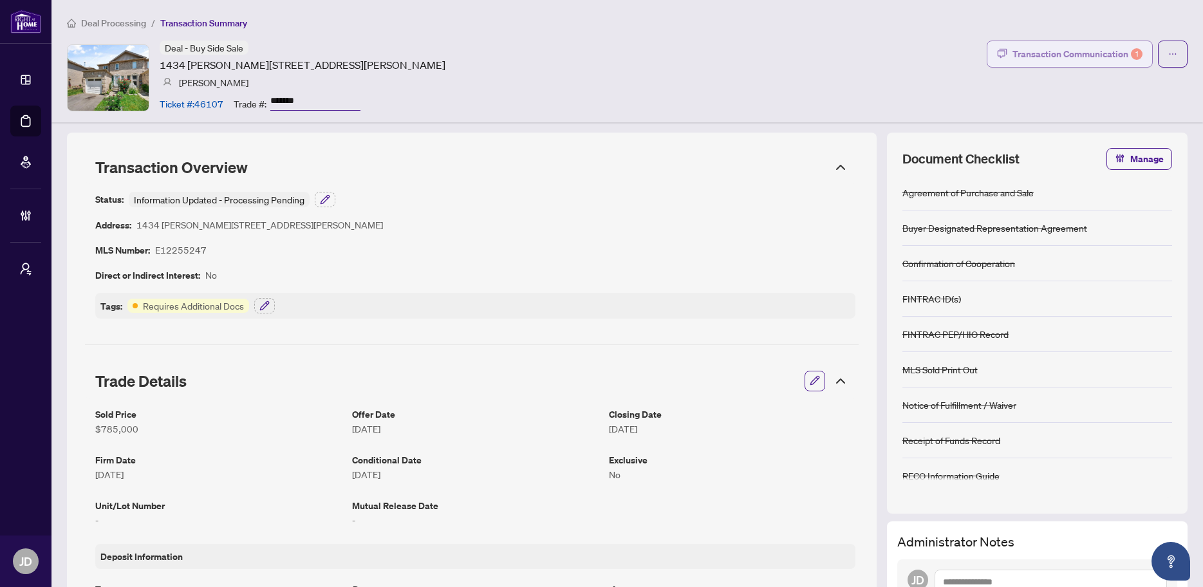
click at [1111, 59] on div "Transaction Communication 1" at bounding box center [1077, 54] width 130 height 21
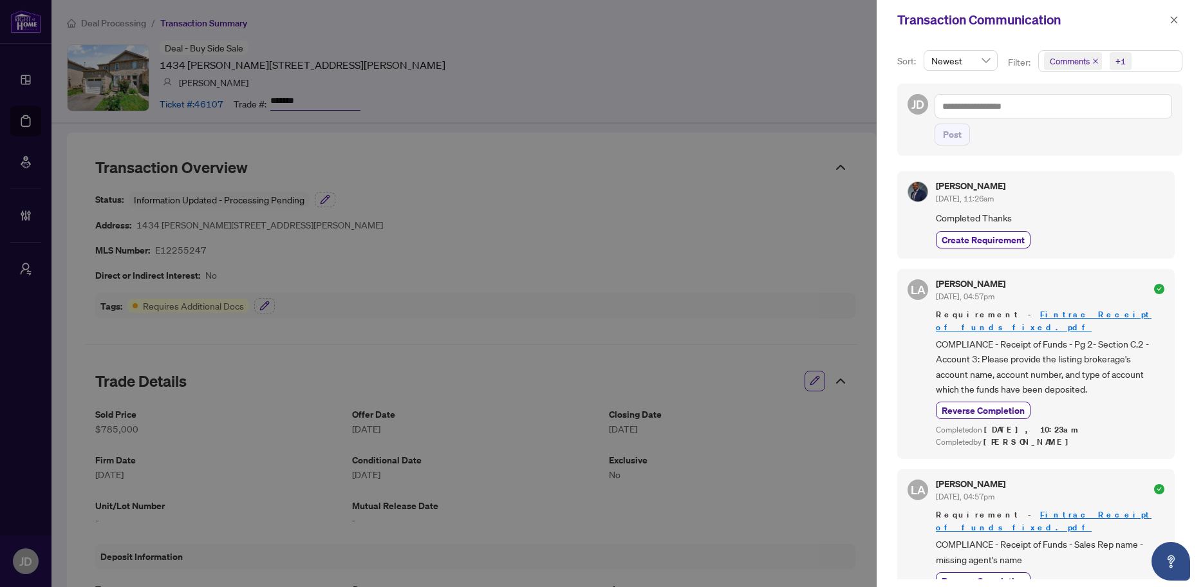
click at [1152, 62] on span "Comments +1" at bounding box center [1110, 61] width 143 height 21
click at [1051, 115] on span "Select Comments" at bounding box center [1051, 114] width 10 height 10
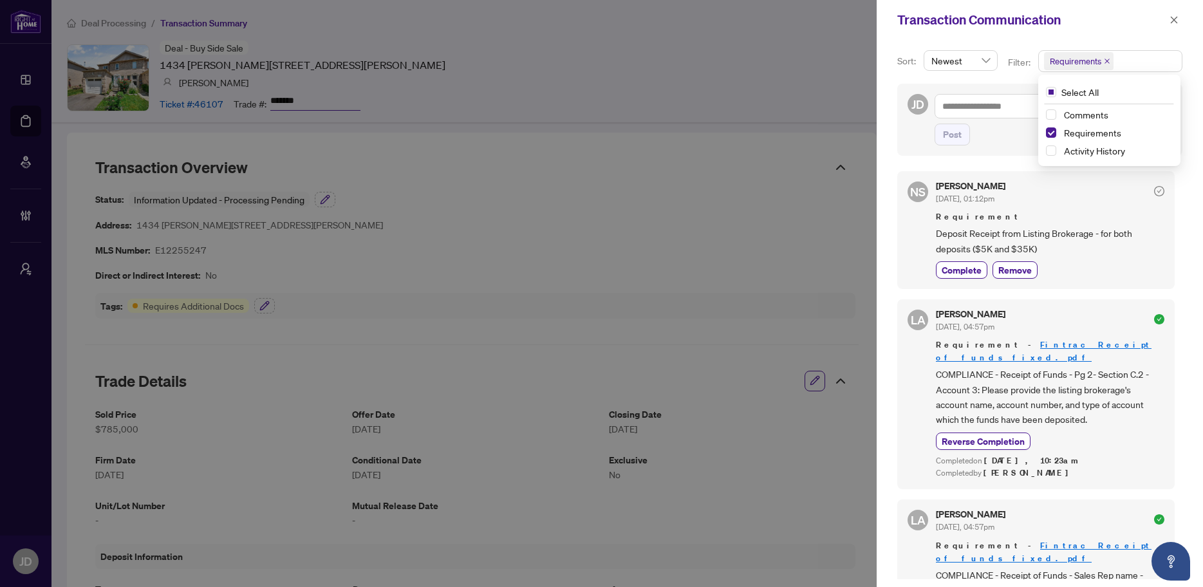
click at [867, 261] on div at bounding box center [601, 293] width 1203 height 587
click at [751, 453] on div at bounding box center [601, 293] width 1203 height 587
click at [1173, 17] on icon "close" at bounding box center [1174, 19] width 9 height 9
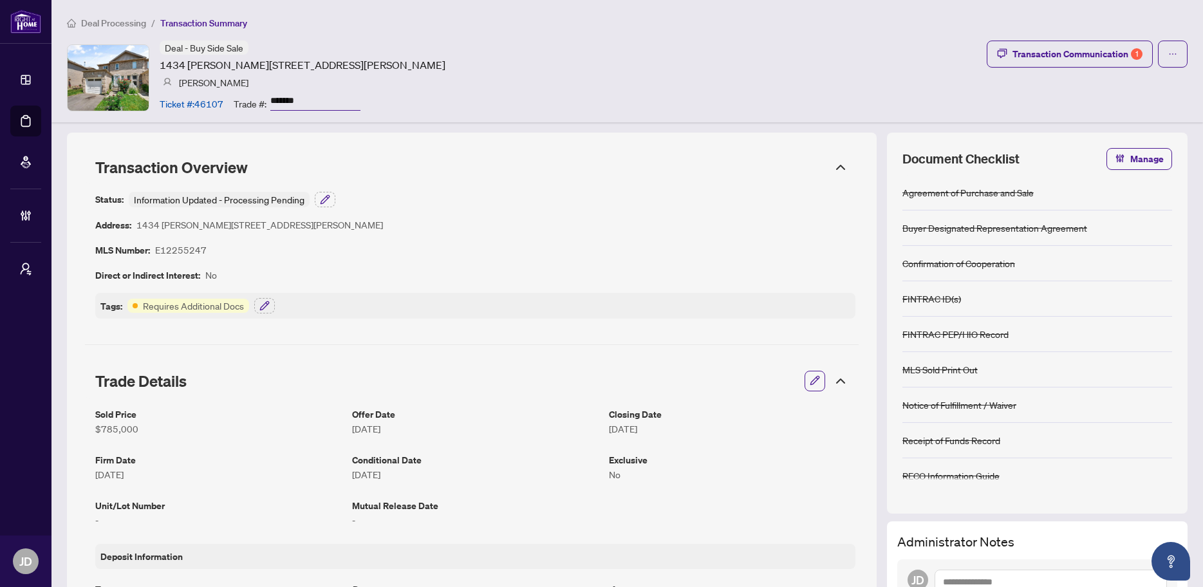
scroll to position [205, 0]
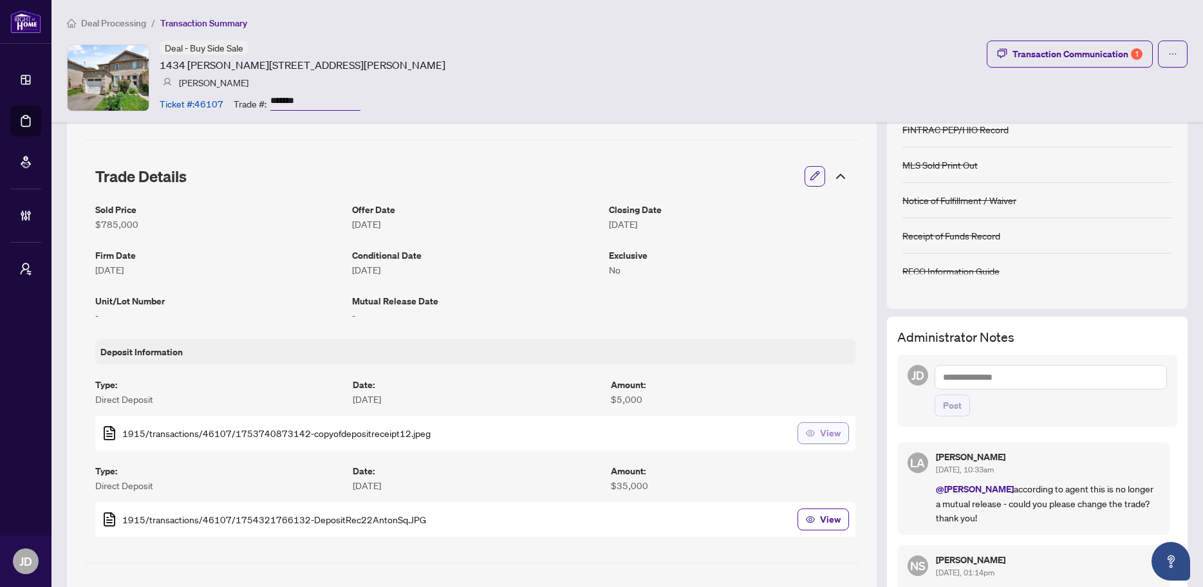
click at [820, 433] on span "View" at bounding box center [830, 433] width 21 height 21
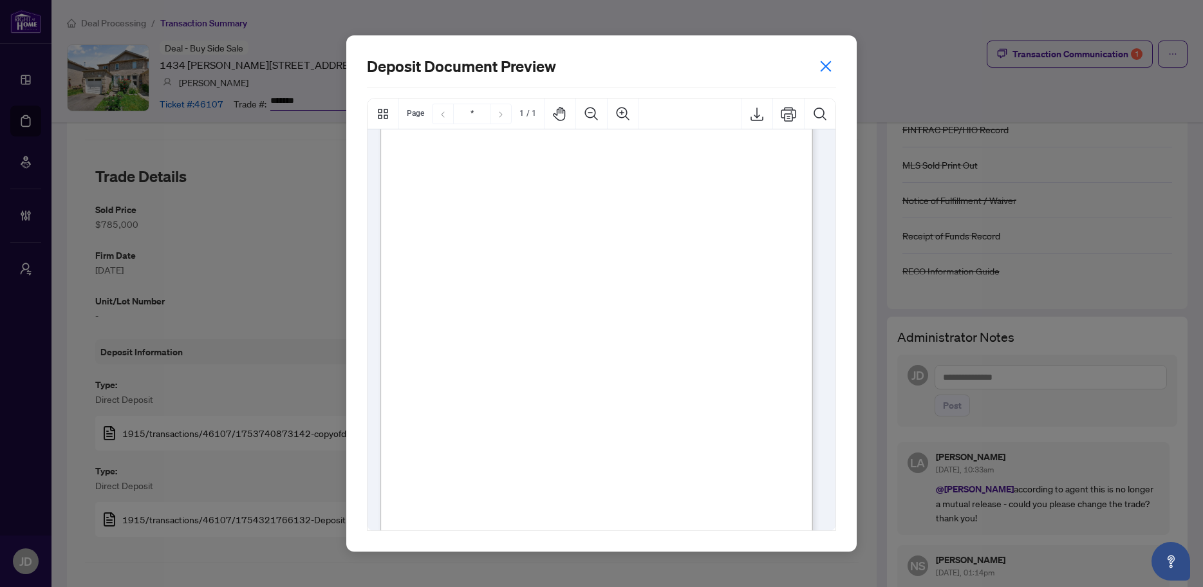
scroll to position [118, 0]
click at [822, 68] on icon "close" at bounding box center [826, 66] width 14 height 14
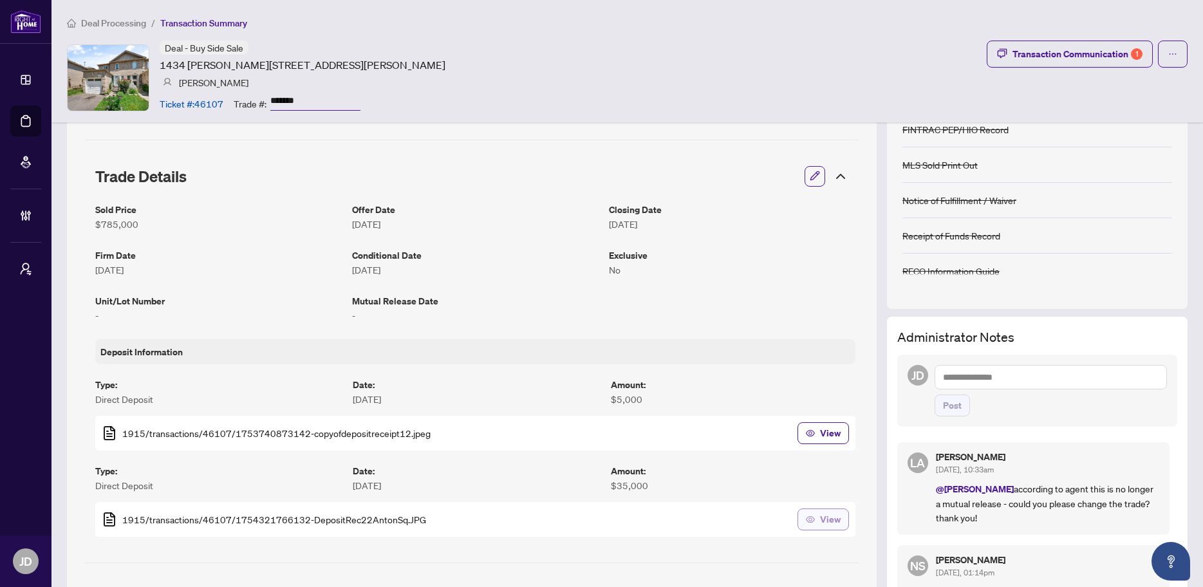
click at [807, 518] on button "View" at bounding box center [823, 520] width 51 height 22
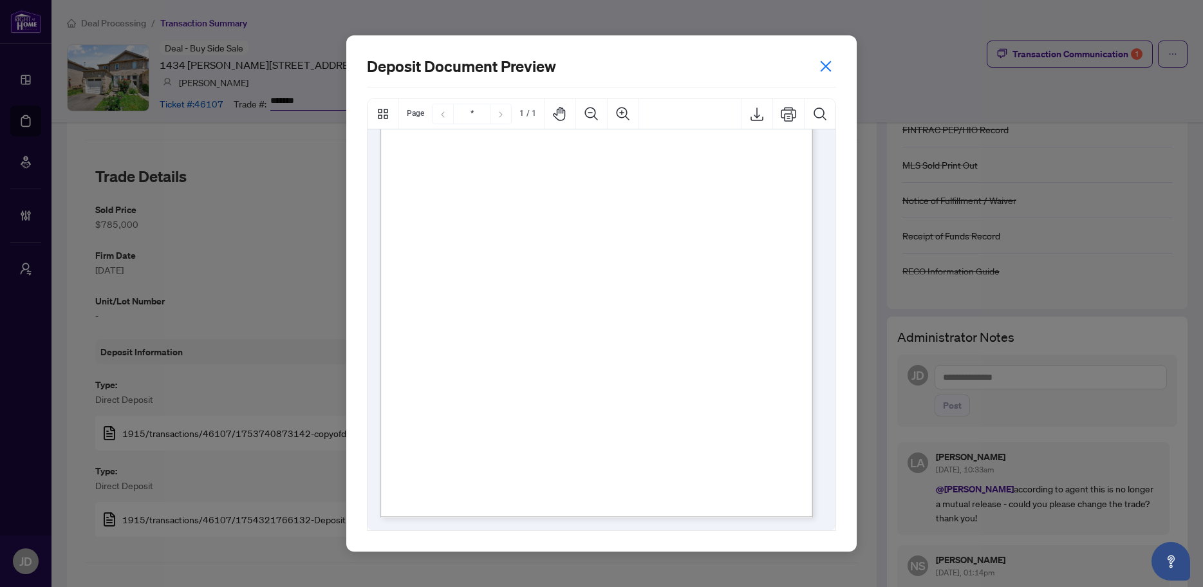
scroll to position [30, 0]
click at [826, 66] on icon "close" at bounding box center [826, 66] width 10 height 10
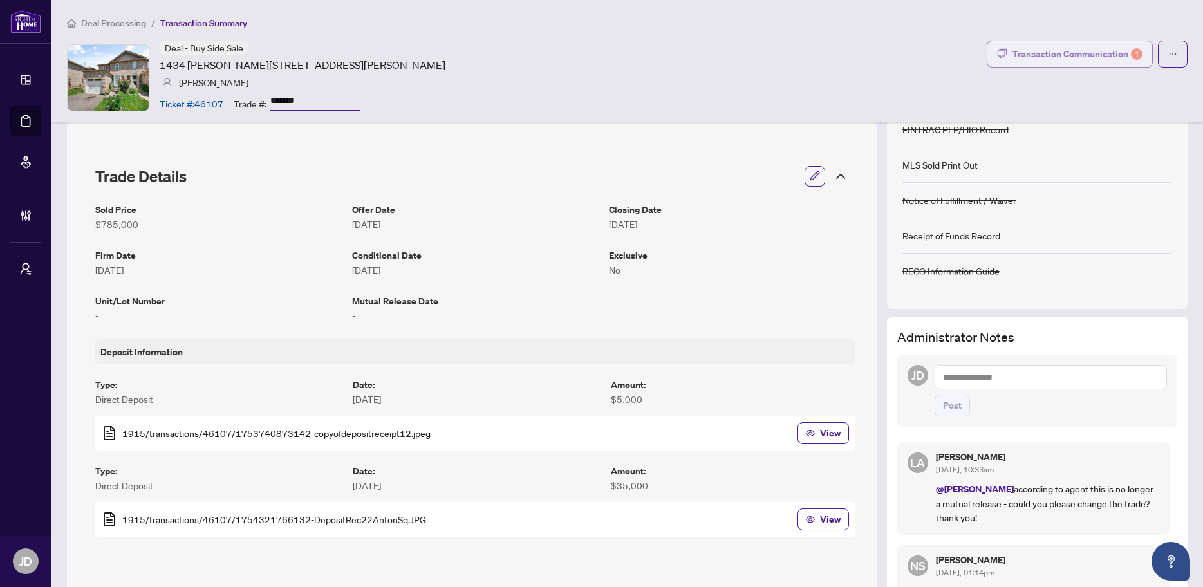
click at [1100, 55] on div "Transaction Communication 1" at bounding box center [1077, 54] width 130 height 21
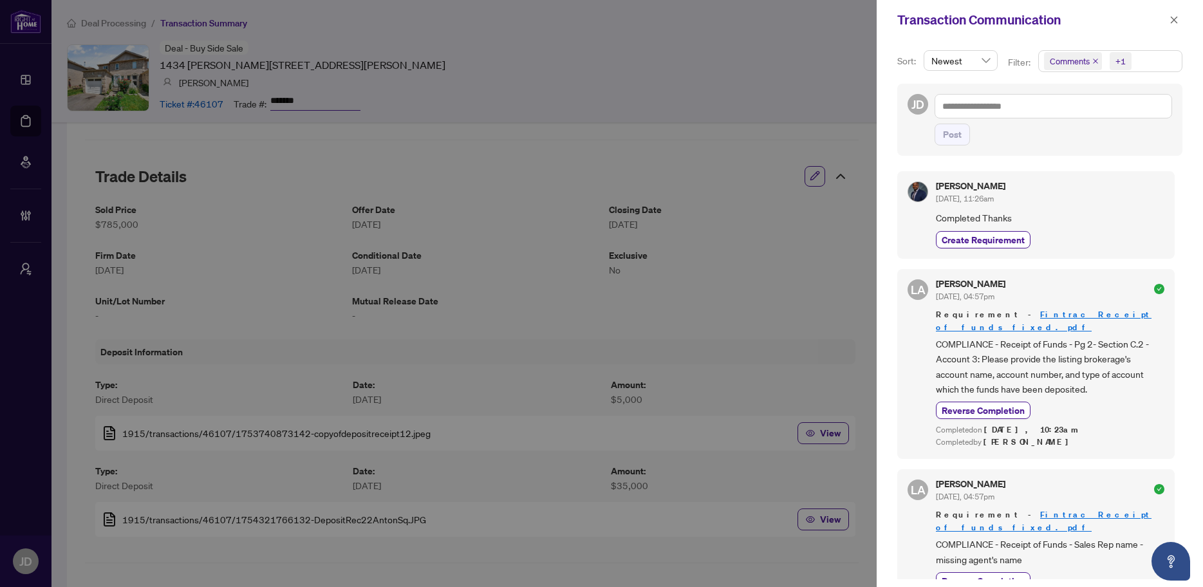
click at [1148, 62] on span "Comments +1" at bounding box center [1110, 61] width 143 height 21
click at [1078, 154] on span "Activity History" at bounding box center [1094, 151] width 61 height 12
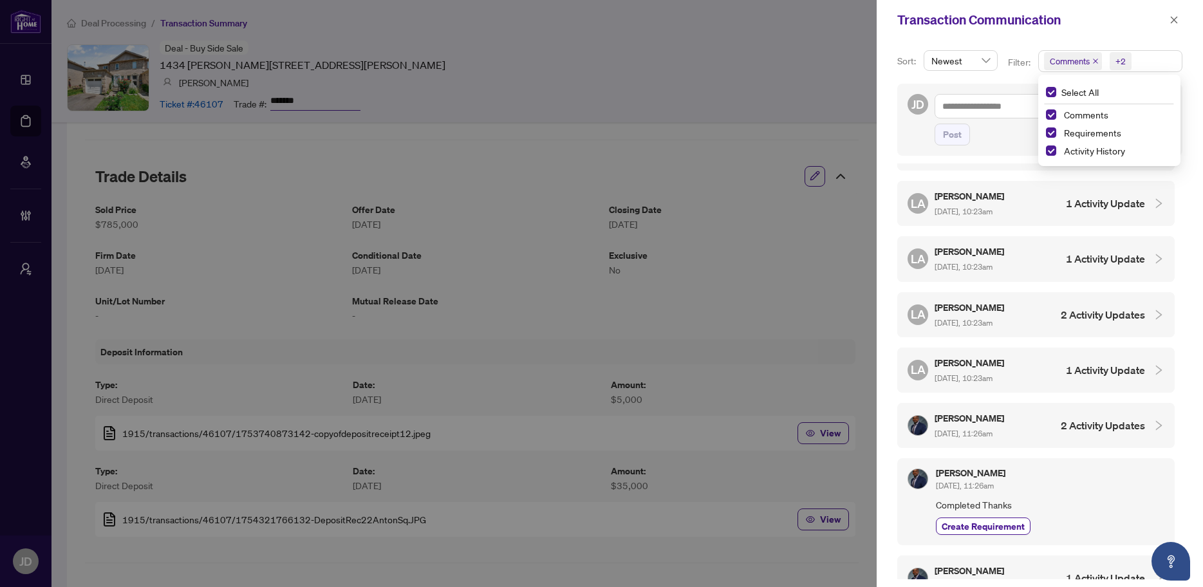
scroll to position [78, 0]
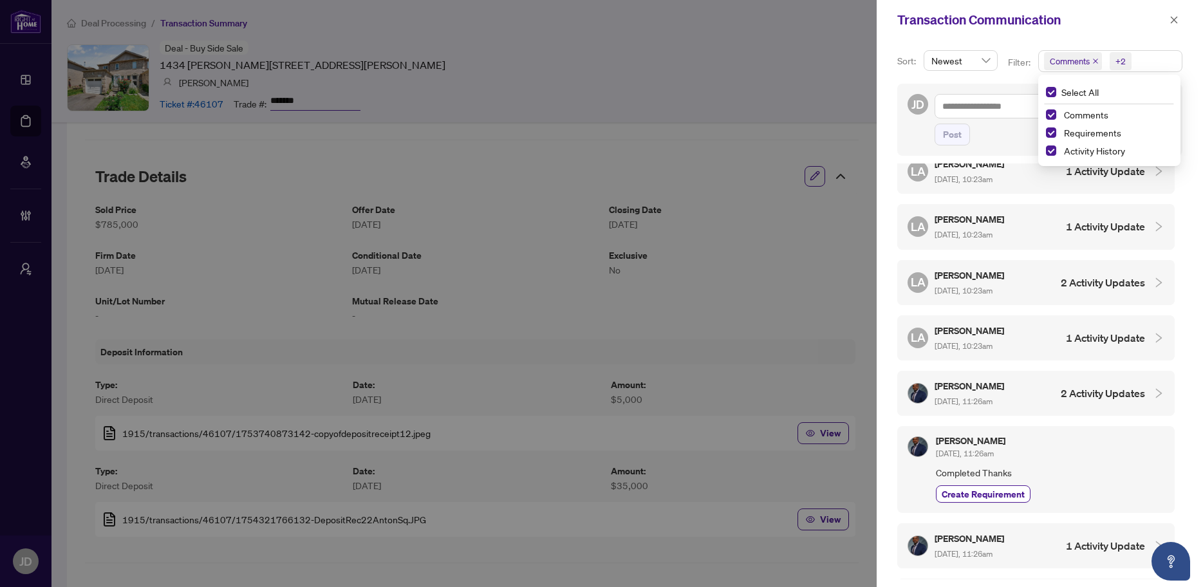
click at [1085, 386] on h4 "2 Activity Updates" at bounding box center [1103, 393] width 84 height 15
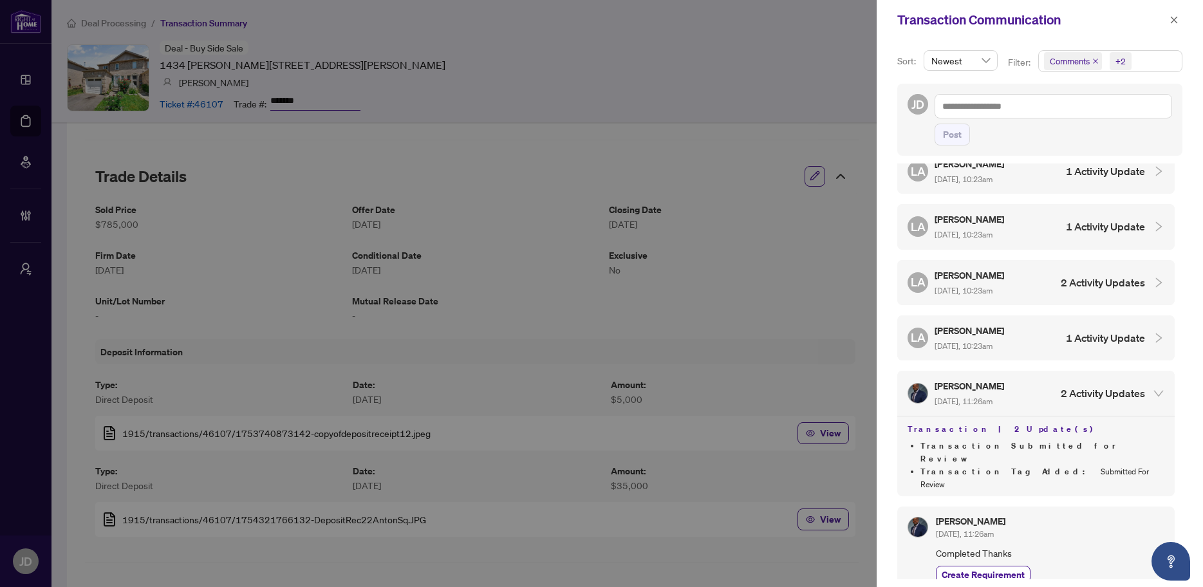
scroll to position [94, 0]
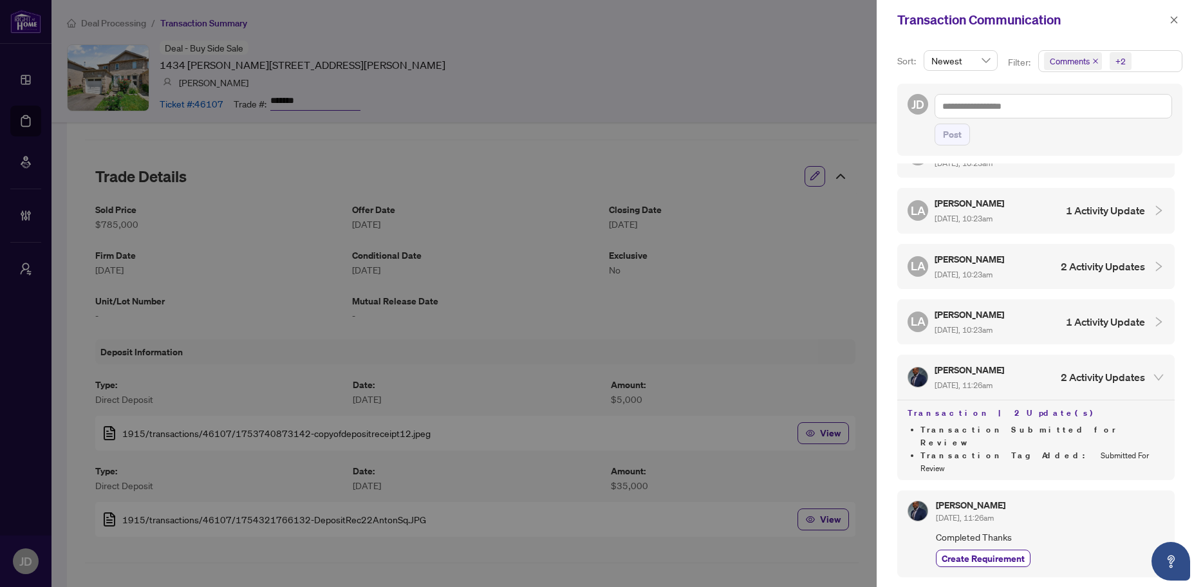
click at [1107, 373] on h4 "2 Activity Updates" at bounding box center [1103, 376] width 84 height 15
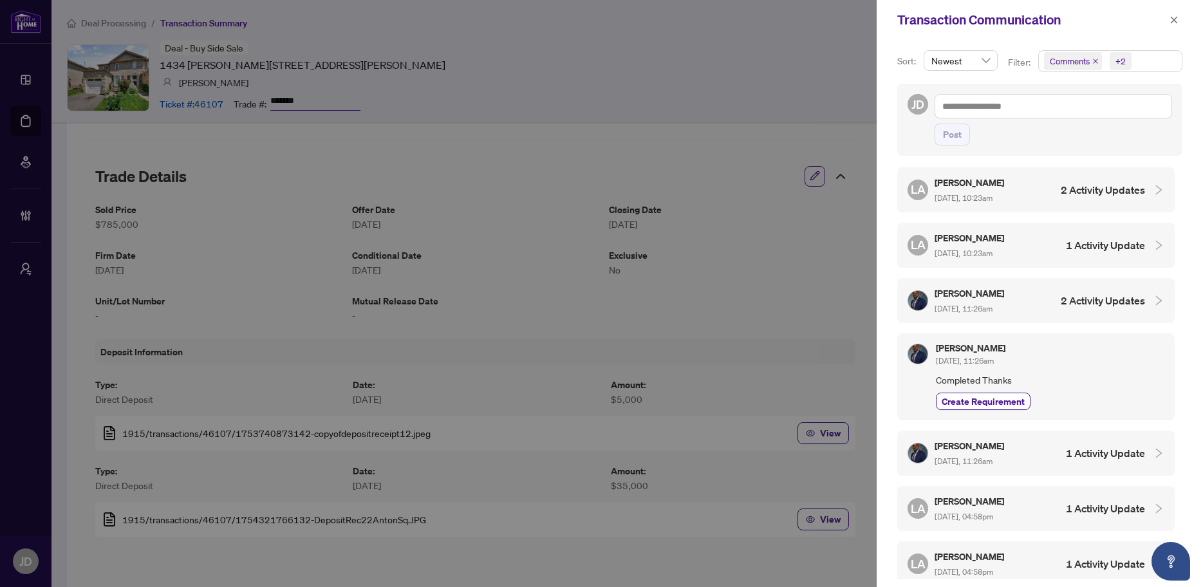
scroll to position [212, 0]
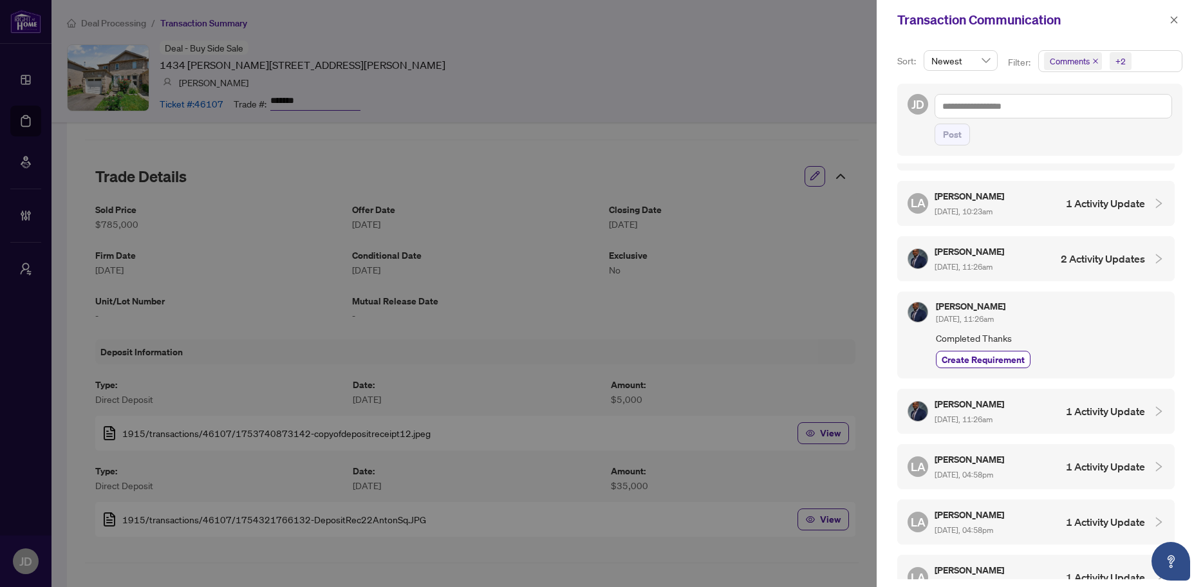
click at [1070, 407] on h4 "1 Activity Update" at bounding box center [1105, 411] width 79 height 15
click at [1071, 408] on h4 "1 Activity Update" at bounding box center [1105, 411] width 79 height 15
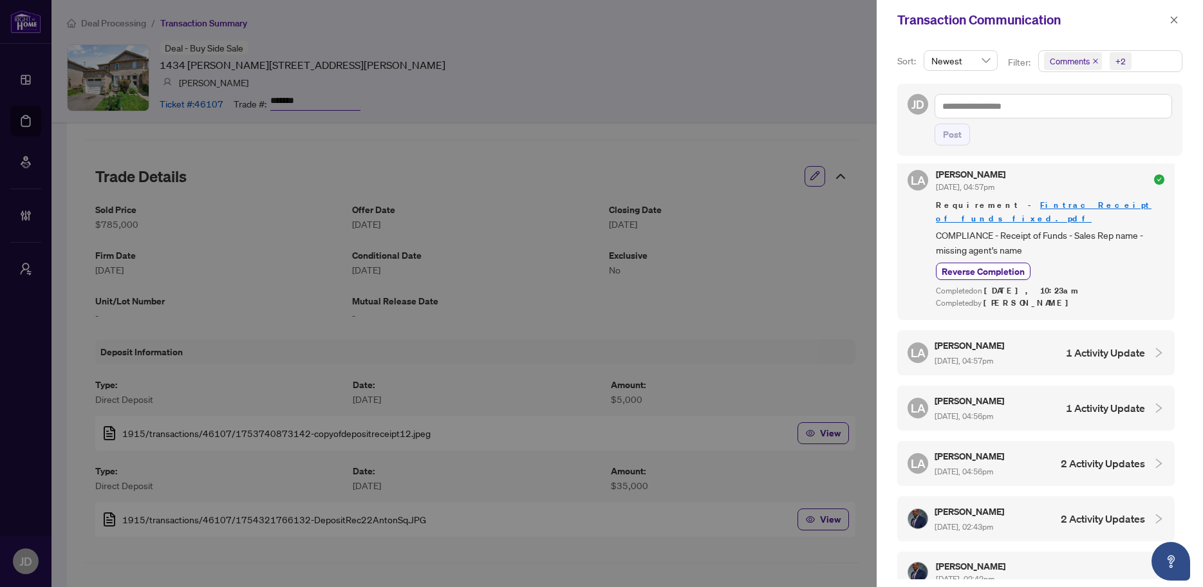
click at [1045, 504] on div "[PERSON_NAME] [DATE], 02:43pm 2 Activity Updates" at bounding box center [1027, 519] width 238 height 30
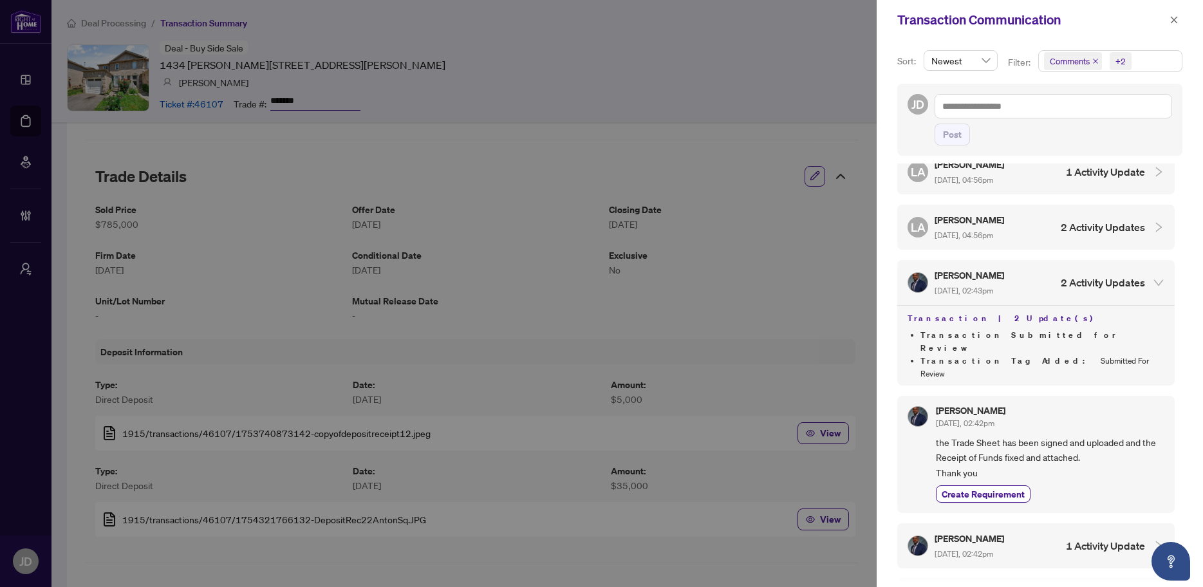
scroll to position [1244, 0]
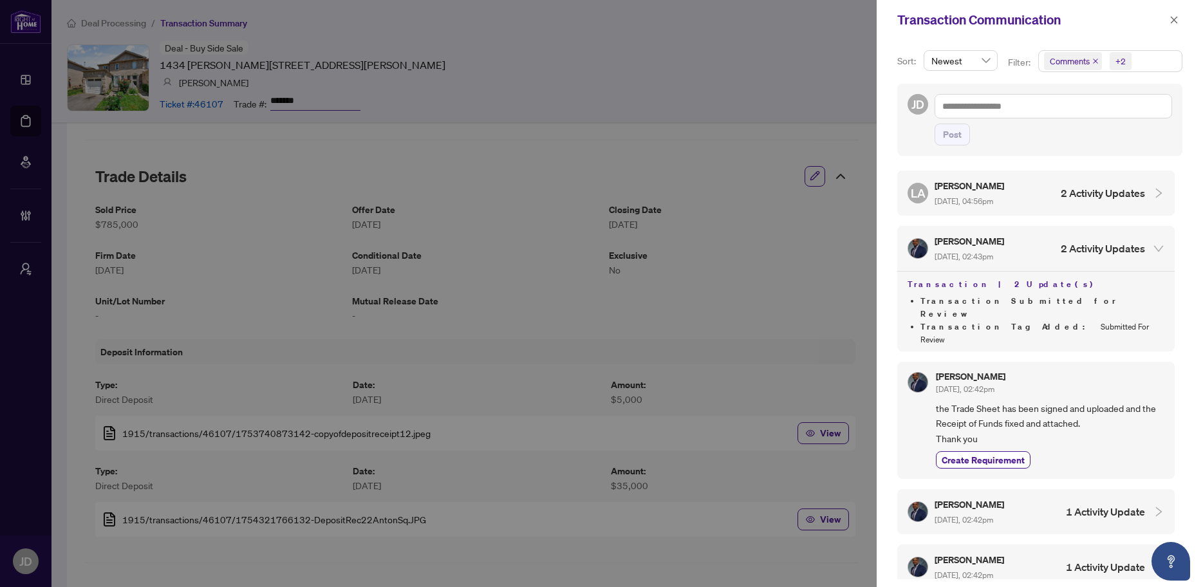
click at [1000, 497] on div "[PERSON_NAME] [DATE], 02:42pm" at bounding box center [970, 512] width 71 height 30
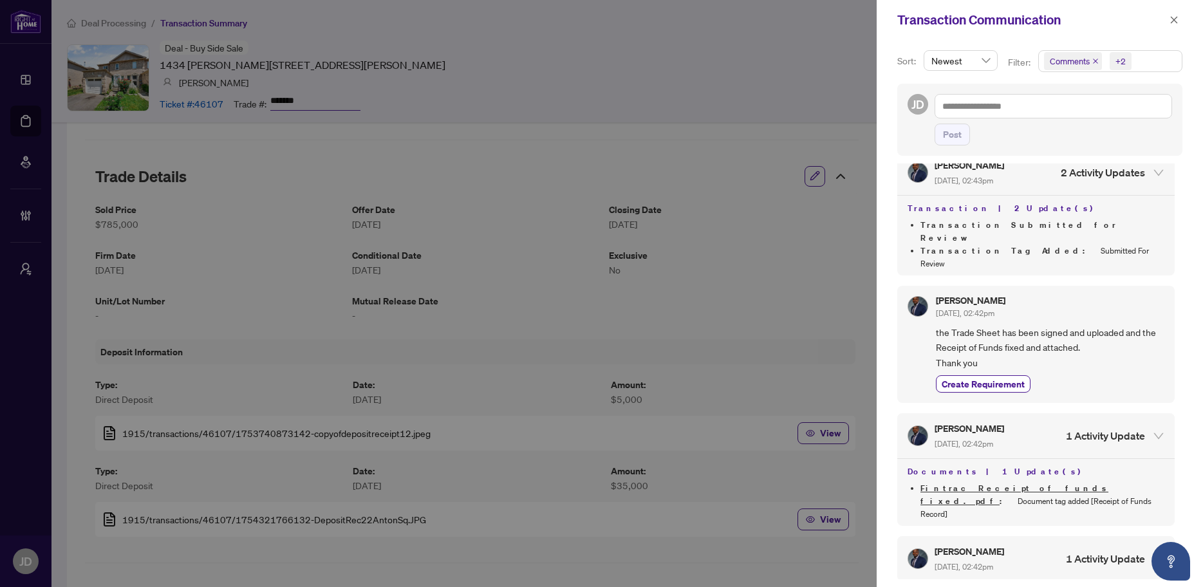
click at [968, 562] on span "[DATE], 02:42pm" at bounding box center [964, 567] width 59 height 10
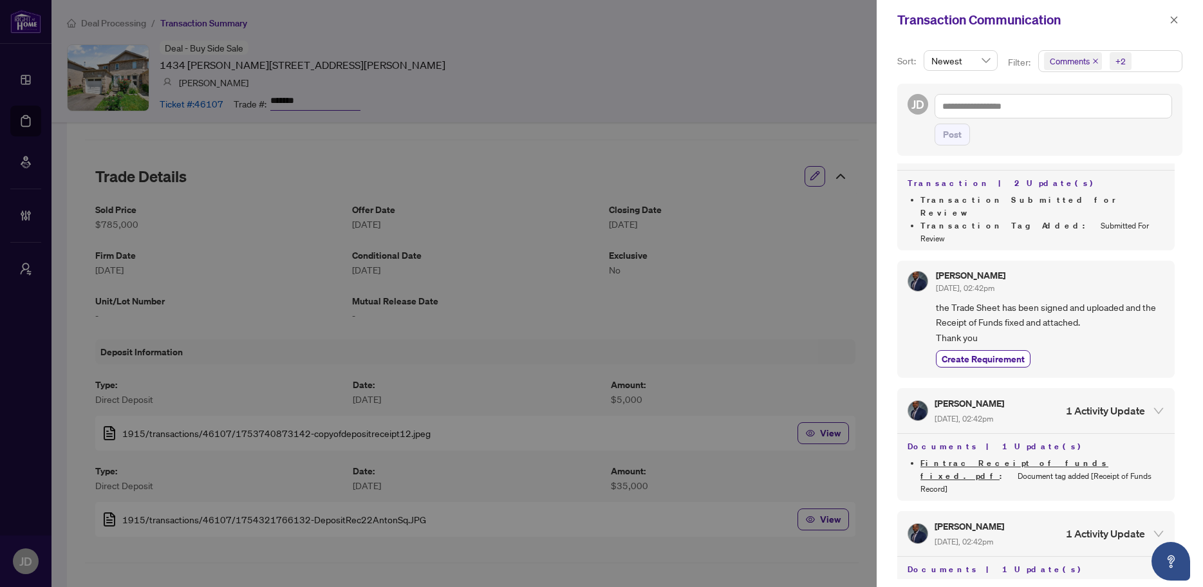
scroll to position [1380, 0]
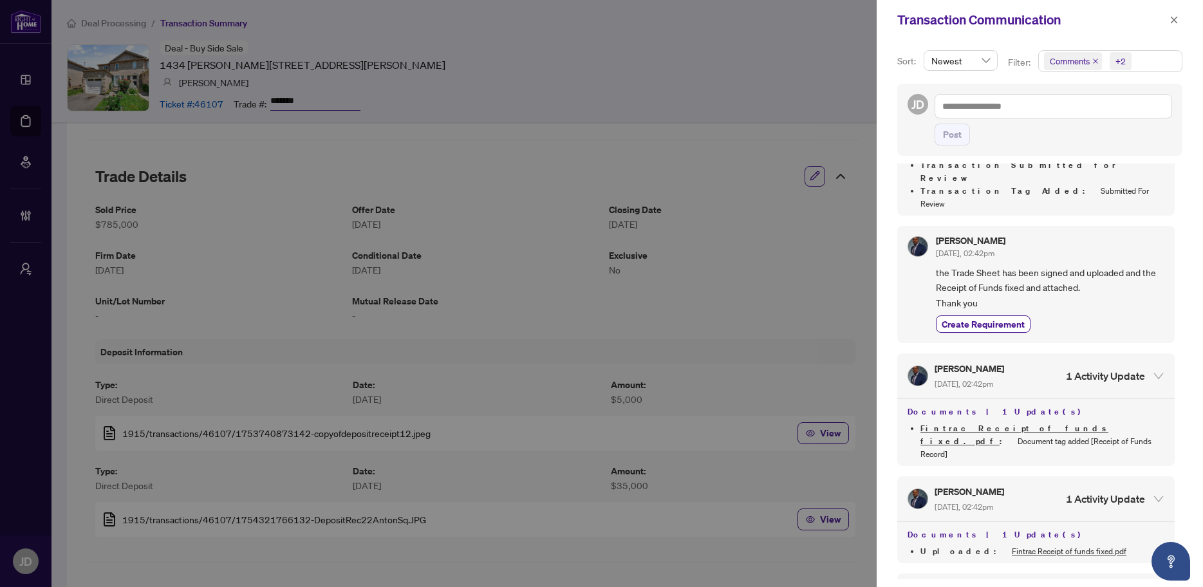
click at [975, 581] on h5 "[PERSON_NAME]" at bounding box center [970, 588] width 71 height 15
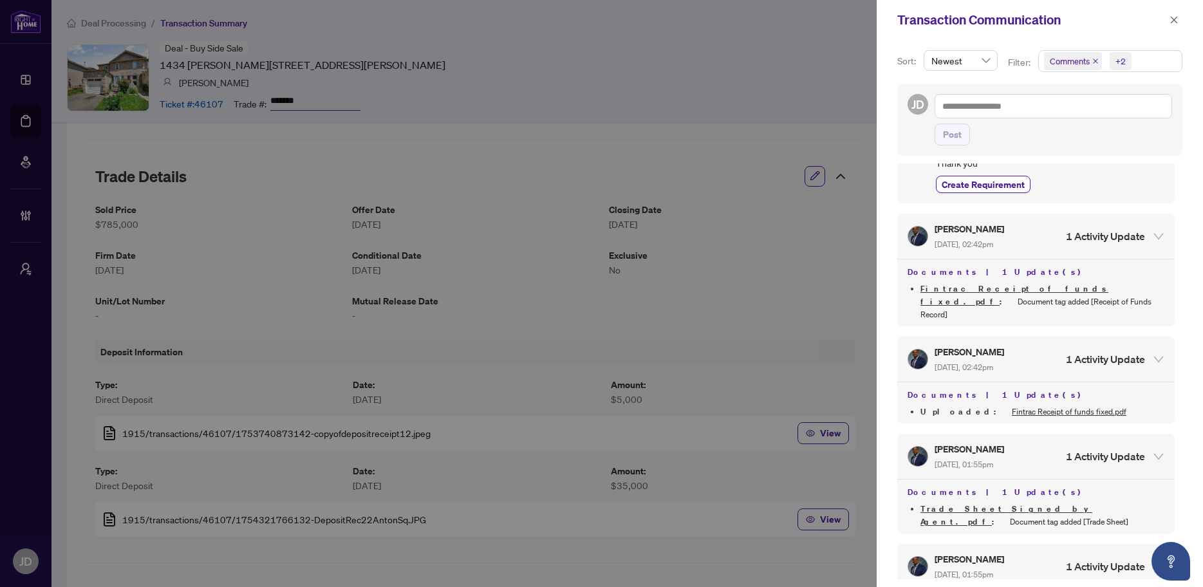
scroll to position [1528, 0]
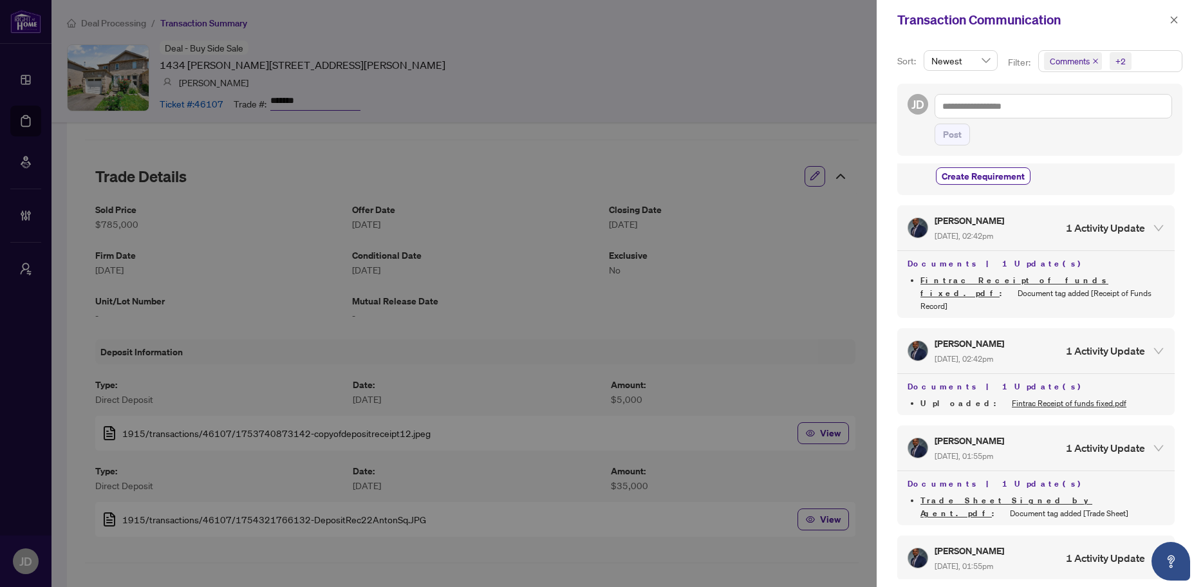
click at [954, 543] on h5 "[PERSON_NAME]" at bounding box center [970, 550] width 71 height 15
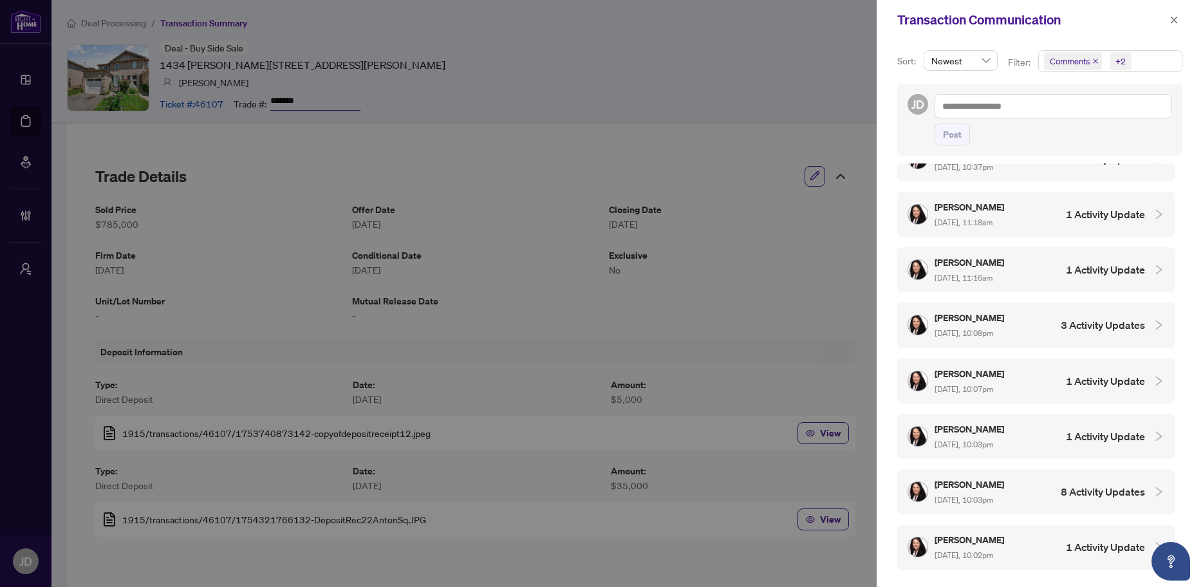
scroll to position [4155, 0]
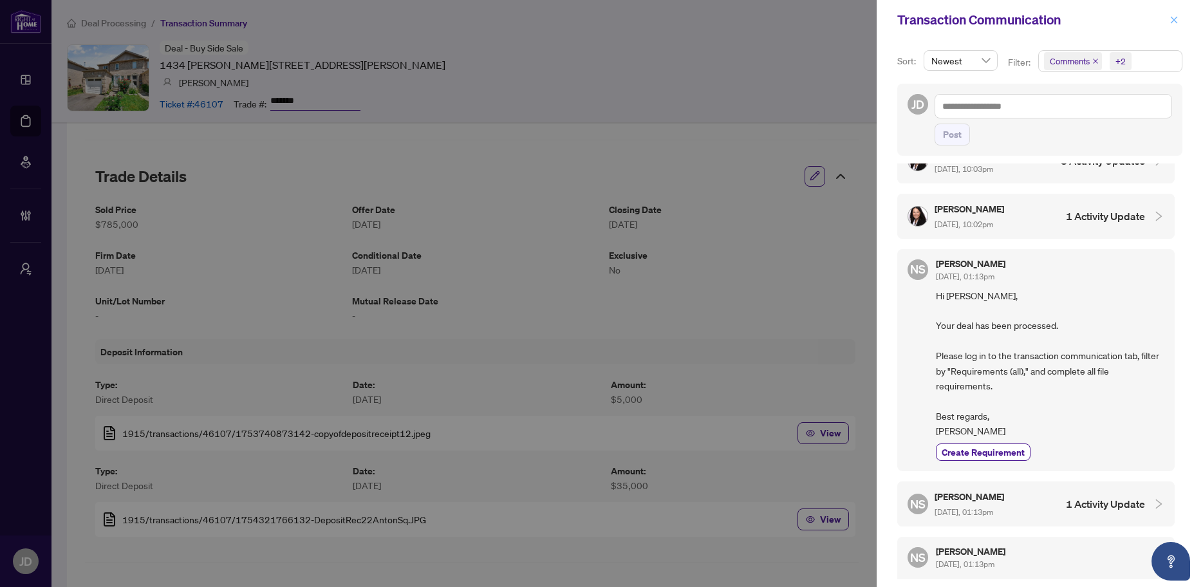
click at [1171, 21] on icon "close" at bounding box center [1174, 19] width 9 height 9
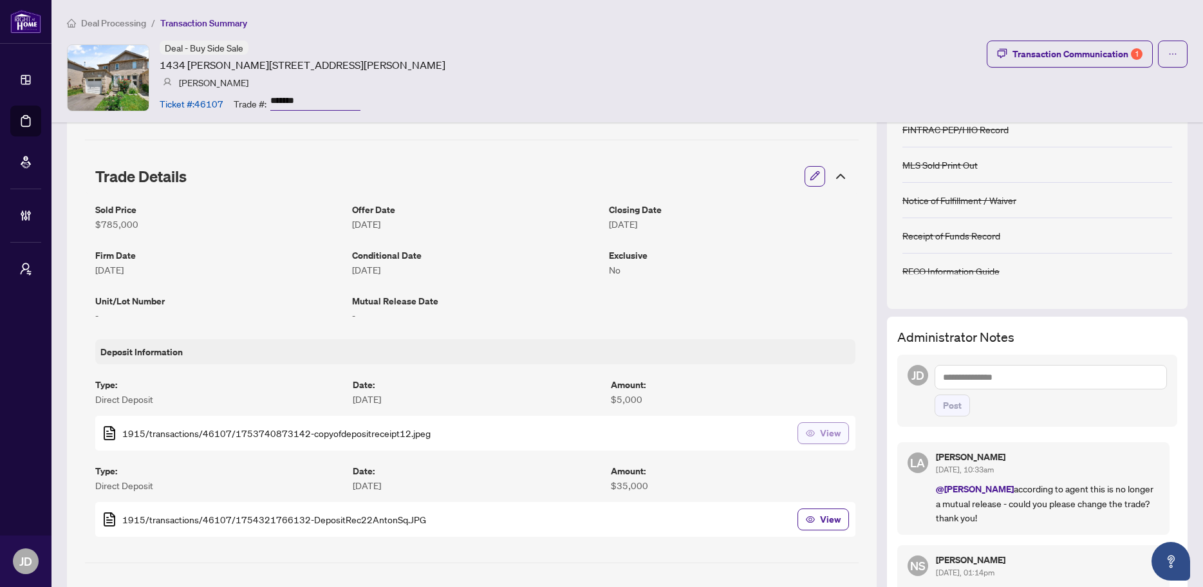
click at [820, 433] on span "View" at bounding box center [830, 433] width 21 height 21
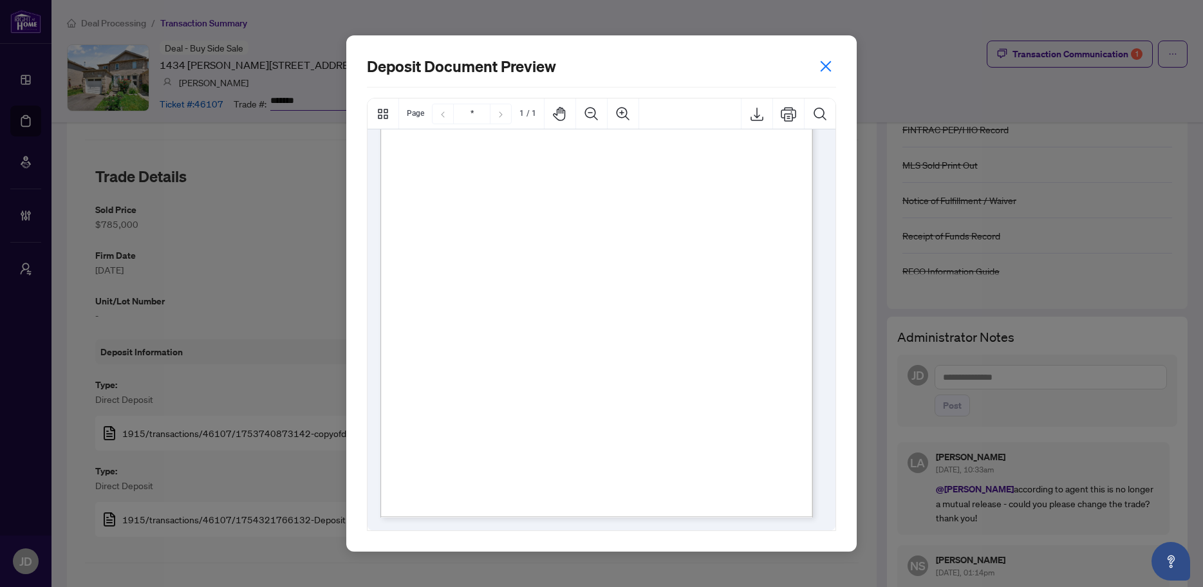
scroll to position [0, 0]
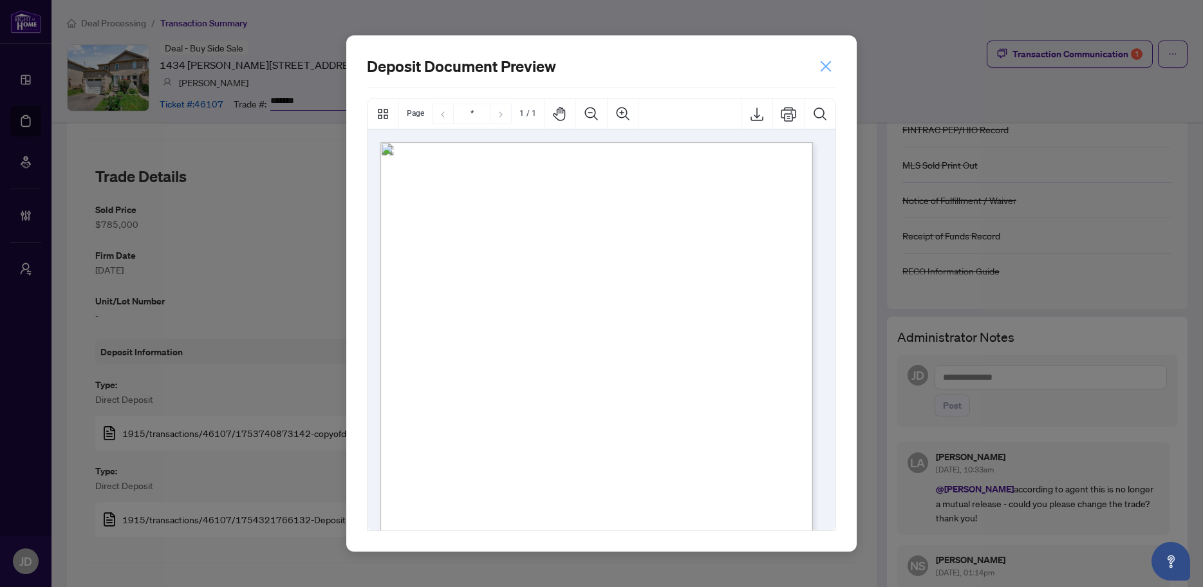
click at [825, 66] on icon "close" at bounding box center [826, 66] width 10 height 10
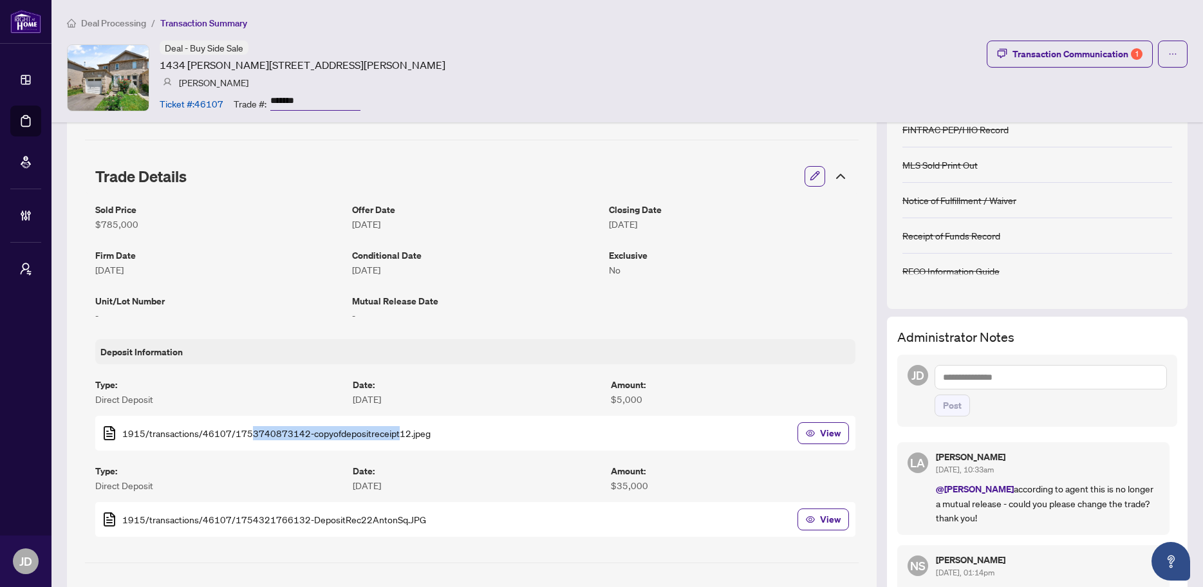
drag, startPoint x: 394, startPoint y: 432, endPoint x: 246, endPoint y: 428, distance: 148.1
click at [246, 428] on span "1915/transactions/46107/1753740873142-copyofdepositreceipt12.jpeg" at bounding box center [276, 433] width 308 height 14
click at [384, 395] on article "[DATE]" at bounding box center [475, 399] width 245 height 14
drag, startPoint x: 364, startPoint y: 387, endPoint x: 375, endPoint y: 402, distance: 17.9
click at [375, 402] on div "Date : [DATE]" at bounding box center [475, 391] width 245 height 29
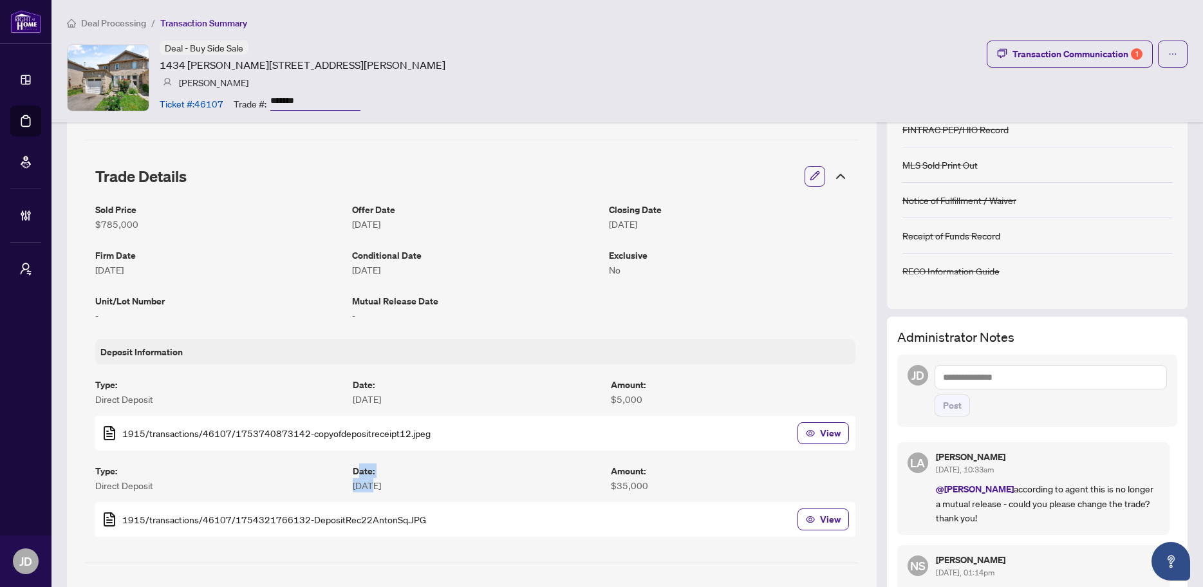
drag, startPoint x: 357, startPoint y: 465, endPoint x: 369, endPoint y: 484, distance: 22.3
click at [369, 484] on div "Date : [DATE]" at bounding box center [475, 477] width 245 height 29
click at [369, 484] on article "[DATE]" at bounding box center [475, 485] width 245 height 14
click at [820, 434] on span "View" at bounding box center [830, 433] width 21 height 21
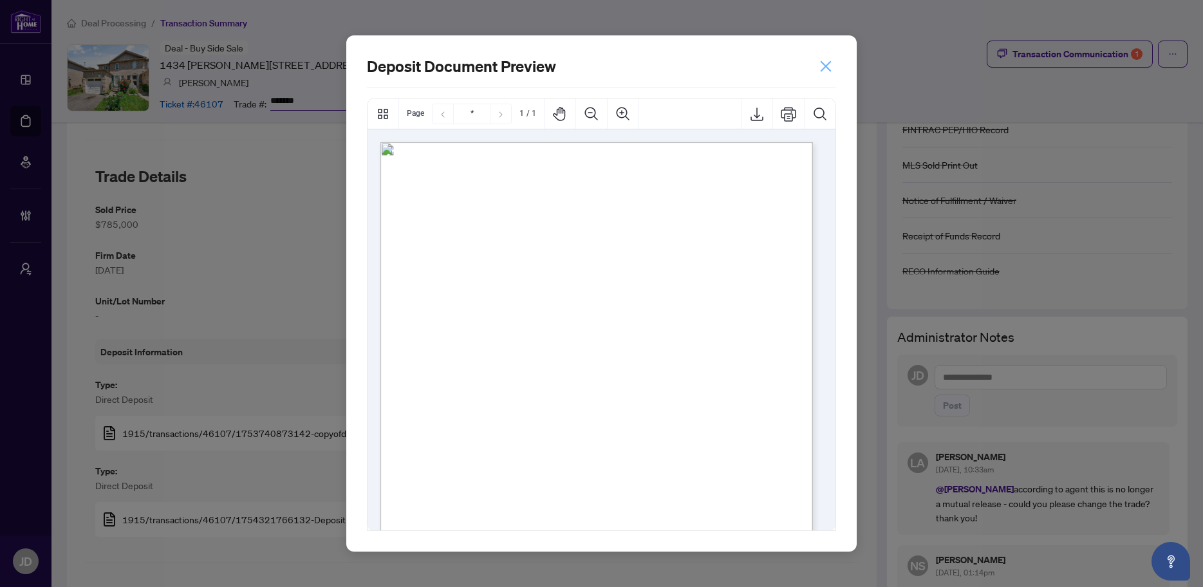
click at [834, 64] on button "button" at bounding box center [826, 66] width 21 height 21
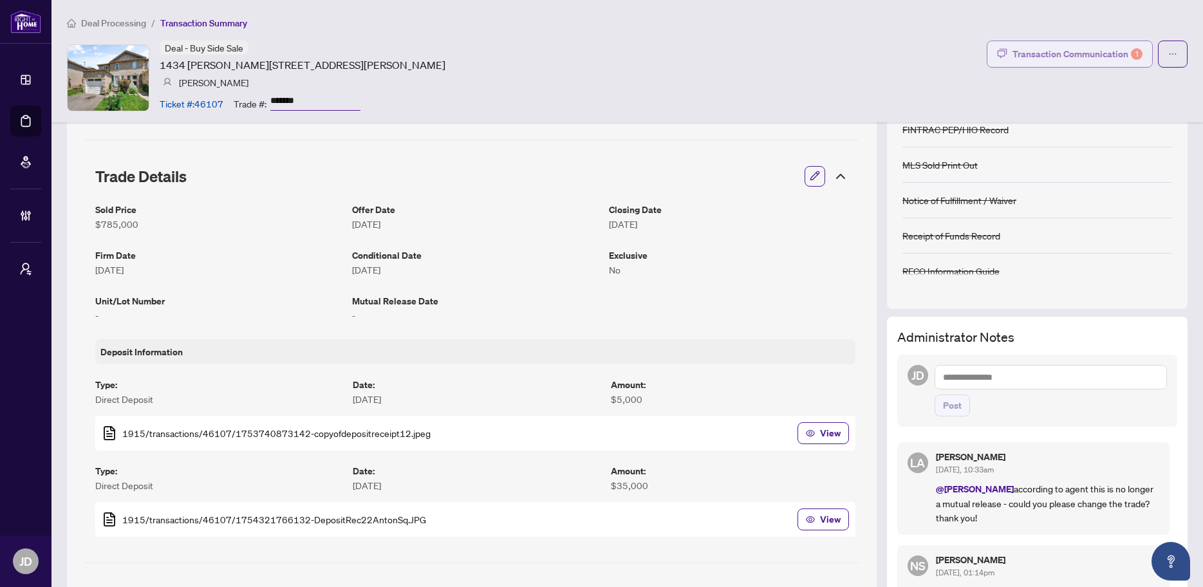
click at [1045, 50] on div "Transaction Communication 1" at bounding box center [1077, 54] width 130 height 21
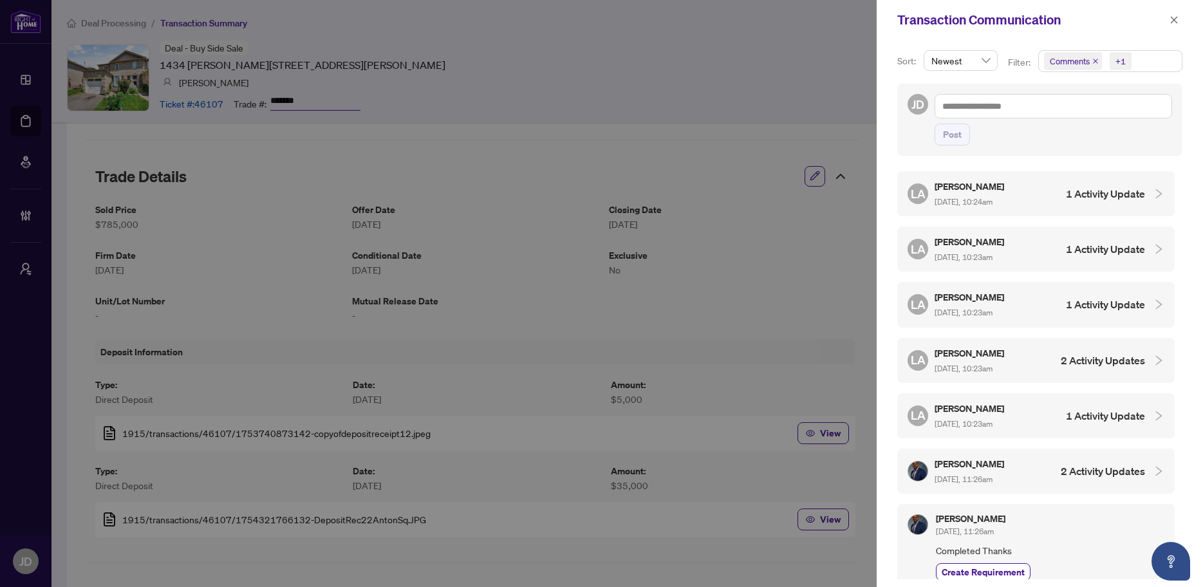
click at [1091, 203] on div "[PERSON_NAME] Almuhanna [DATE], 10:24am 1 Activity Update" at bounding box center [1027, 194] width 238 height 30
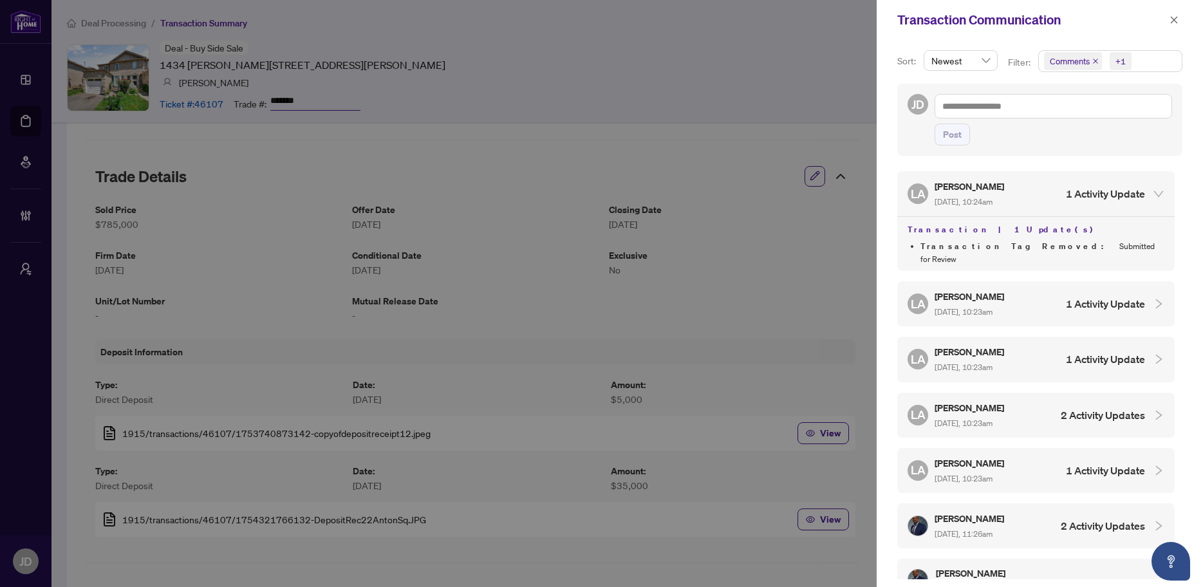
click at [1091, 203] on div "[PERSON_NAME] Almuhanna [DATE], 10:24am 1 Activity Update" at bounding box center [1027, 194] width 238 height 30
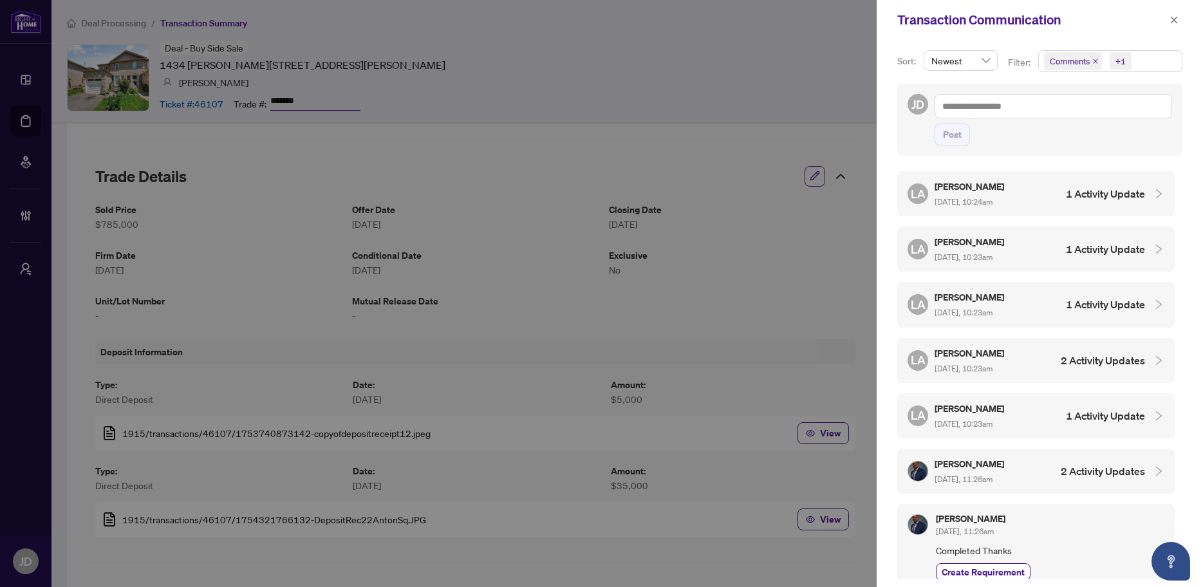
click at [1084, 241] on h4 "1 Activity Update" at bounding box center [1105, 248] width 79 height 15
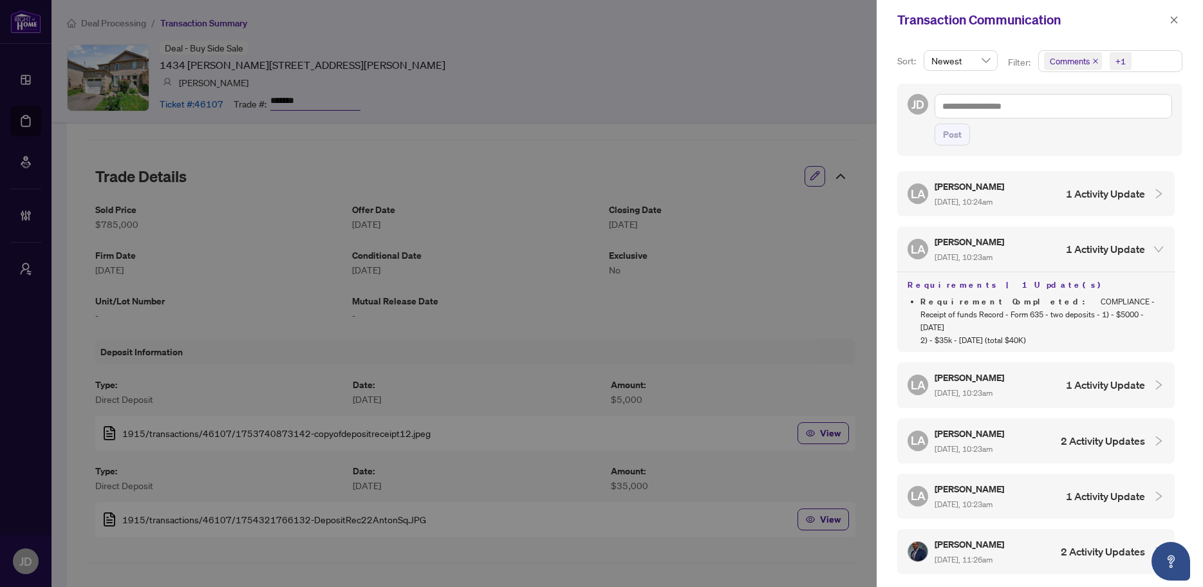
drag, startPoint x: 978, startPoint y: 303, endPoint x: 1009, endPoint y: 326, distance: 38.6
click at [1009, 326] on li "Requirement Completed : COMPLIANCE - Receipt of funds Record - Form 635 - two d…" at bounding box center [1042, 320] width 244 height 51
click at [1155, 66] on span "Comments +1" at bounding box center [1110, 61] width 143 height 21
click at [1064, 114] on span "Comments" at bounding box center [1086, 115] width 44 height 12
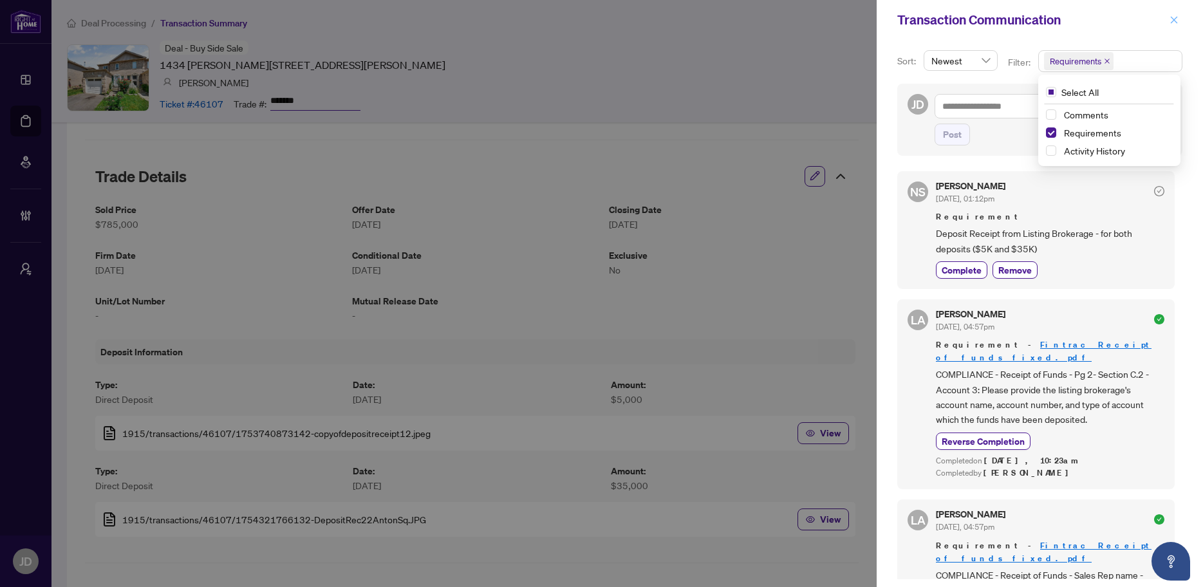
click at [1173, 19] on icon "close" at bounding box center [1174, 19] width 7 height 7
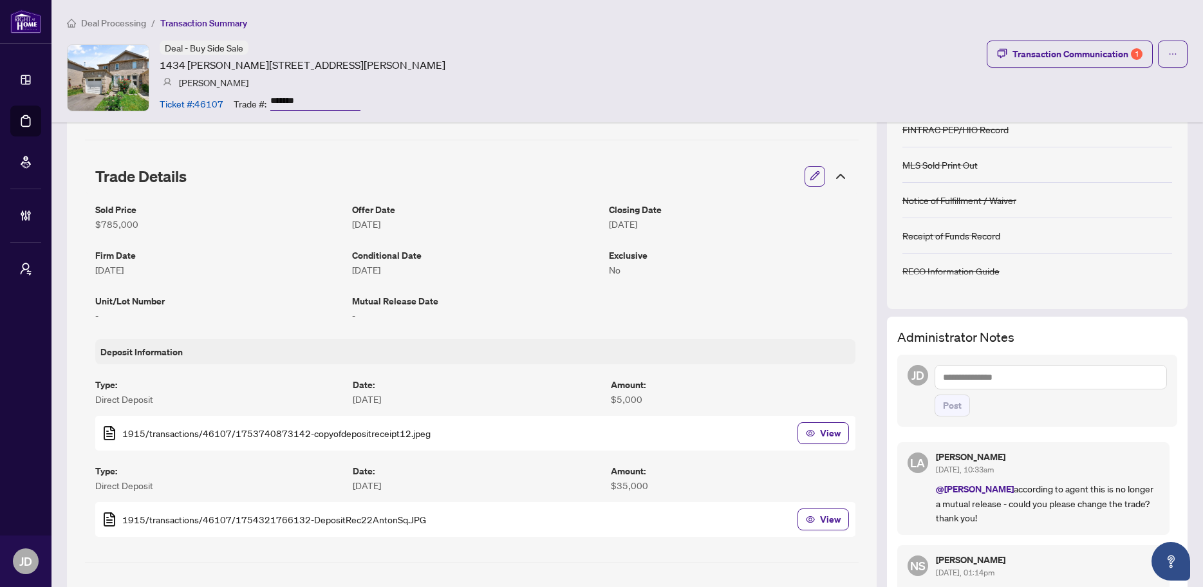
click at [797, 76] on div "Deal - Buy Side Sale 1434 Anton Sq, Pickering, Ontario L1V 5S9, Canada Kim Harr…" at bounding box center [627, 78] width 1121 height 74
click at [140, 25] on span "Deal Processing" at bounding box center [113, 23] width 65 height 12
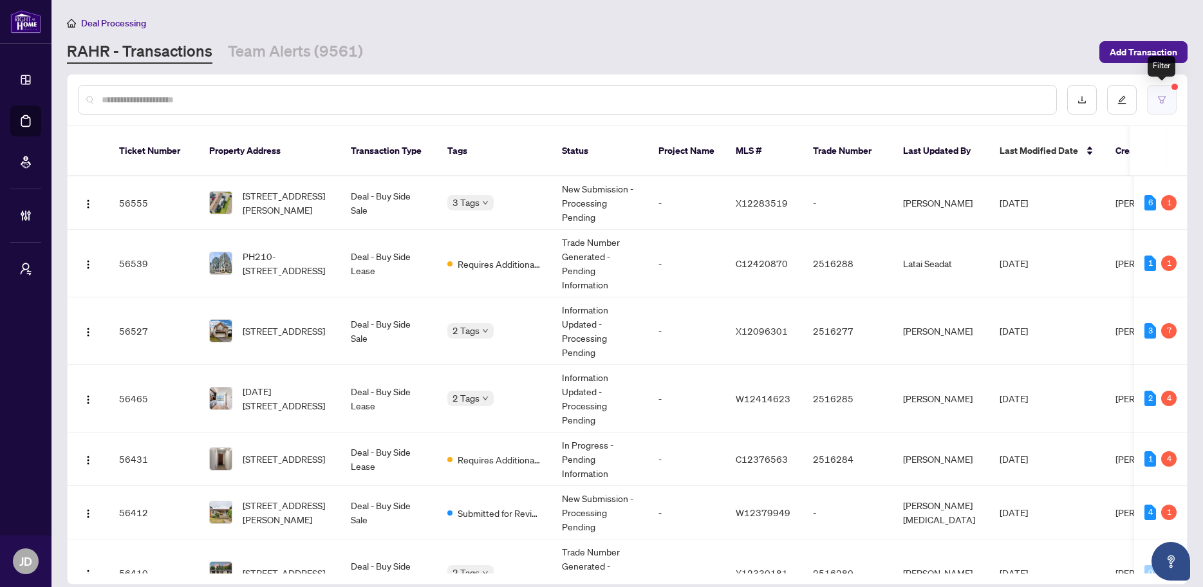
click at [1166, 102] on icon "filter" at bounding box center [1161, 99] width 9 height 9
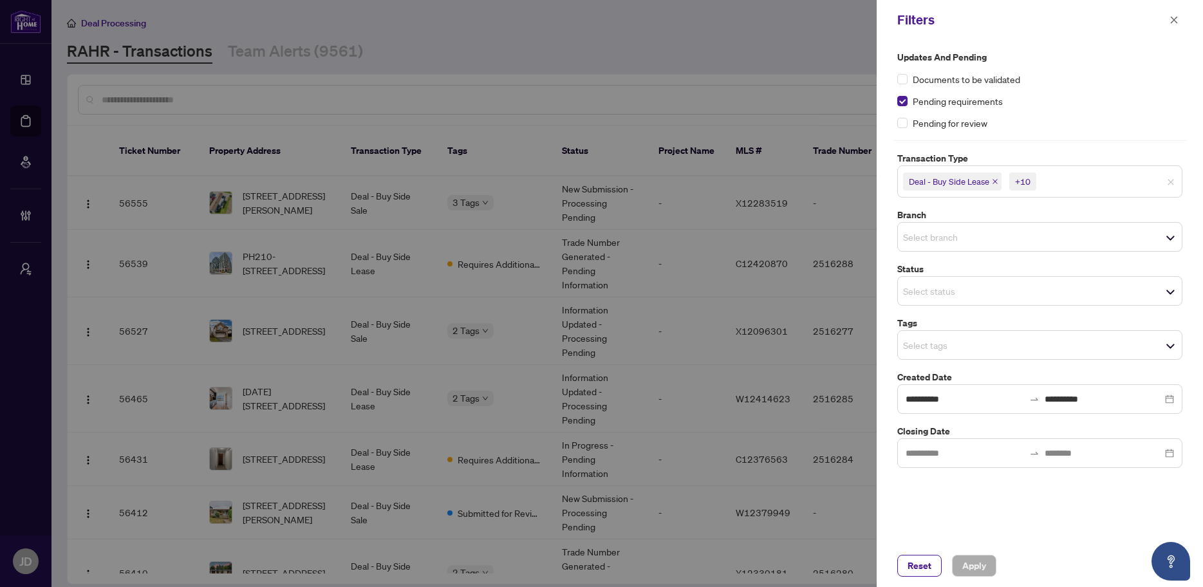
click at [983, 344] on input "search" at bounding box center [948, 344] width 90 height 15
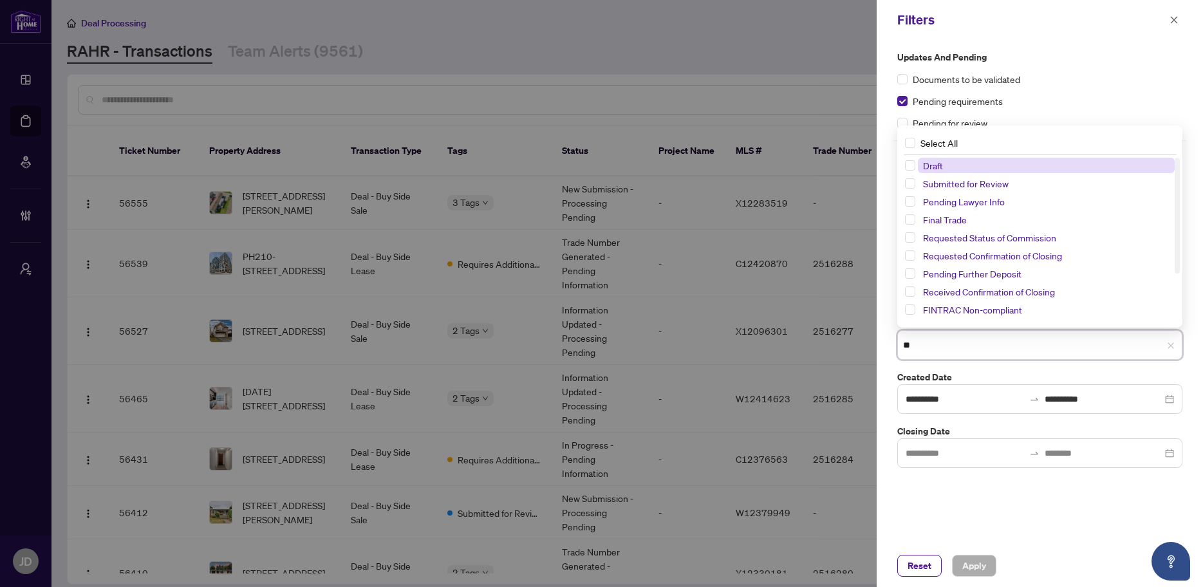
type input "***"
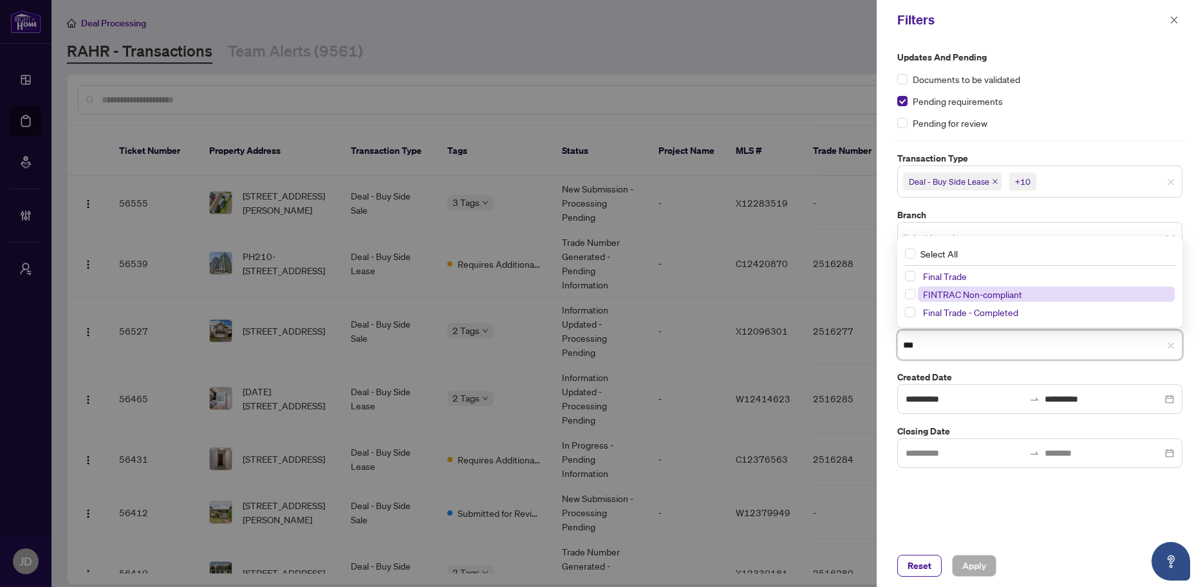
click at [925, 294] on span "FINTRAC Non-compliant" at bounding box center [972, 294] width 99 height 12
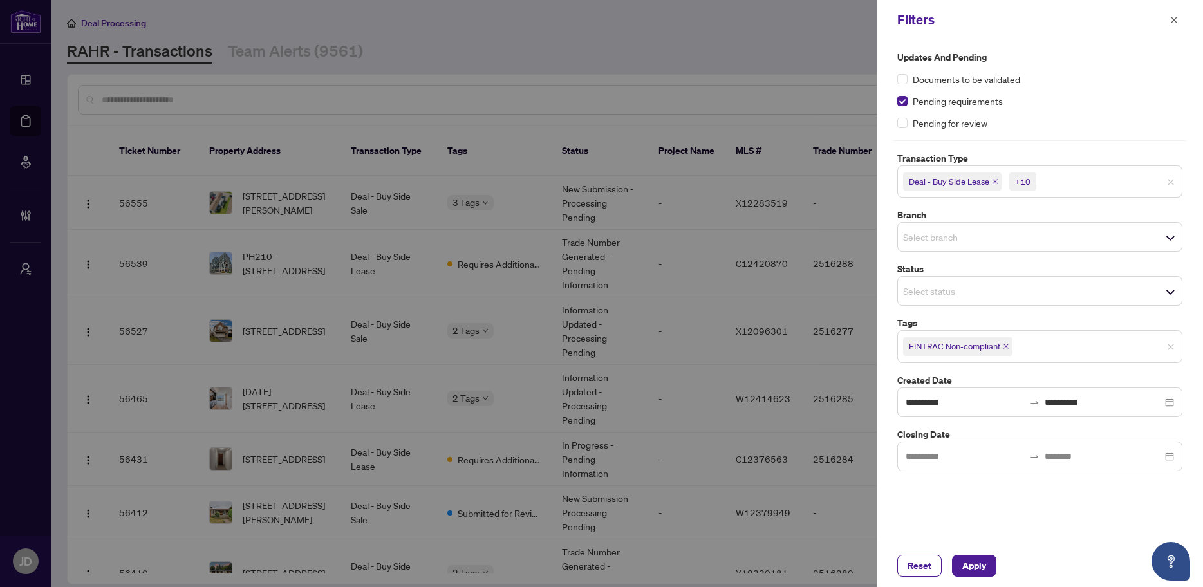
click at [955, 505] on div "**********" at bounding box center [1040, 292] width 326 height 505
click at [973, 566] on span "Apply" at bounding box center [974, 565] width 24 height 21
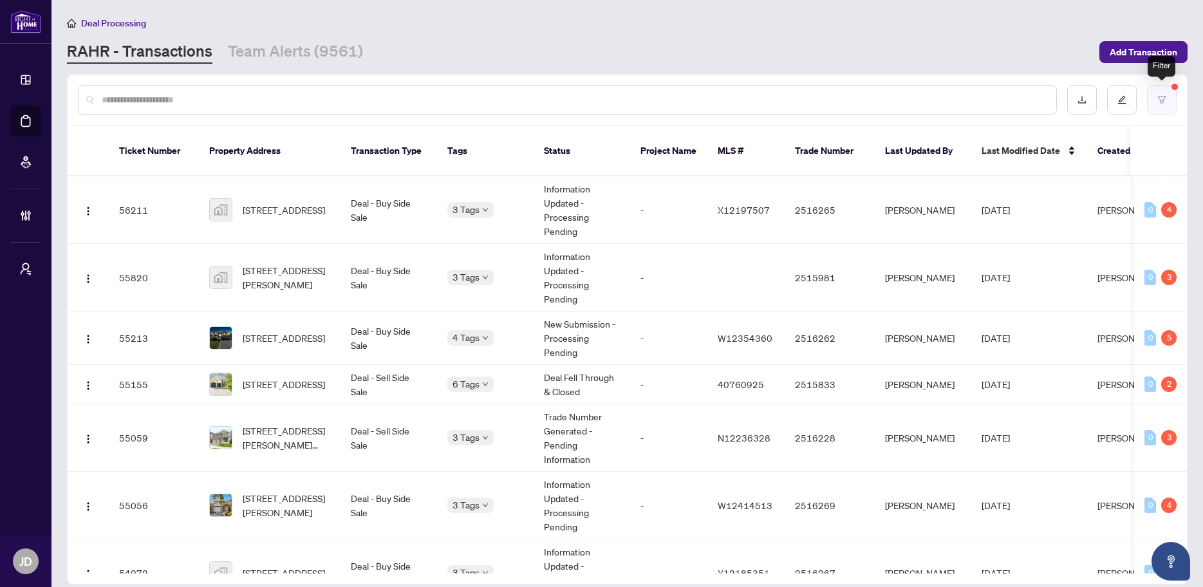
click at [1166, 104] on button "button" at bounding box center [1162, 100] width 30 height 30
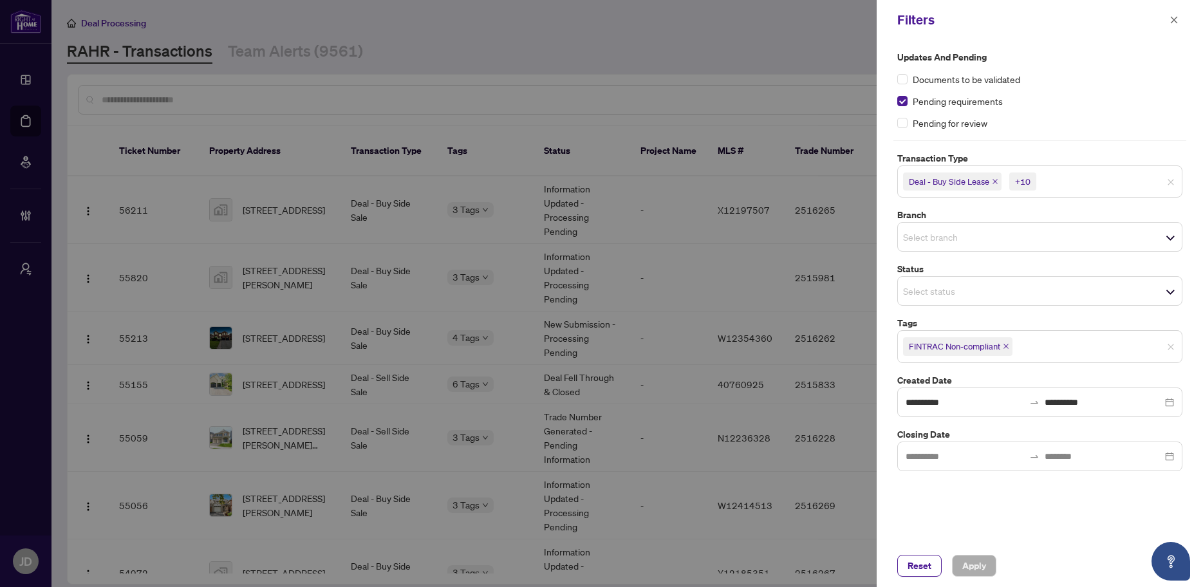
click at [913, 463] on div at bounding box center [1039, 457] width 285 height 30
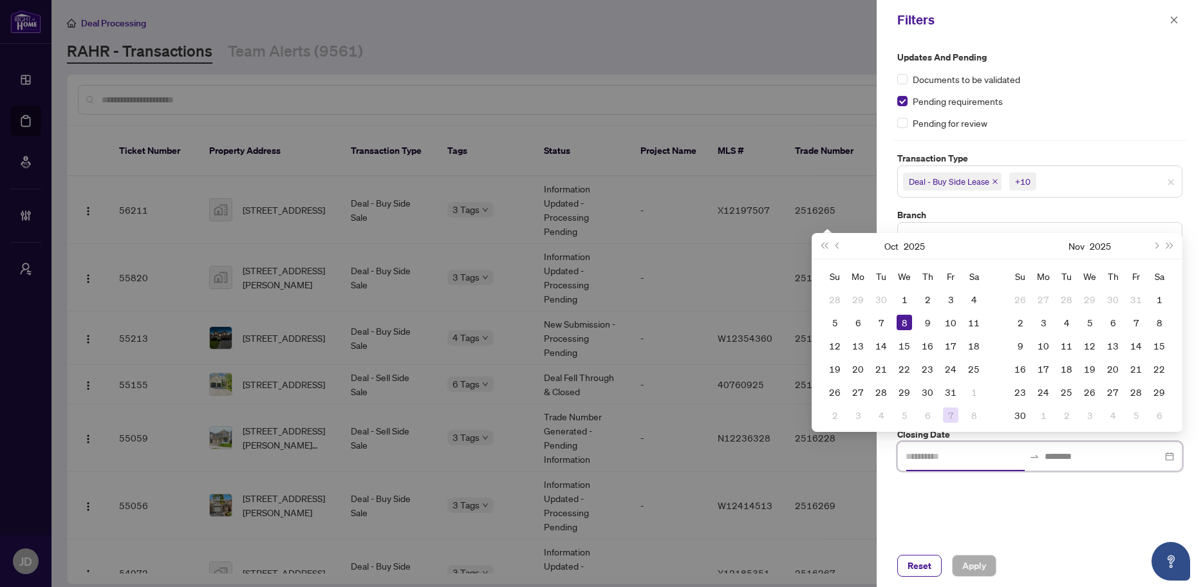
type input "**********"
click at [1072, 454] on input at bounding box center [1104, 456] width 118 height 14
type input "**********"
click at [906, 301] on div "1" at bounding box center [904, 299] width 15 height 15
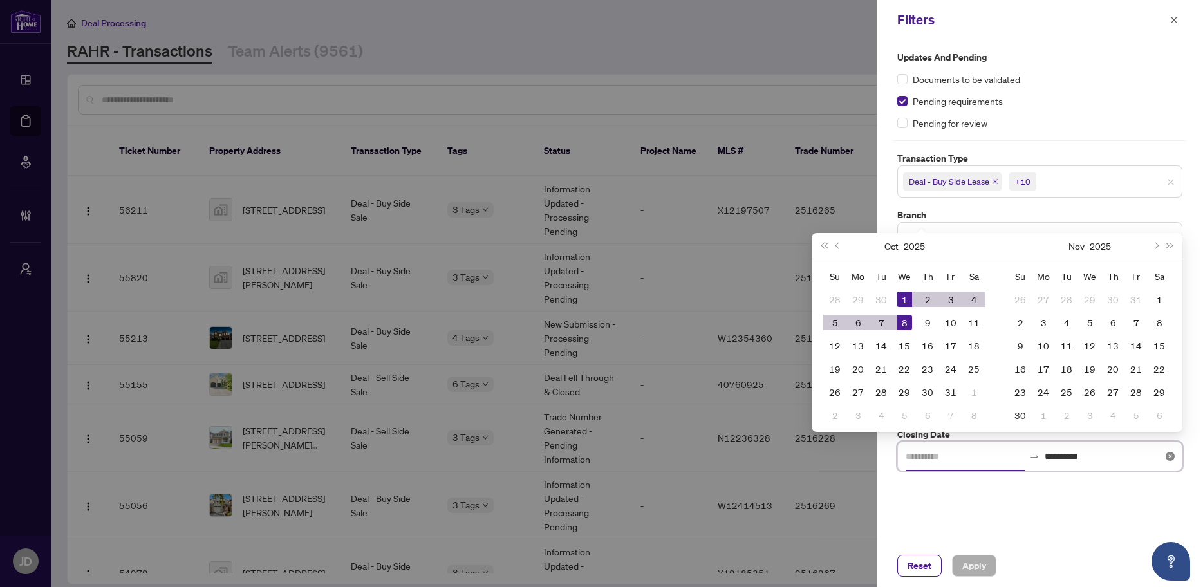
type input "**********"
click at [837, 245] on span "Previous month (PageUp)" at bounding box center [838, 246] width 6 height 6
click at [837, 246] on span "Previous month (PageUp)" at bounding box center [838, 246] width 6 height 6
type input "**********"
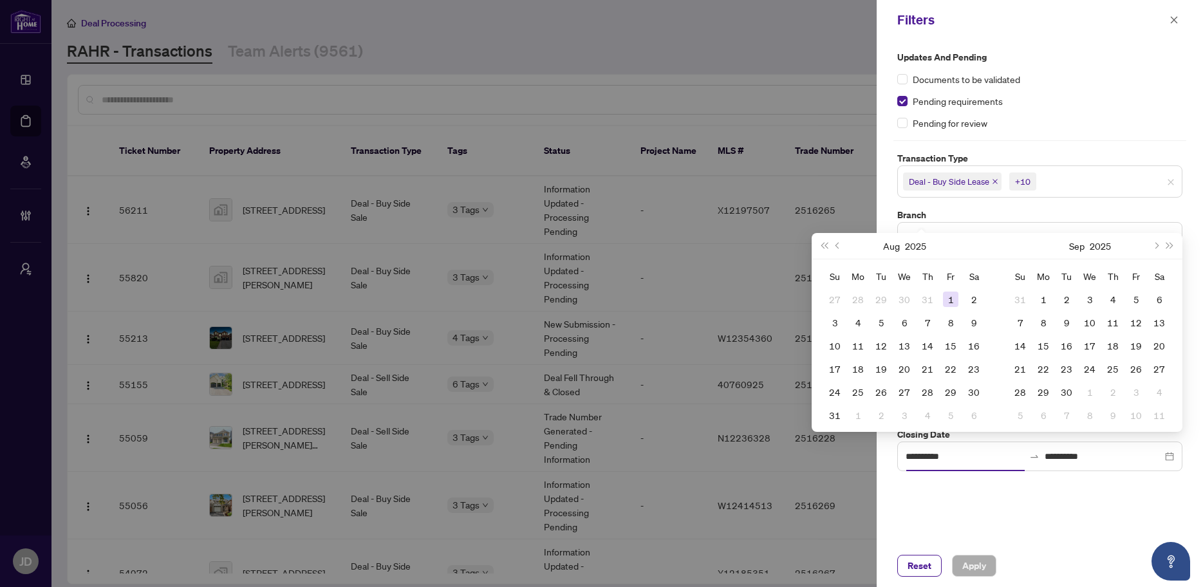
type input "**********"
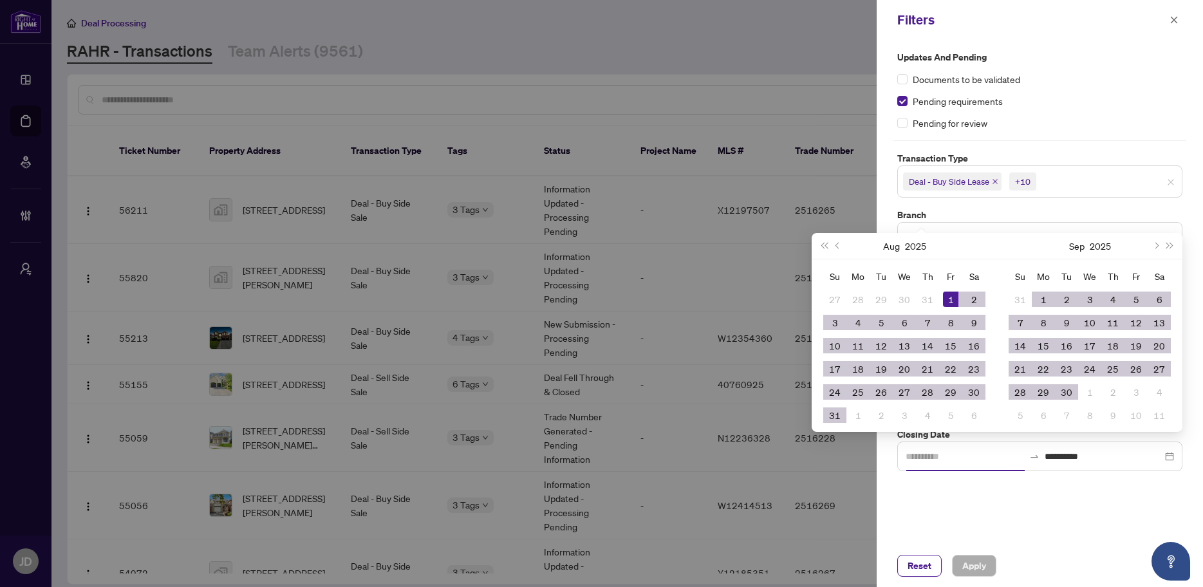
click at [950, 301] on div "1" at bounding box center [950, 299] width 15 height 15
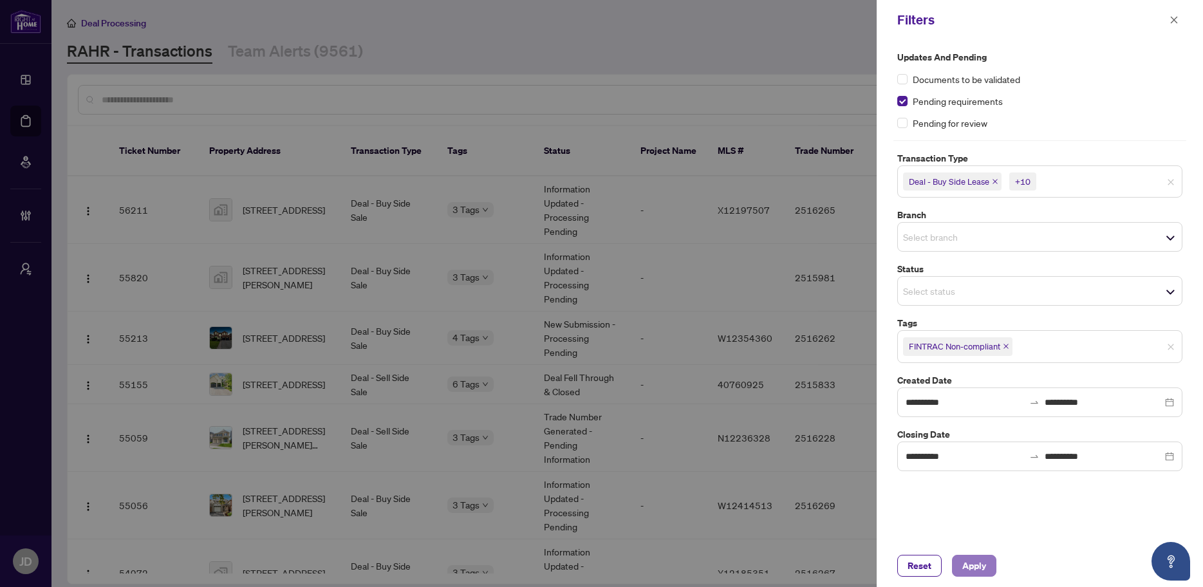
click at [975, 565] on span "Apply" at bounding box center [974, 565] width 24 height 21
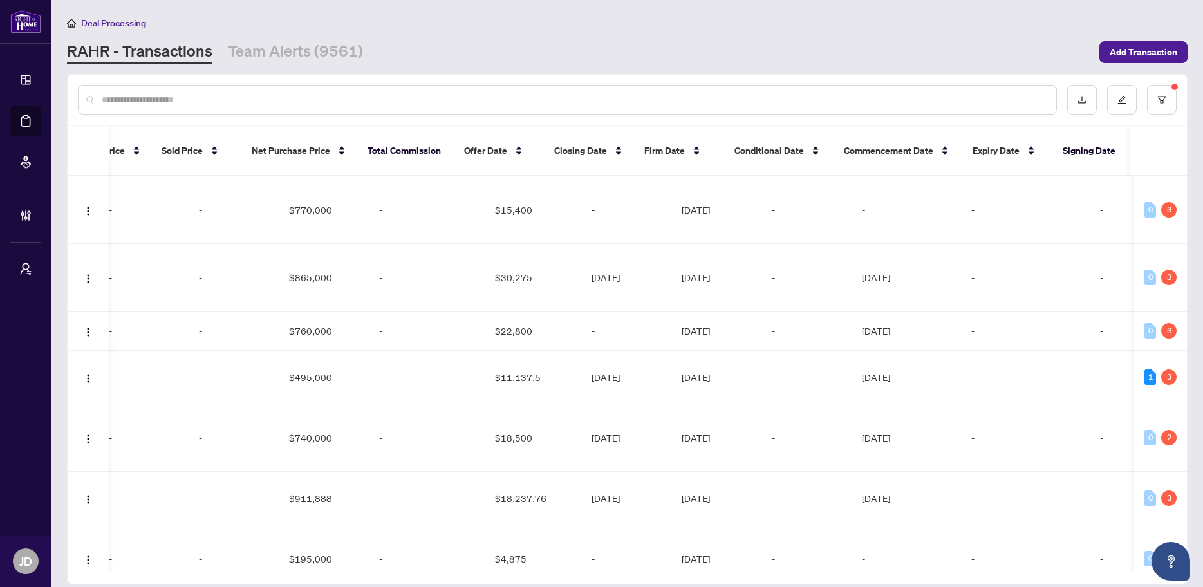
scroll to position [0, 1782]
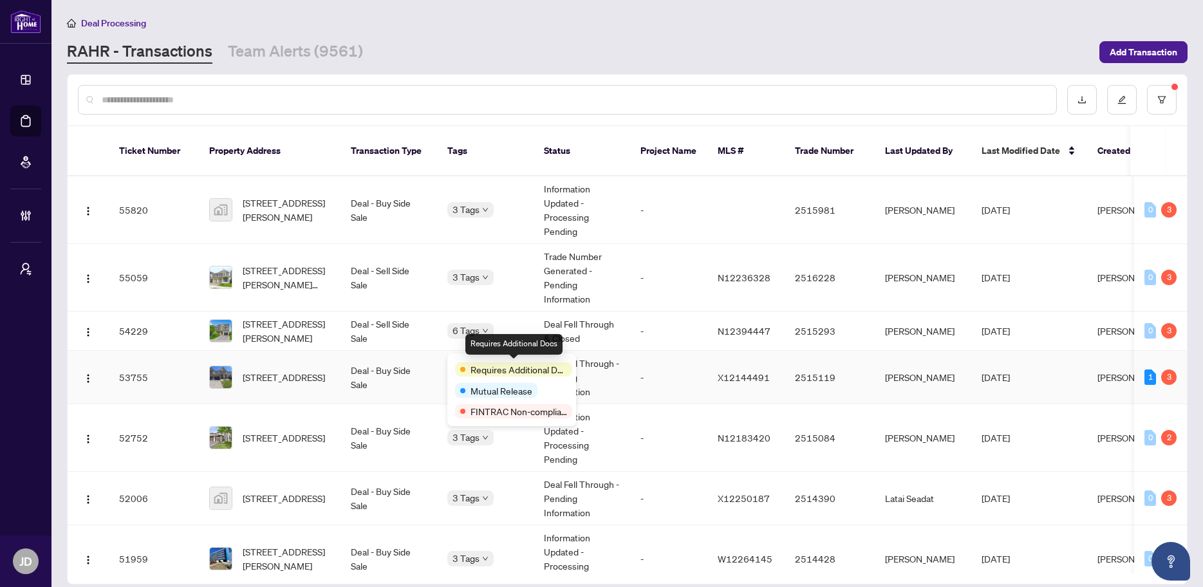
click at [475, 366] on span "Requires Additional Docs" at bounding box center [519, 369] width 97 height 14
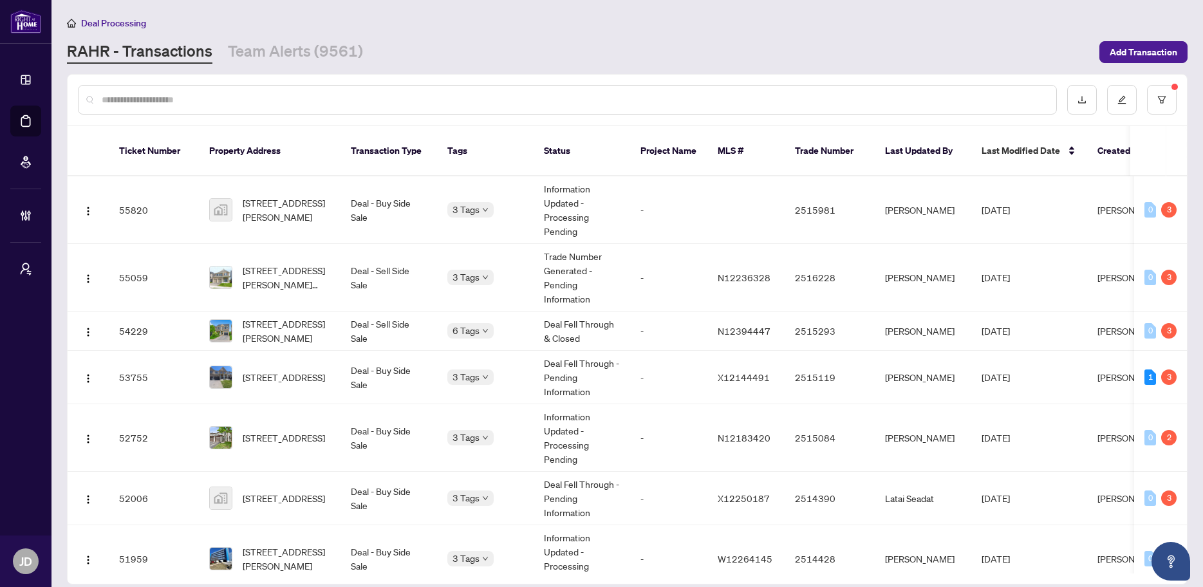
click at [555, 41] on div "RAHR - Transactions Team Alerts (9561)" at bounding box center [579, 52] width 1025 height 23
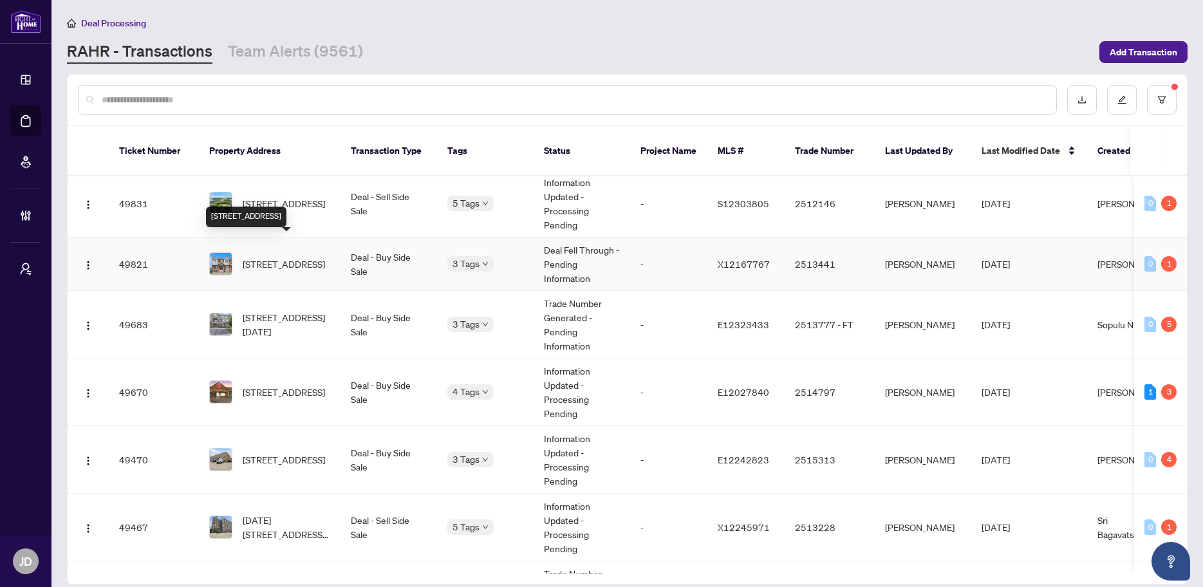
click at [297, 257] on span "121-5 - 70 Edenvale Dr Dr, Ottawa, Ontario K2K 3N7, Canada" at bounding box center [284, 264] width 82 height 14
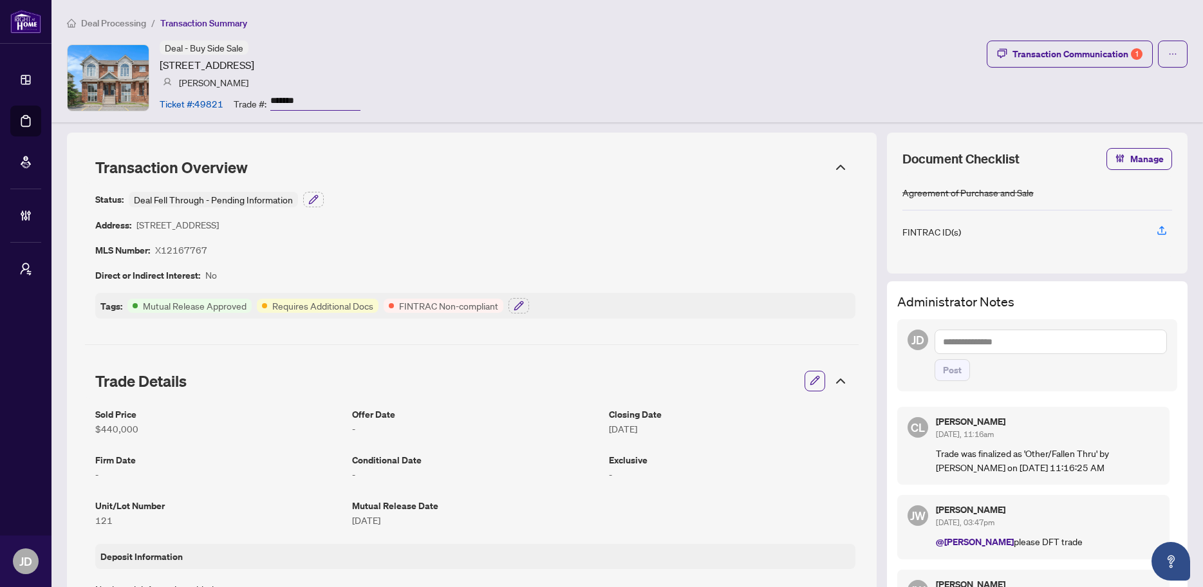
click at [125, 28] on span "Deal Processing" at bounding box center [113, 23] width 65 height 12
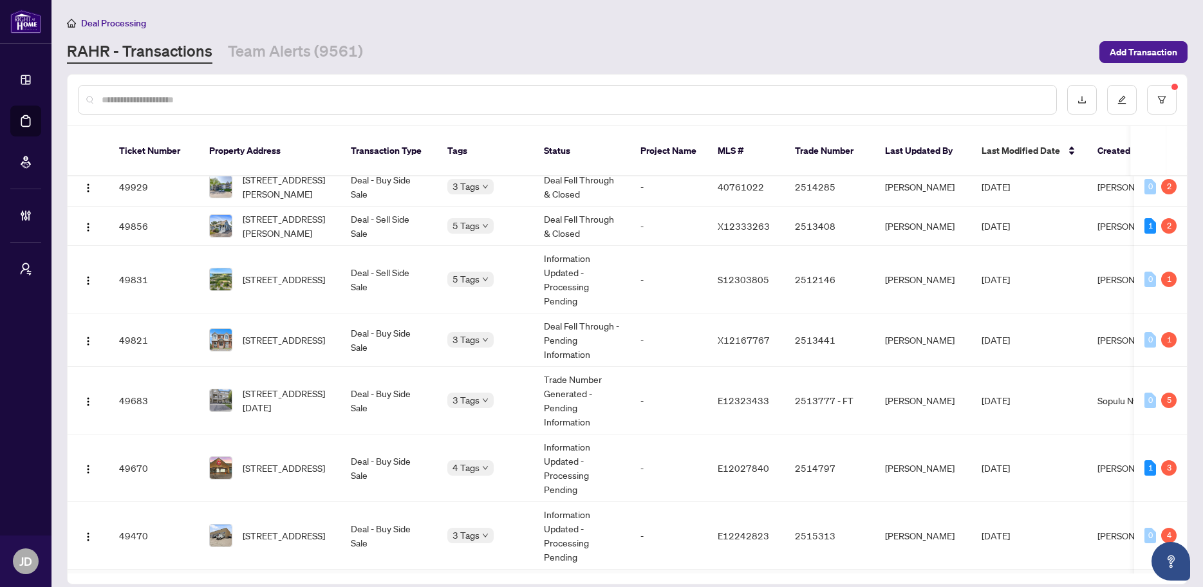
scroll to position [849, 0]
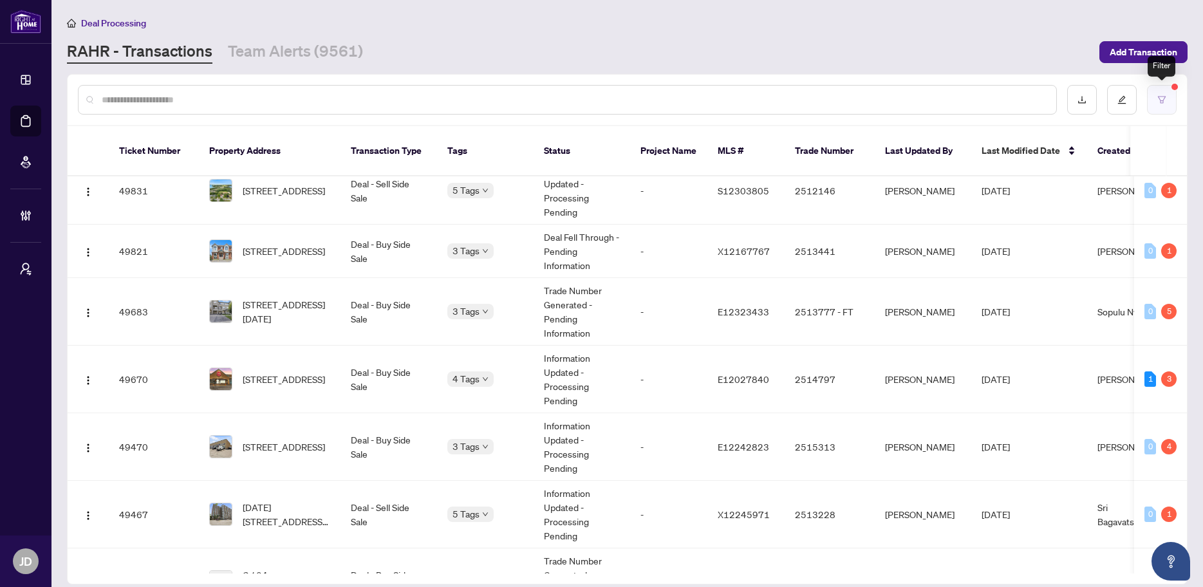
click at [1155, 95] on button "button" at bounding box center [1162, 100] width 30 height 30
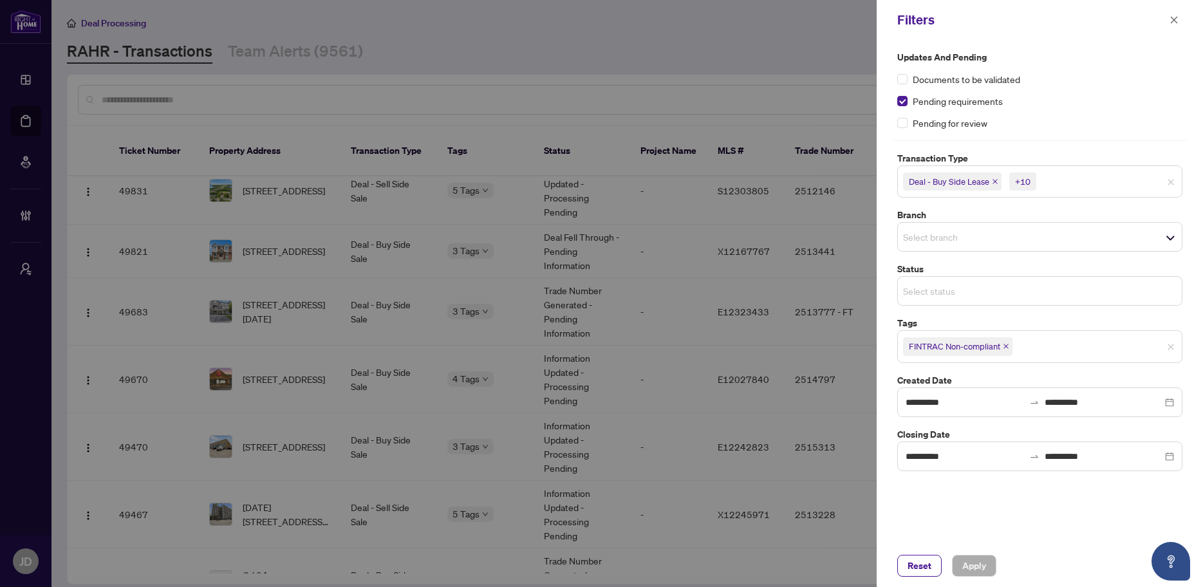
click at [953, 286] on input "search" at bounding box center [948, 290] width 90 height 15
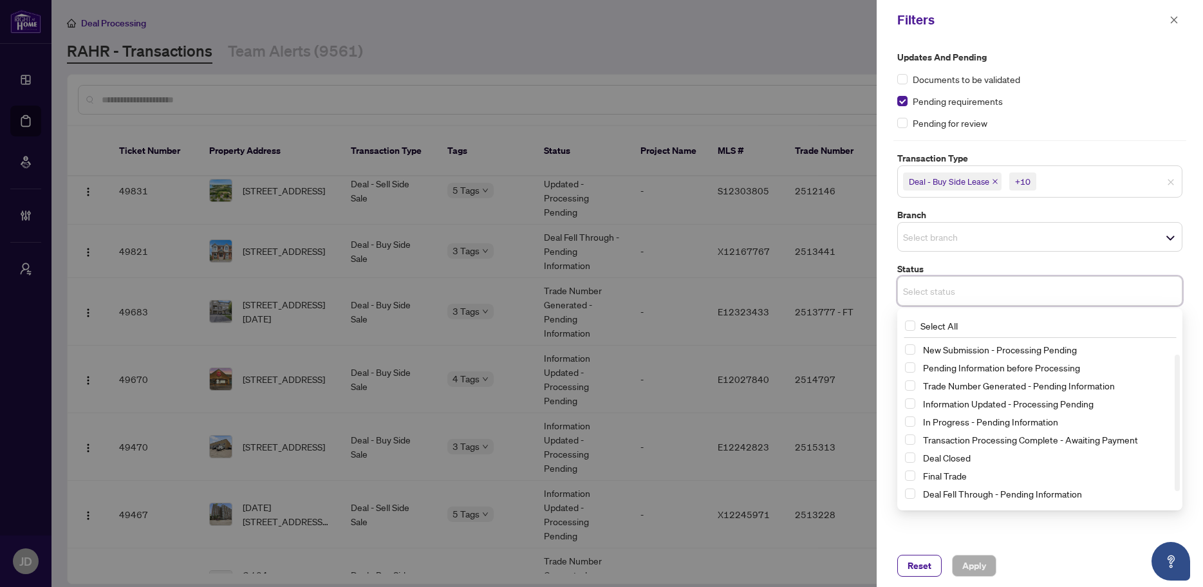
scroll to position [25, 0]
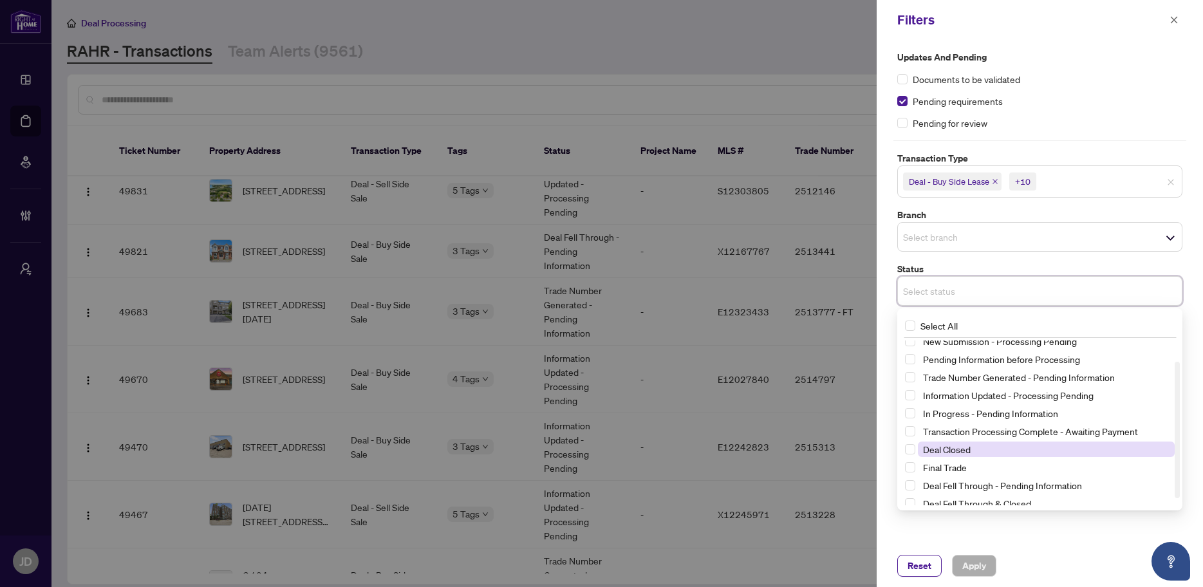
click at [934, 451] on span "Deal Closed" at bounding box center [947, 449] width 48 height 12
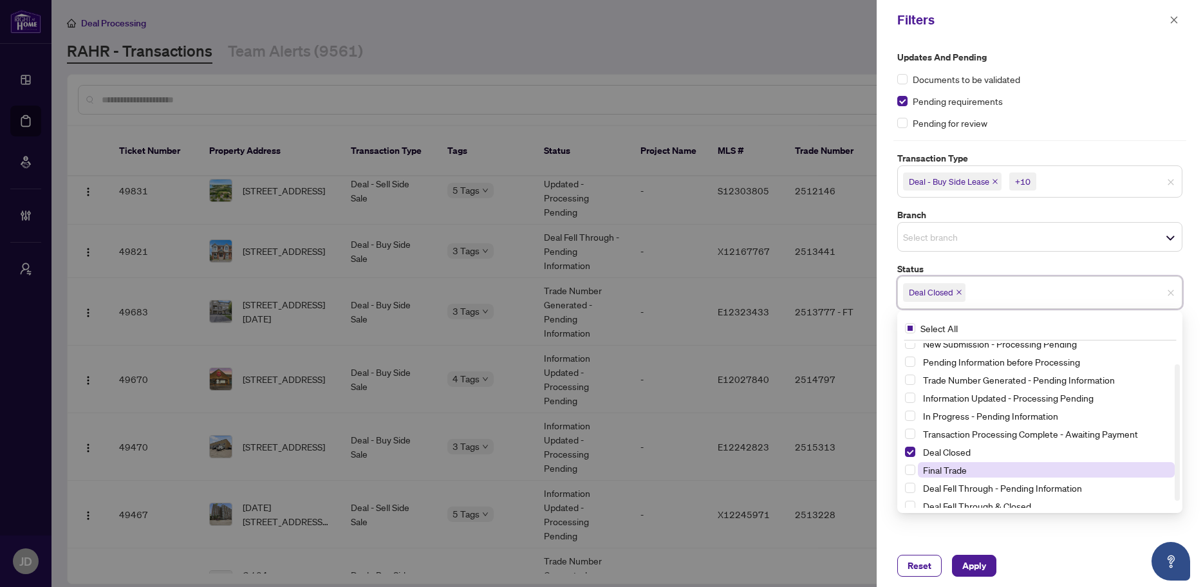
click at [937, 471] on span "Final Trade" at bounding box center [945, 470] width 44 height 12
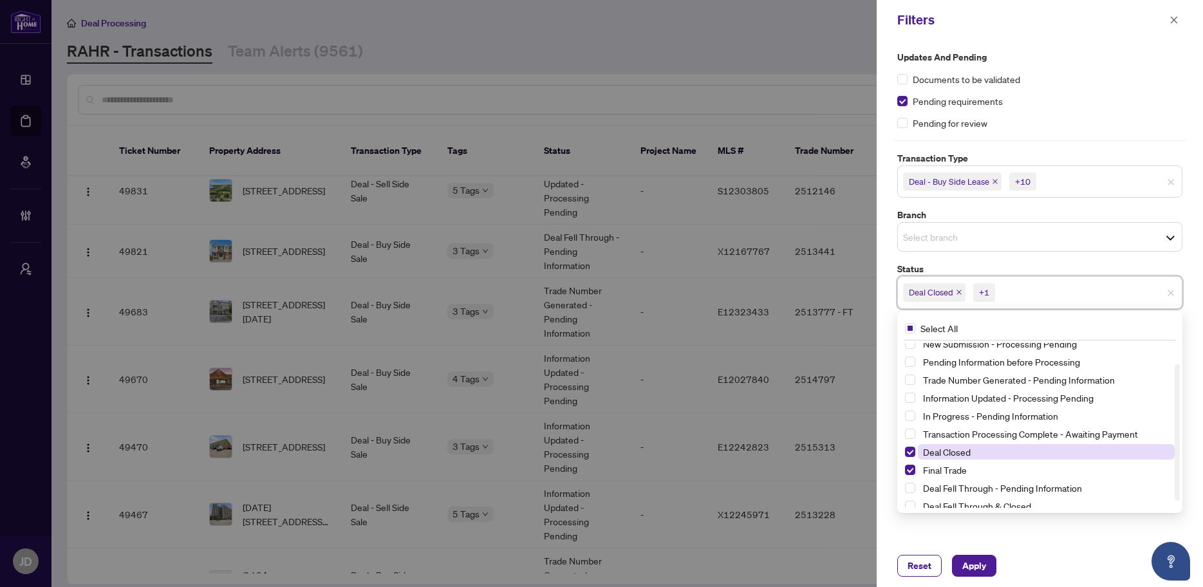
click at [937, 452] on span "Deal Closed" at bounding box center [947, 452] width 48 height 12
click at [976, 562] on span "Apply" at bounding box center [974, 565] width 24 height 21
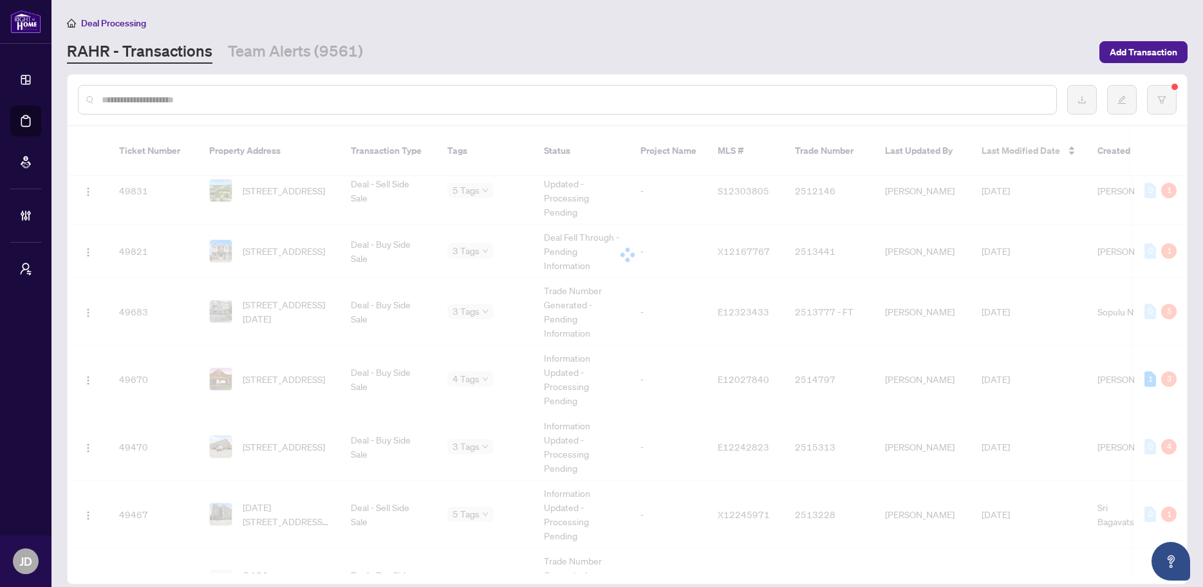
scroll to position [0, 0]
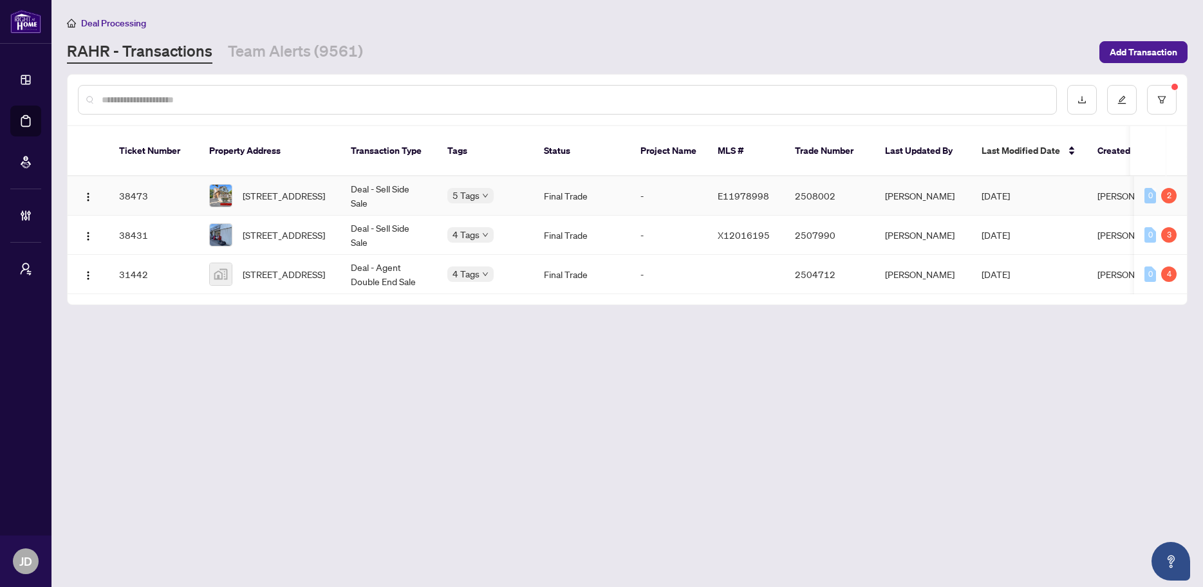
click at [380, 178] on td "Deal - Sell Side Sale" at bounding box center [389, 195] width 97 height 39
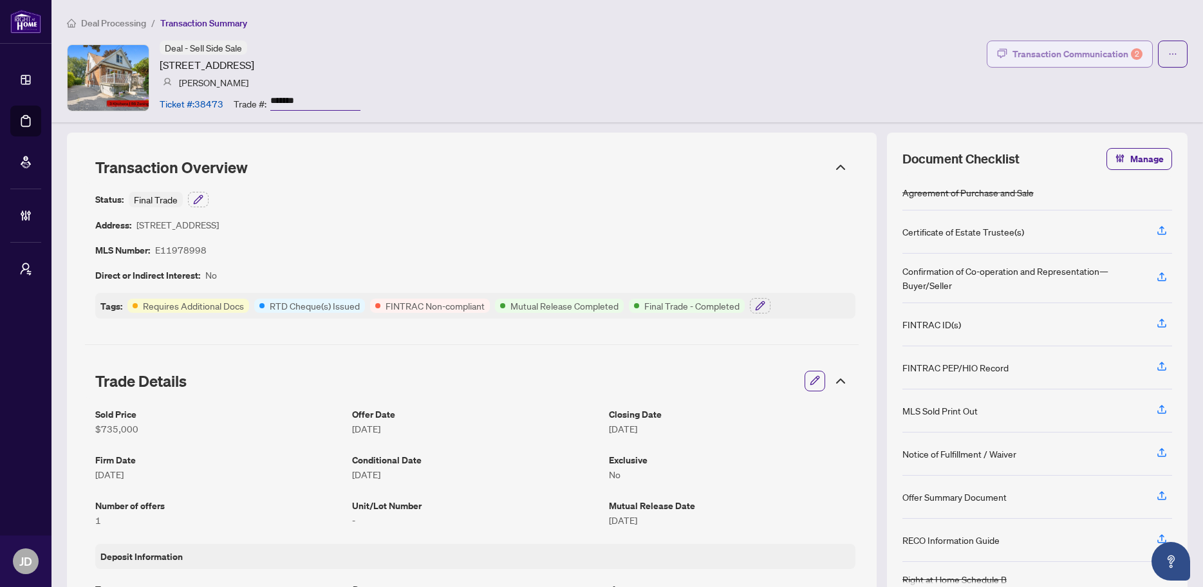
click at [1094, 46] on div "Transaction Communication 2" at bounding box center [1077, 54] width 130 height 21
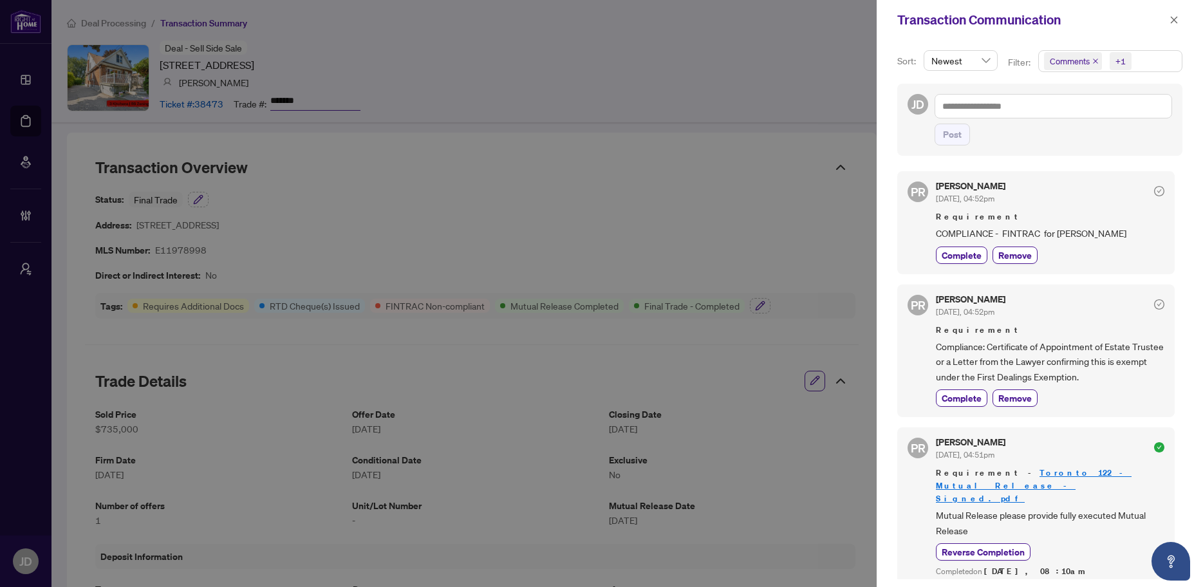
click at [1144, 62] on span "Comments +1" at bounding box center [1110, 61] width 143 height 21
click at [1080, 113] on span "Comments" at bounding box center [1086, 115] width 44 height 12
click at [777, 52] on div at bounding box center [601, 293] width 1203 height 587
click at [128, 21] on div at bounding box center [601, 293] width 1203 height 587
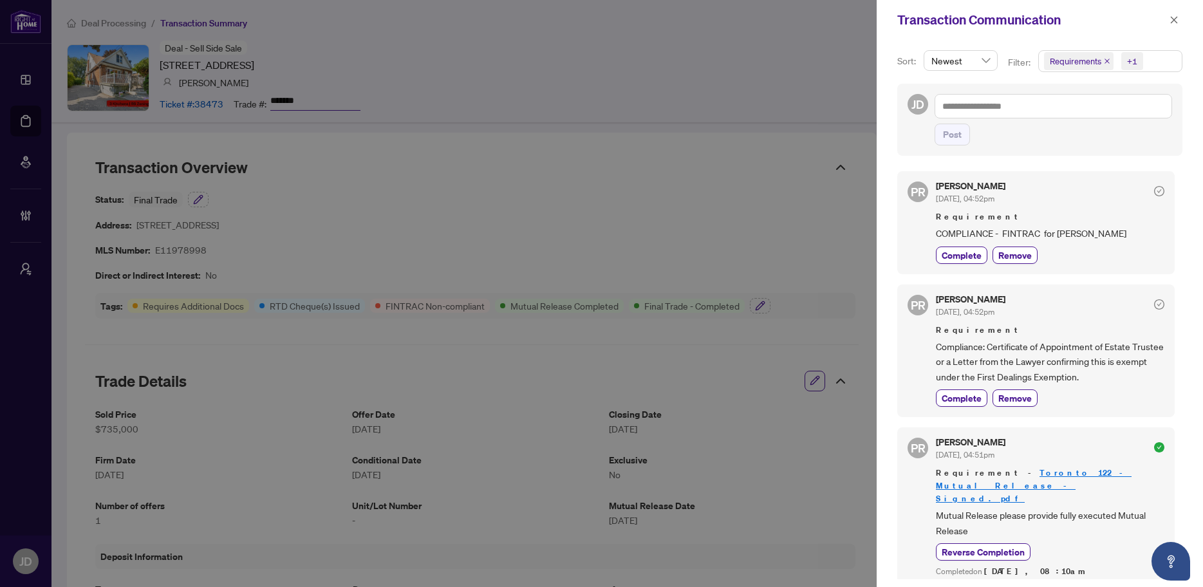
click at [122, 26] on div at bounding box center [601, 293] width 1203 height 587
click at [1177, 19] on icon "close" at bounding box center [1174, 19] width 9 height 9
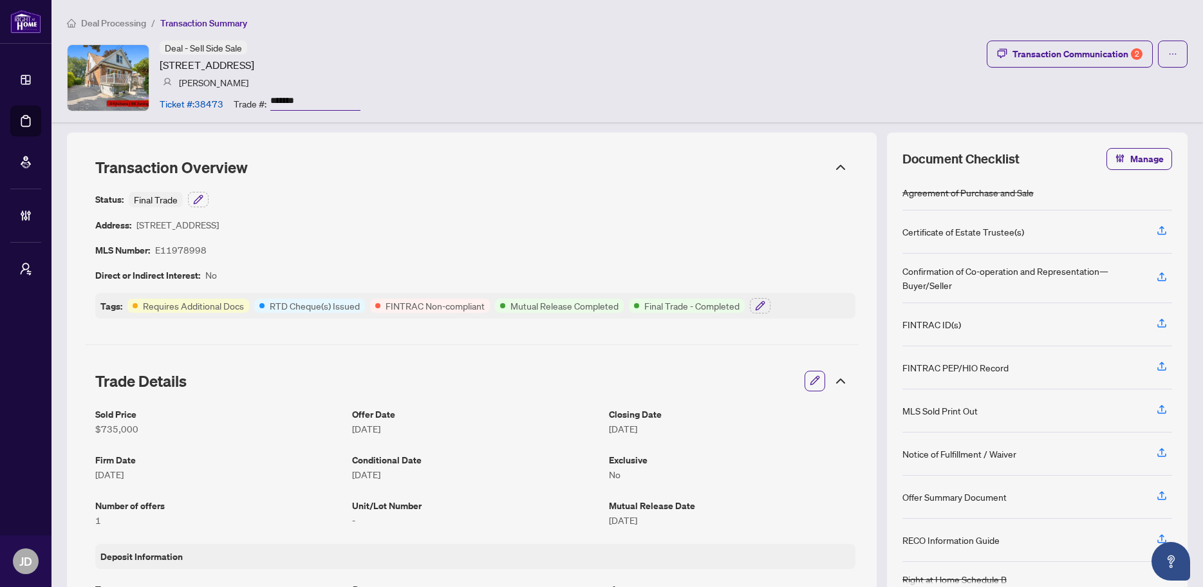
click at [126, 22] on span "Deal Processing" at bounding box center [113, 23] width 65 height 12
